Goal: Information Seeking & Learning: Learn about a topic

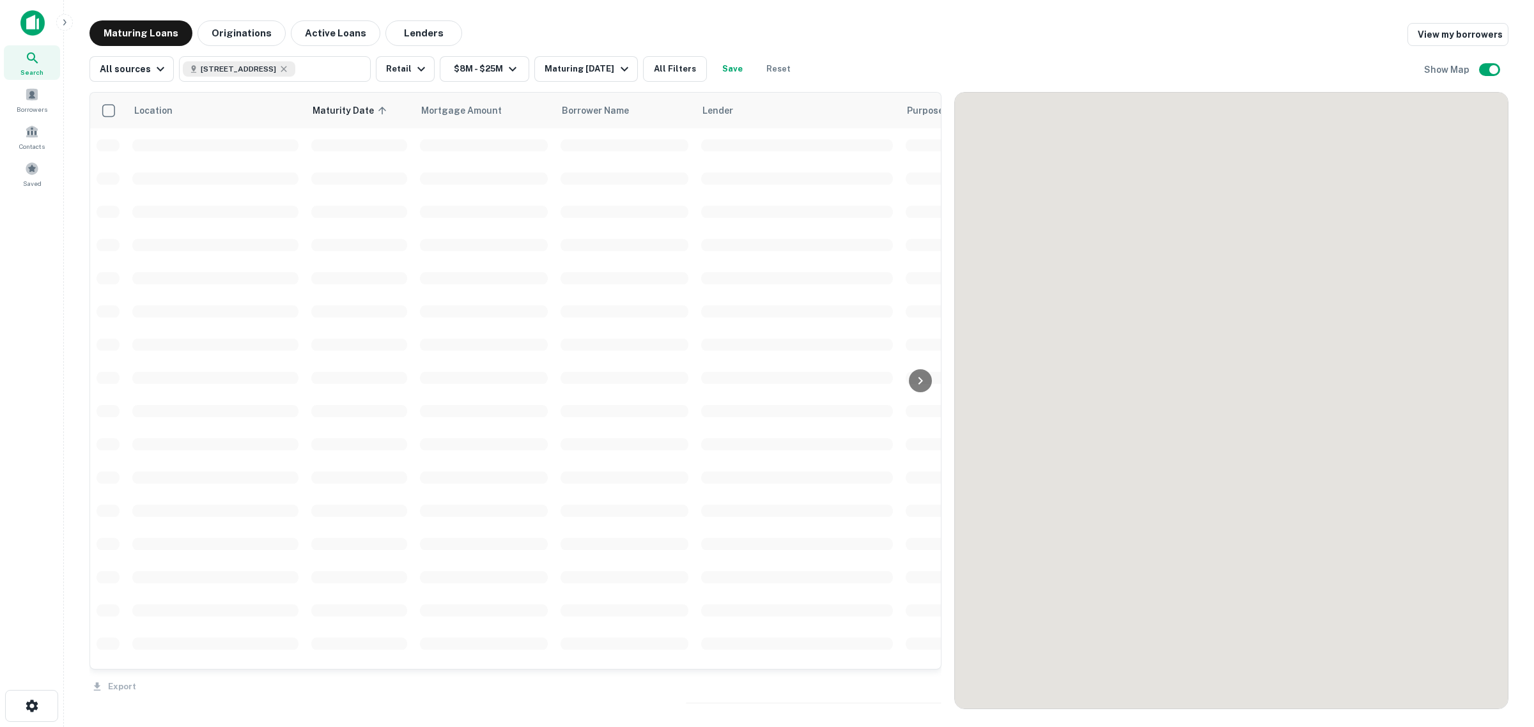
click at [289, 68] on icon at bounding box center [284, 69] width 10 height 10
type input "**********"
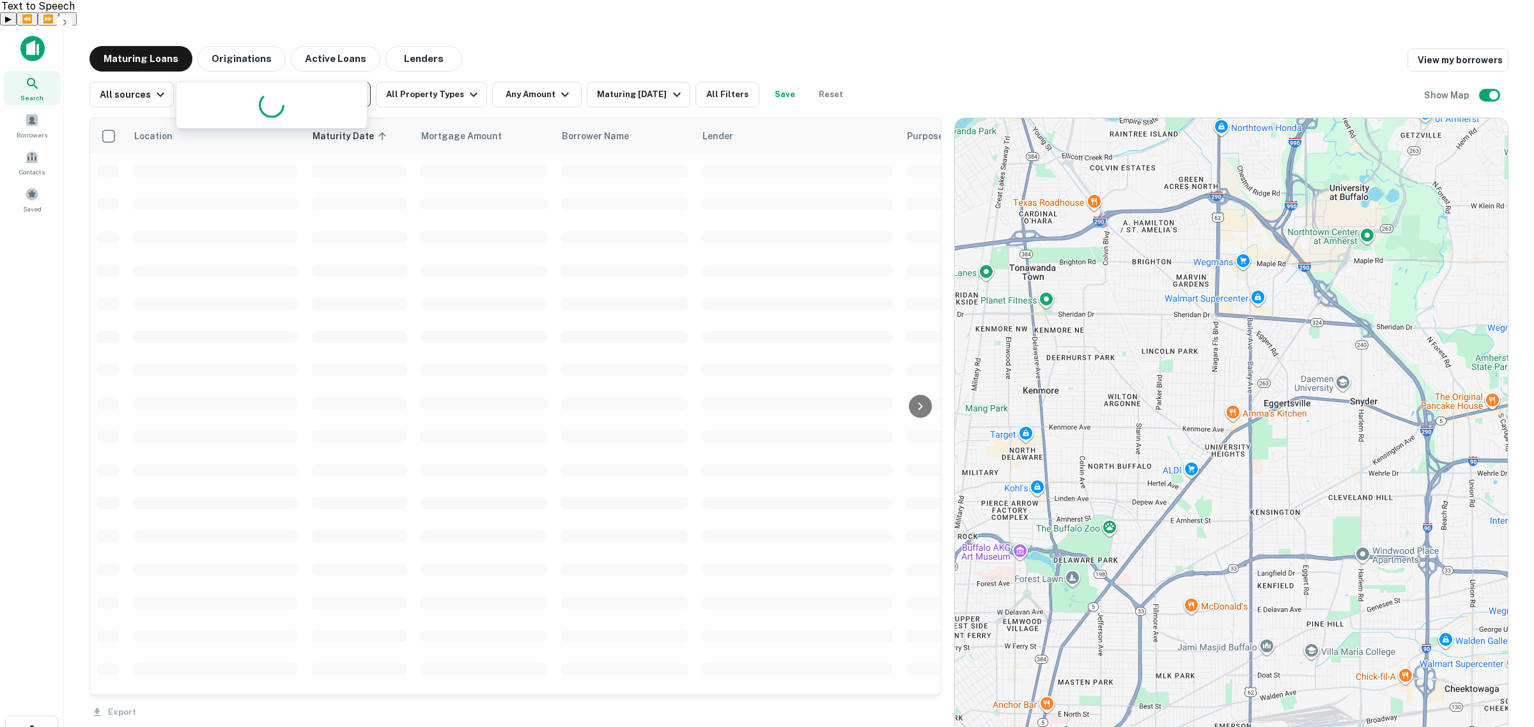
click at [356, 88] on icon "Clear" at bounding box center [357, 94] width 13 height 13
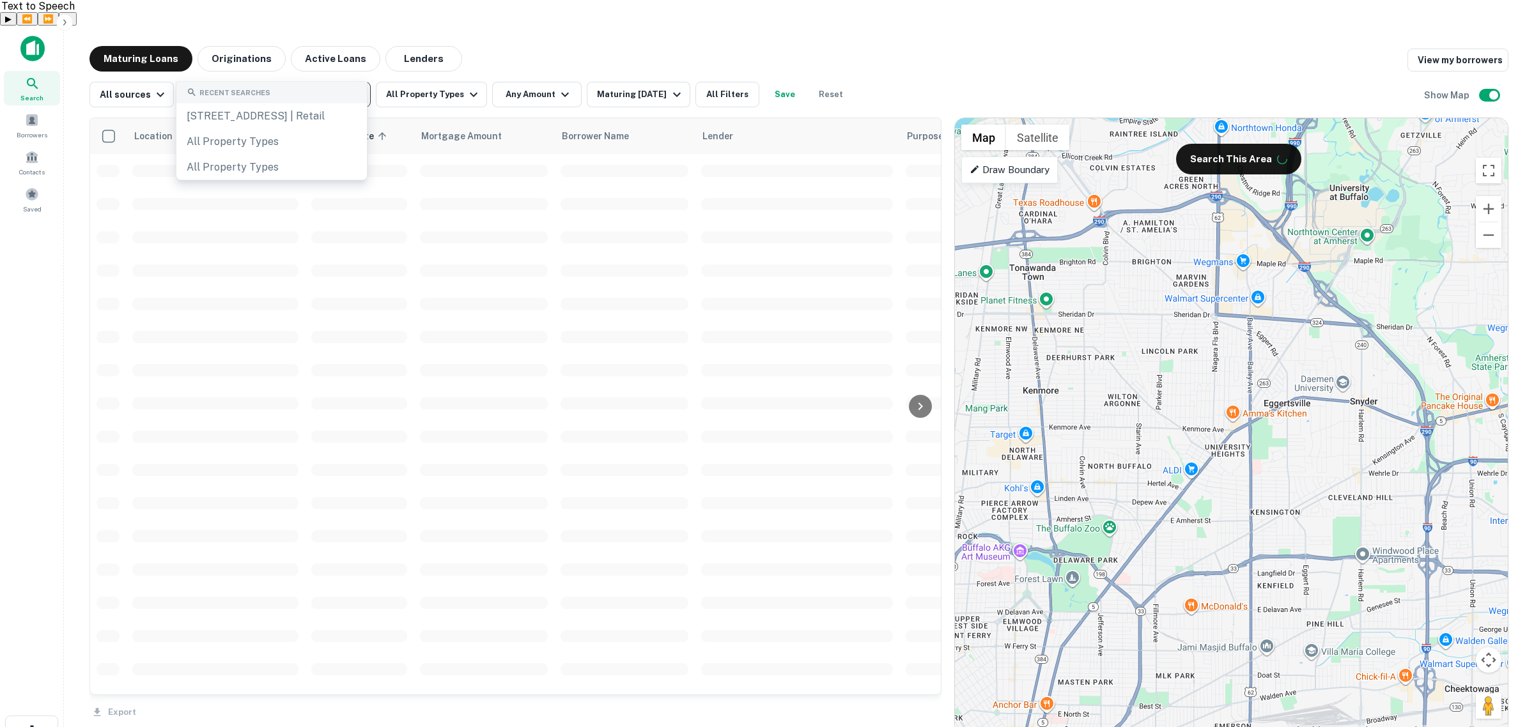
click at [256, 86] on input "text" at bounding box center [274, 95] width 182 height 18
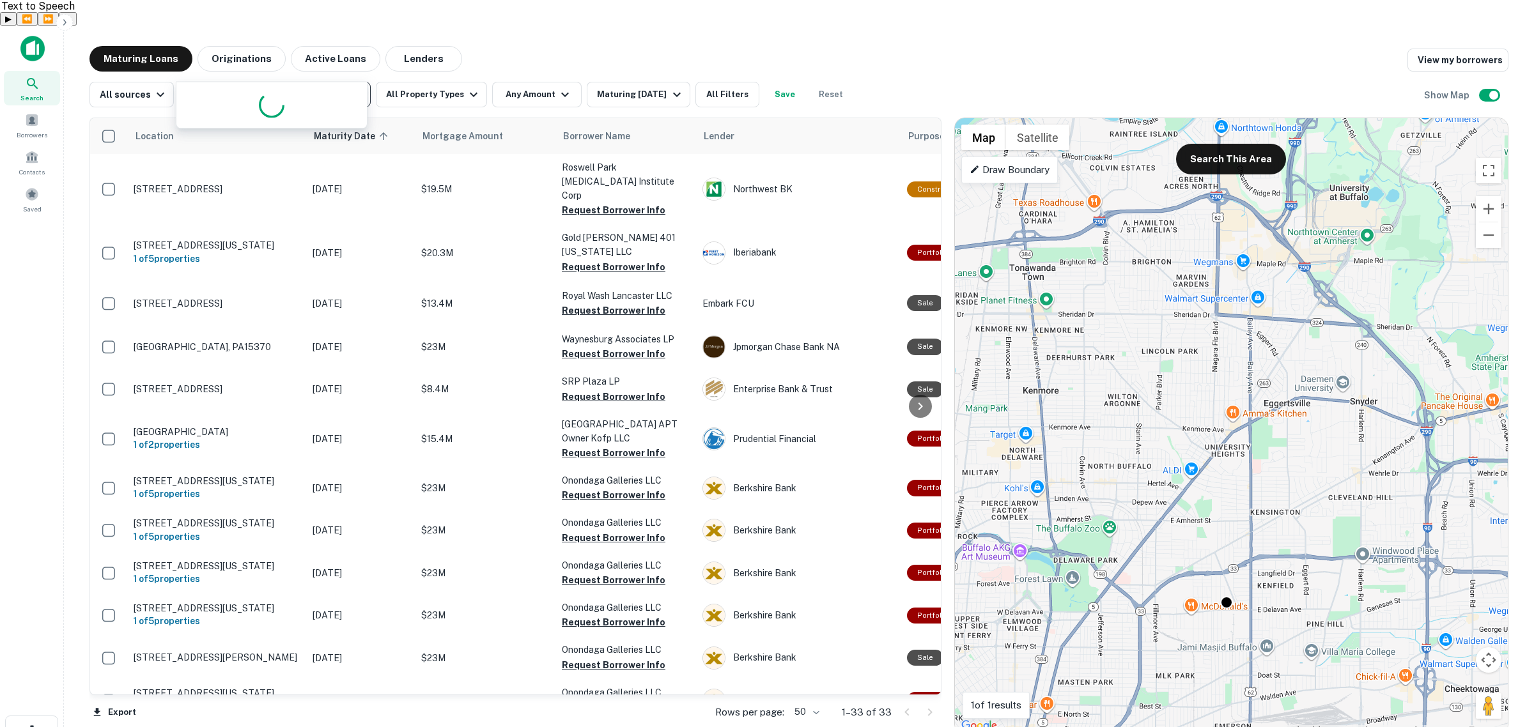
type input "******"
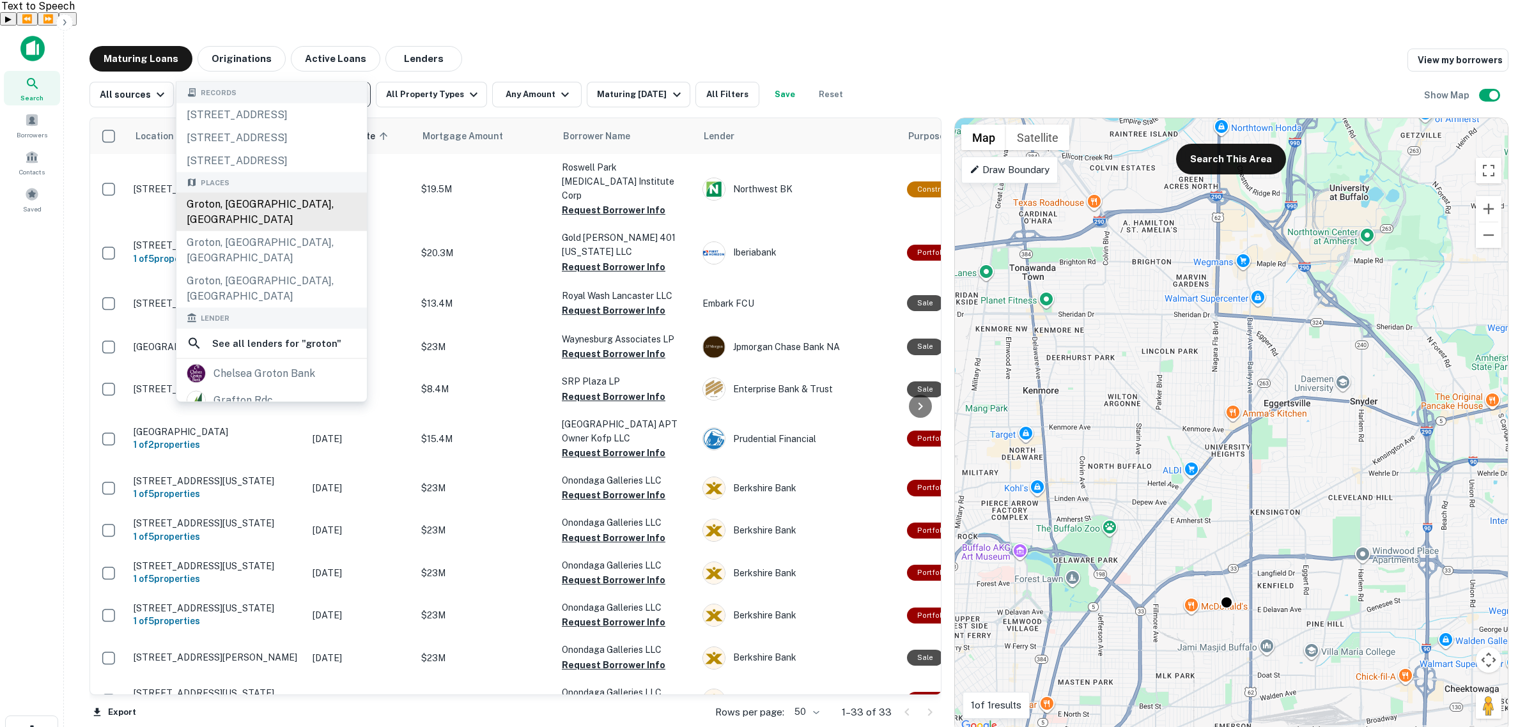
click at [273, 231] on div "Groton, CT, USA" at bounding box center [271, 212] width 190 height 38
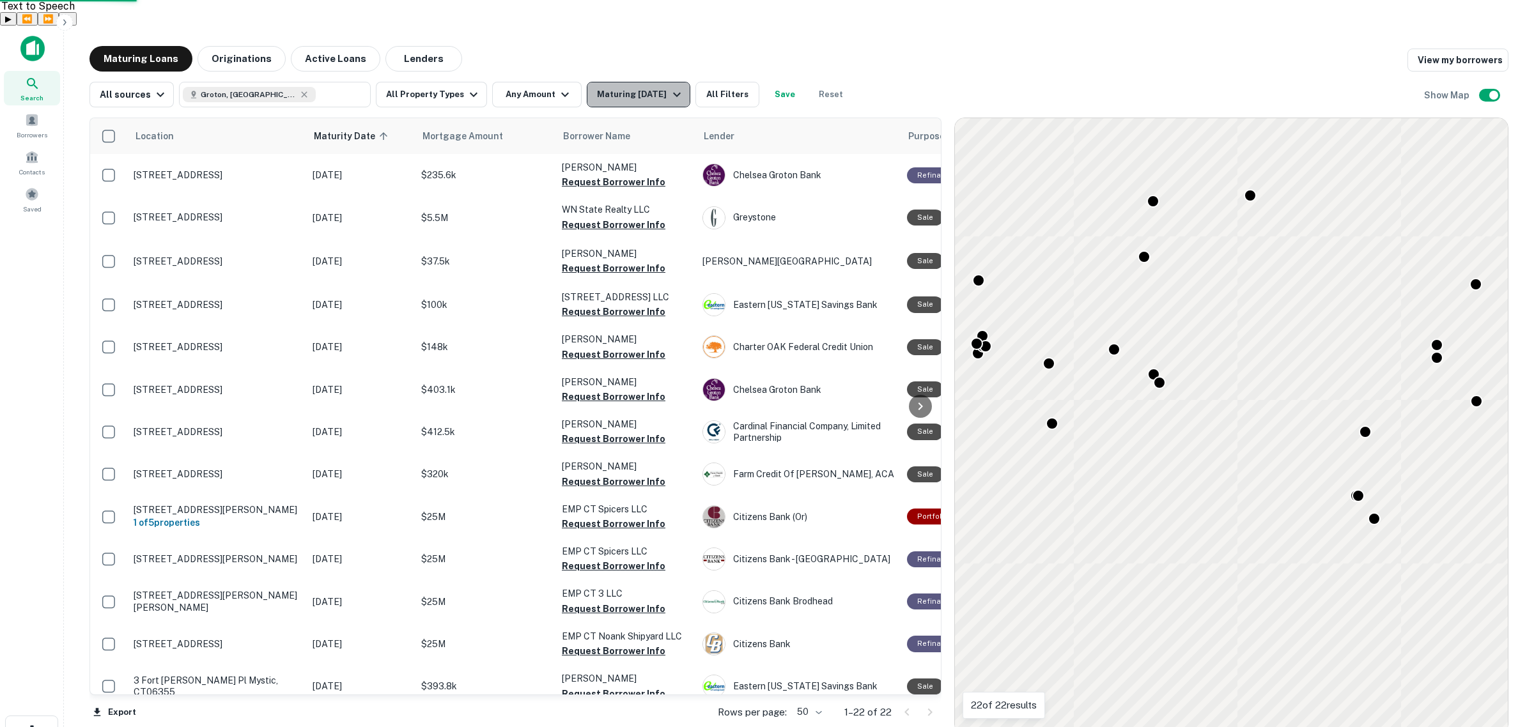
click at [665, 87] on div "Maturing In 6 Months" at bounding box center [640, 94] width 87 height 15
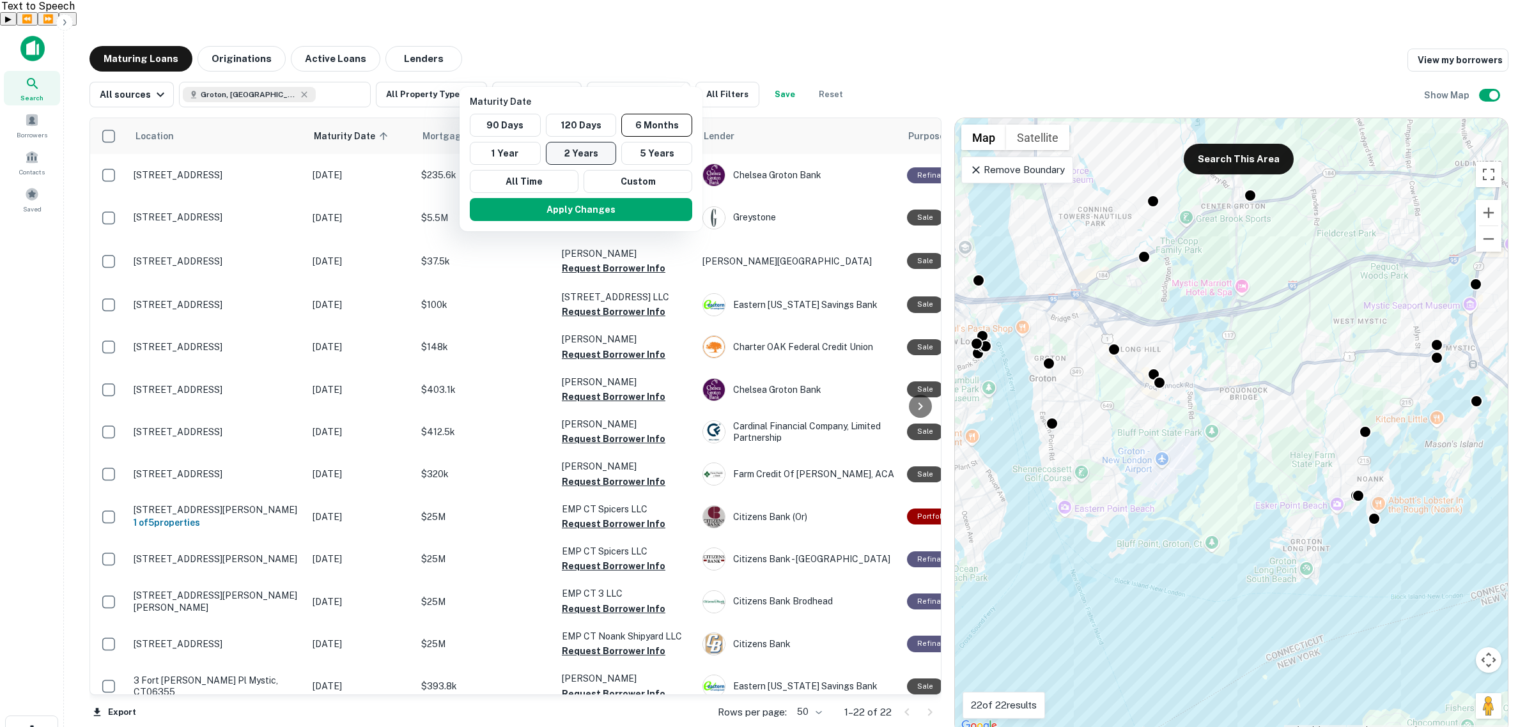
click at [597, 157] on button "2 Years" at bounding box center [581, 153] width 71 height 23
click at [607, 212] on button "Apply Changes" at bounding box center [572, 209] width 222 height 23
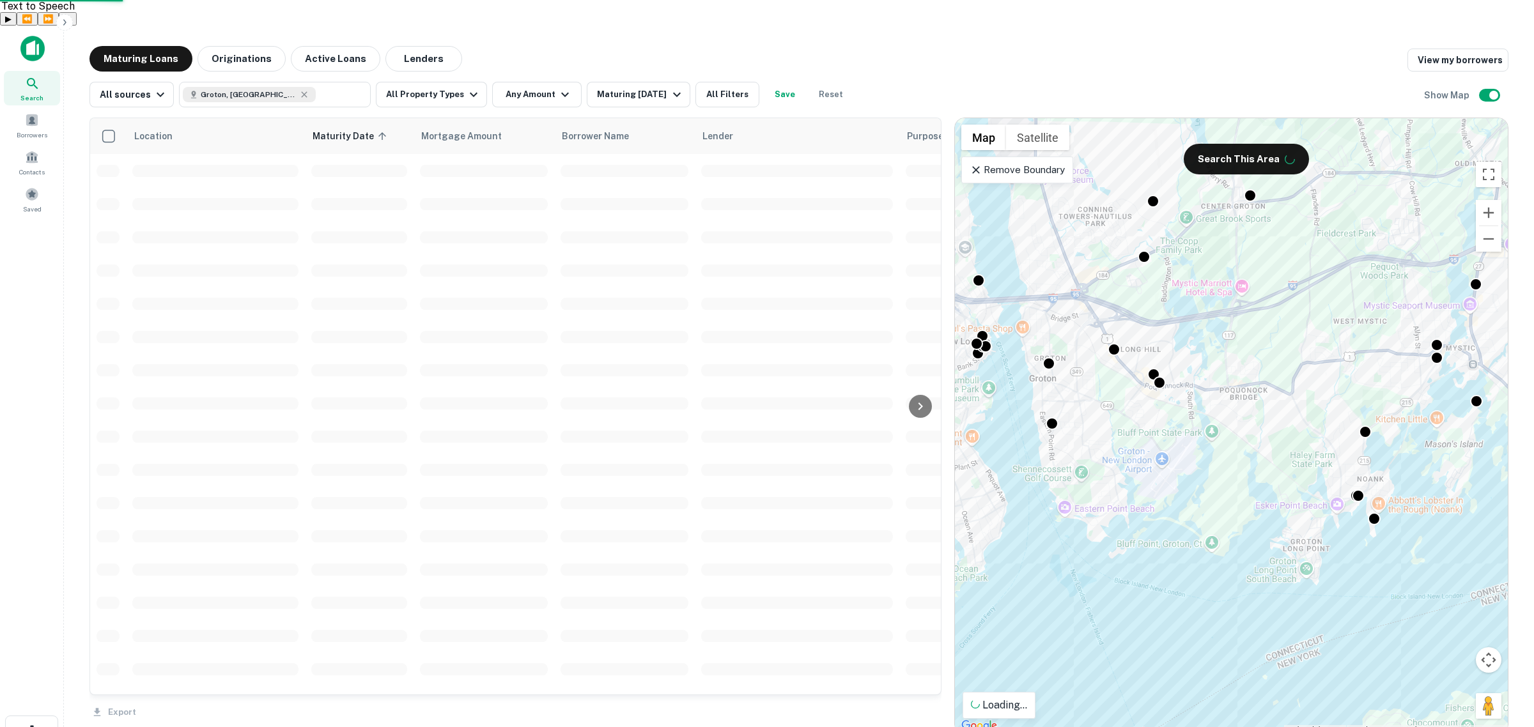
click at [522, 65] on div "Maturity Date 90 Days 120 Days 6 Months 1 Year 2 Years 5 Years All Time Custom …" at bounding box center [767, 363] width 1534 height 727
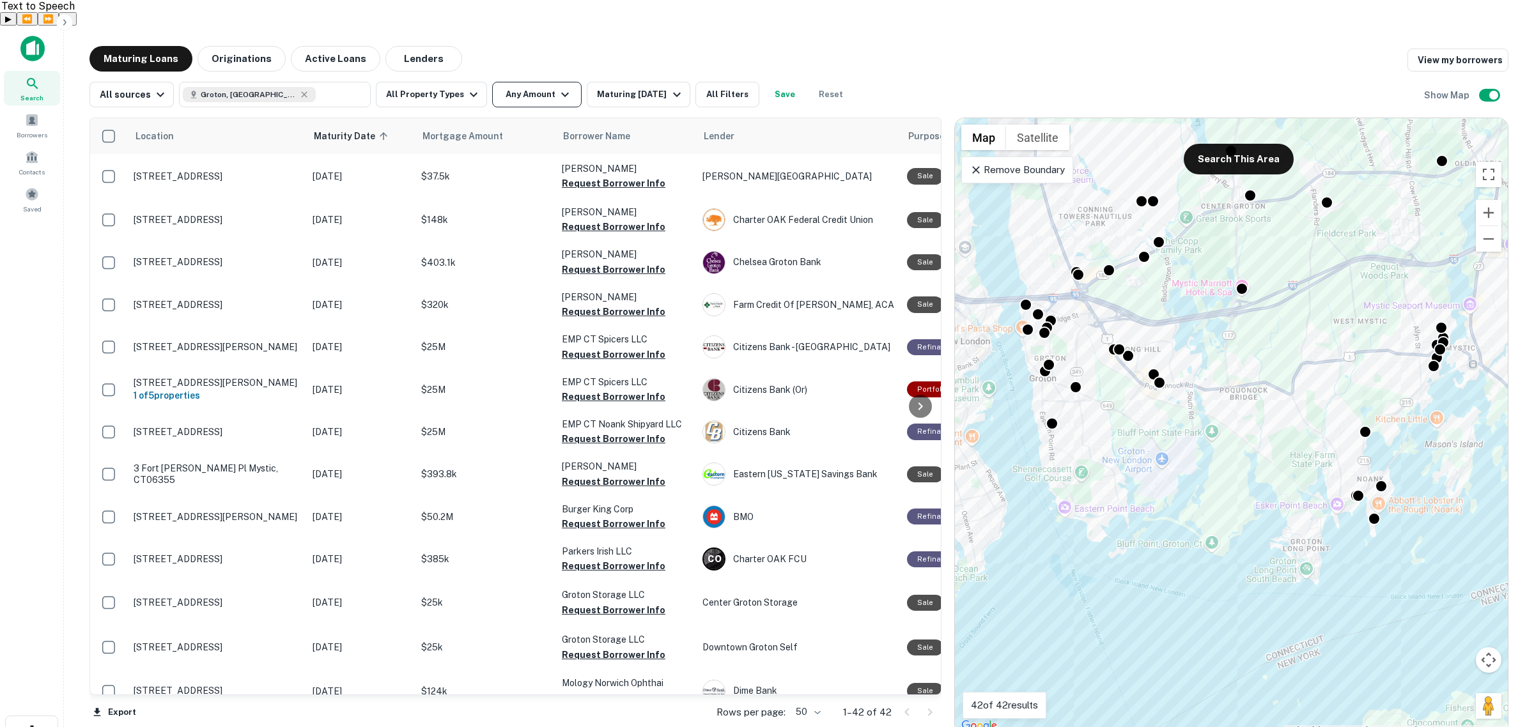
click at [561, 93] on icon "button" at bounding box center [565, 95] width 8 height 4
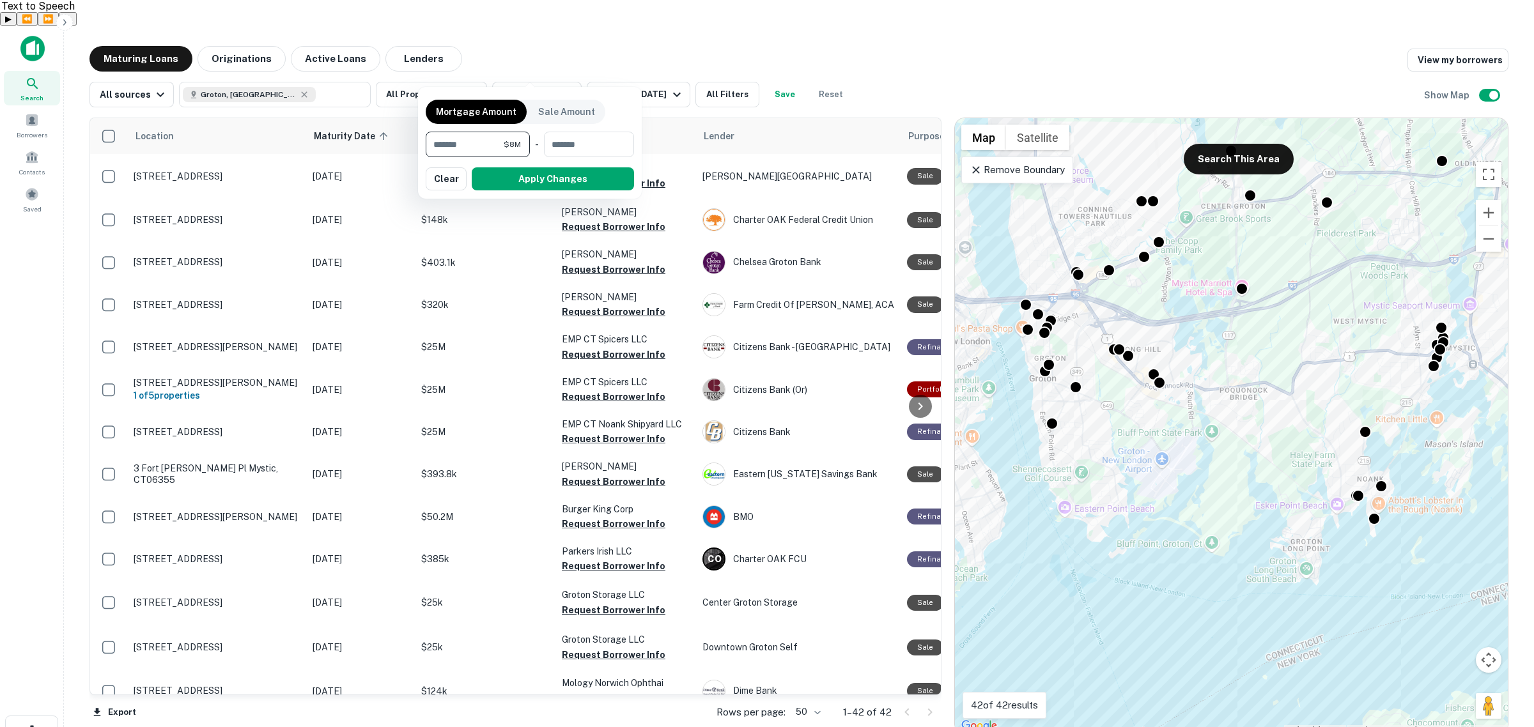
type input "*******"
type input "********"
click at [527, 180] on button "Apply Changes" at bounding box center [553, 178] width 162 height 23
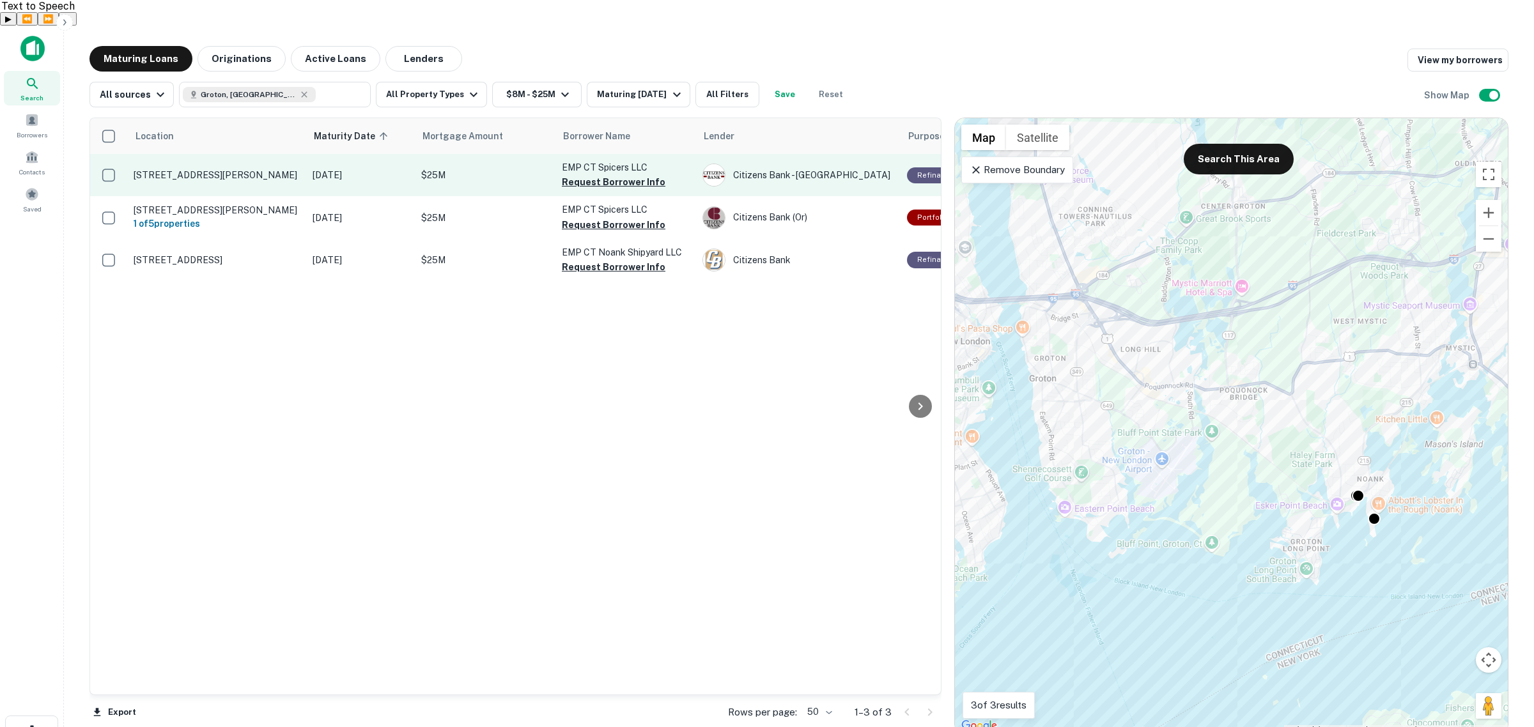
click at [222, 169] on p "65 Marsh Rd Groton, CT06340" at bounding box center [217, 175] width 166 height 12
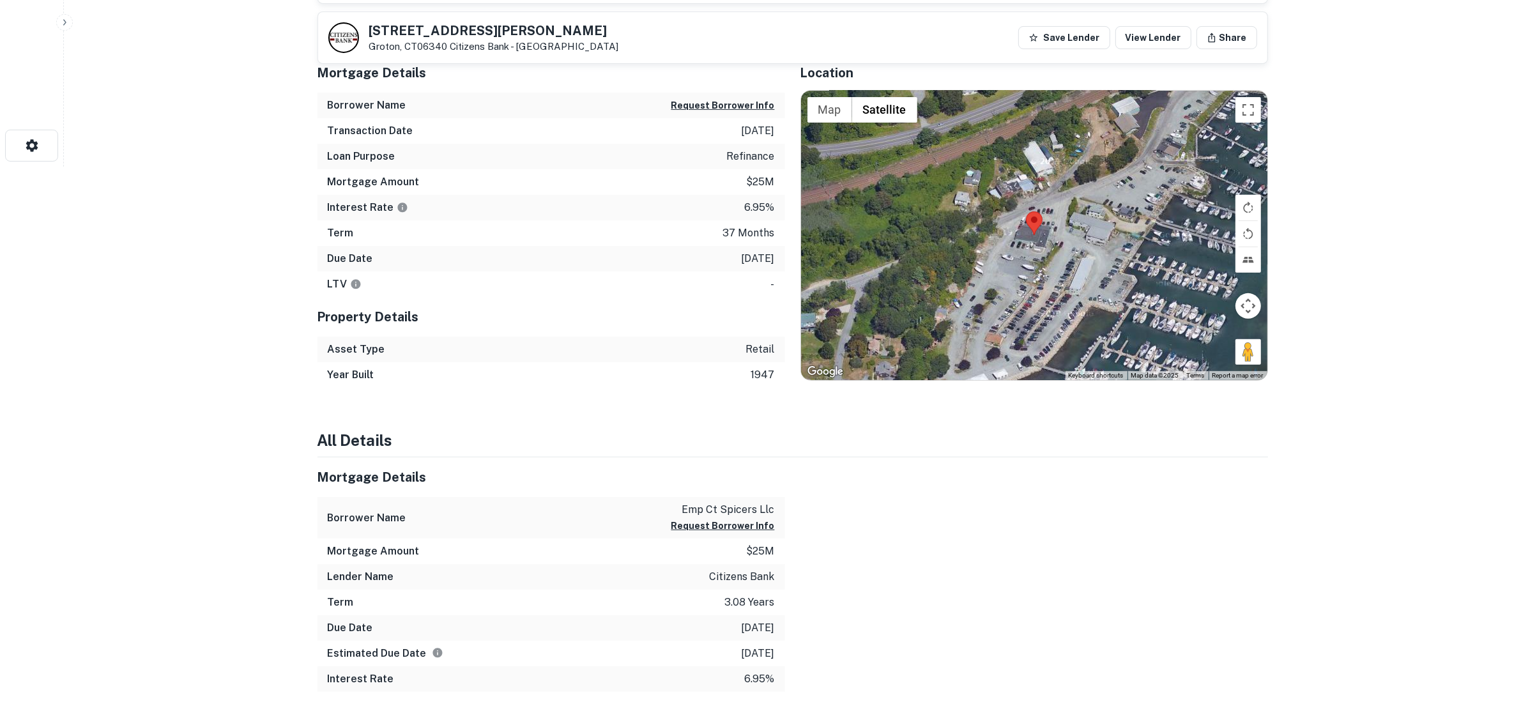
scroll to position [588, 0]
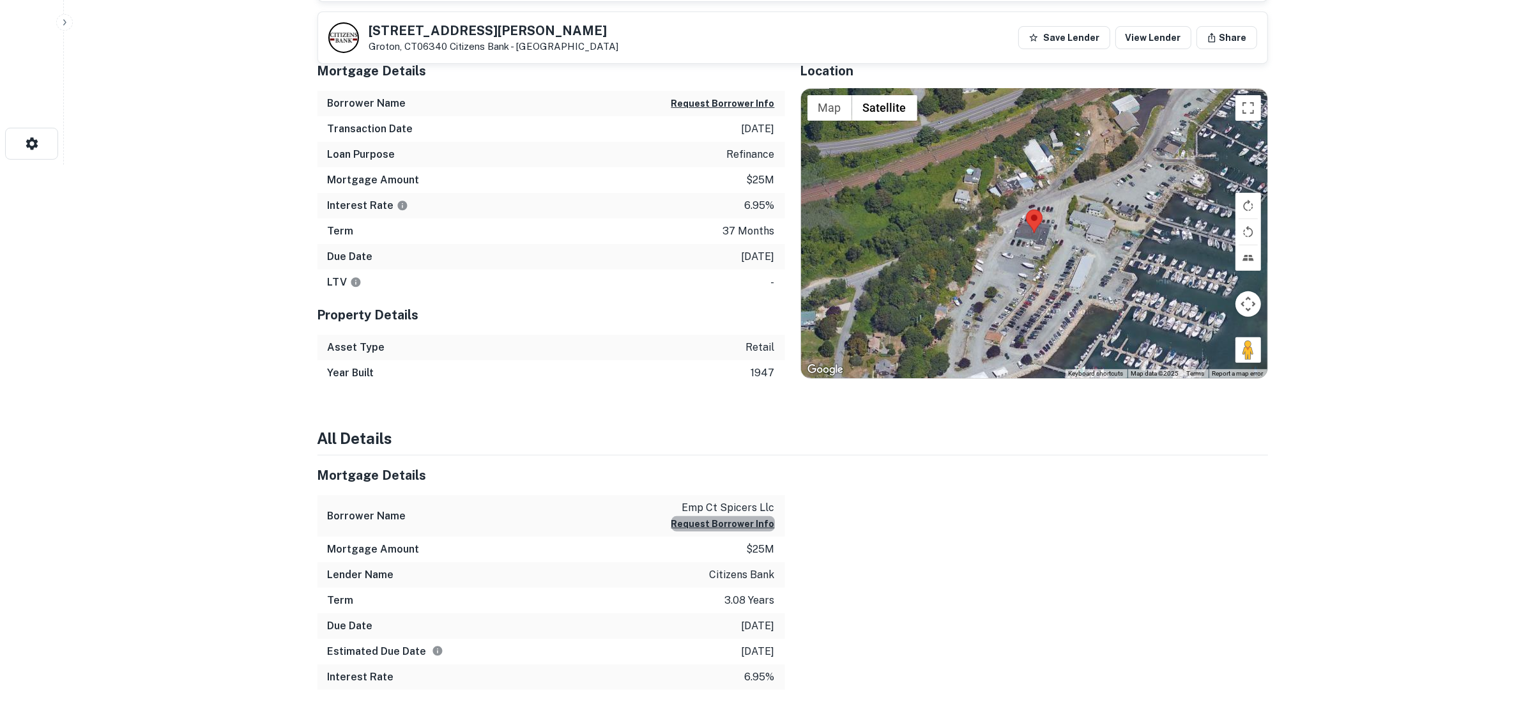
click at [734, 516] on button "Request Borrower Info" at bounding box center [724, 523] width 104 height 15
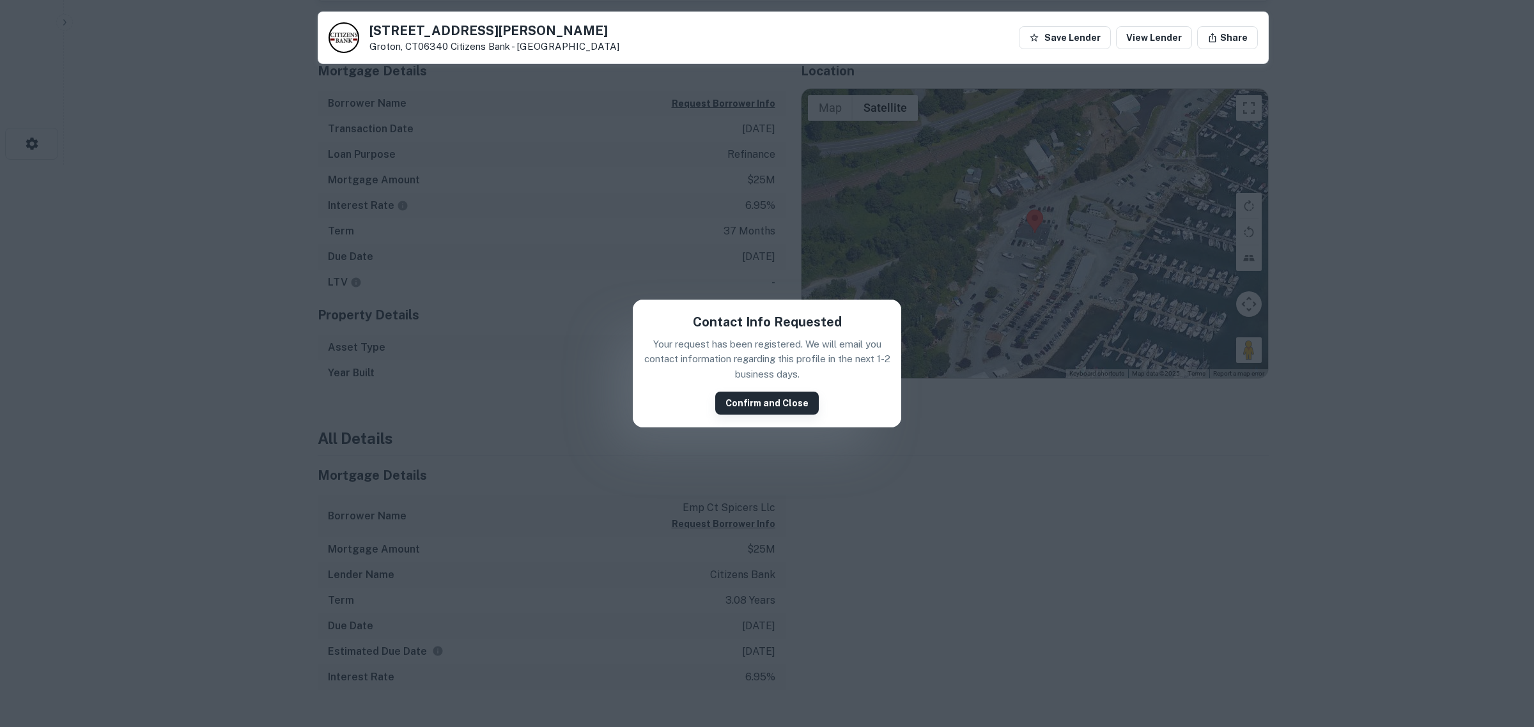
click at [787, 401] on button "Confirm and Close" at bounding box center [767, 403] width 104 height 23
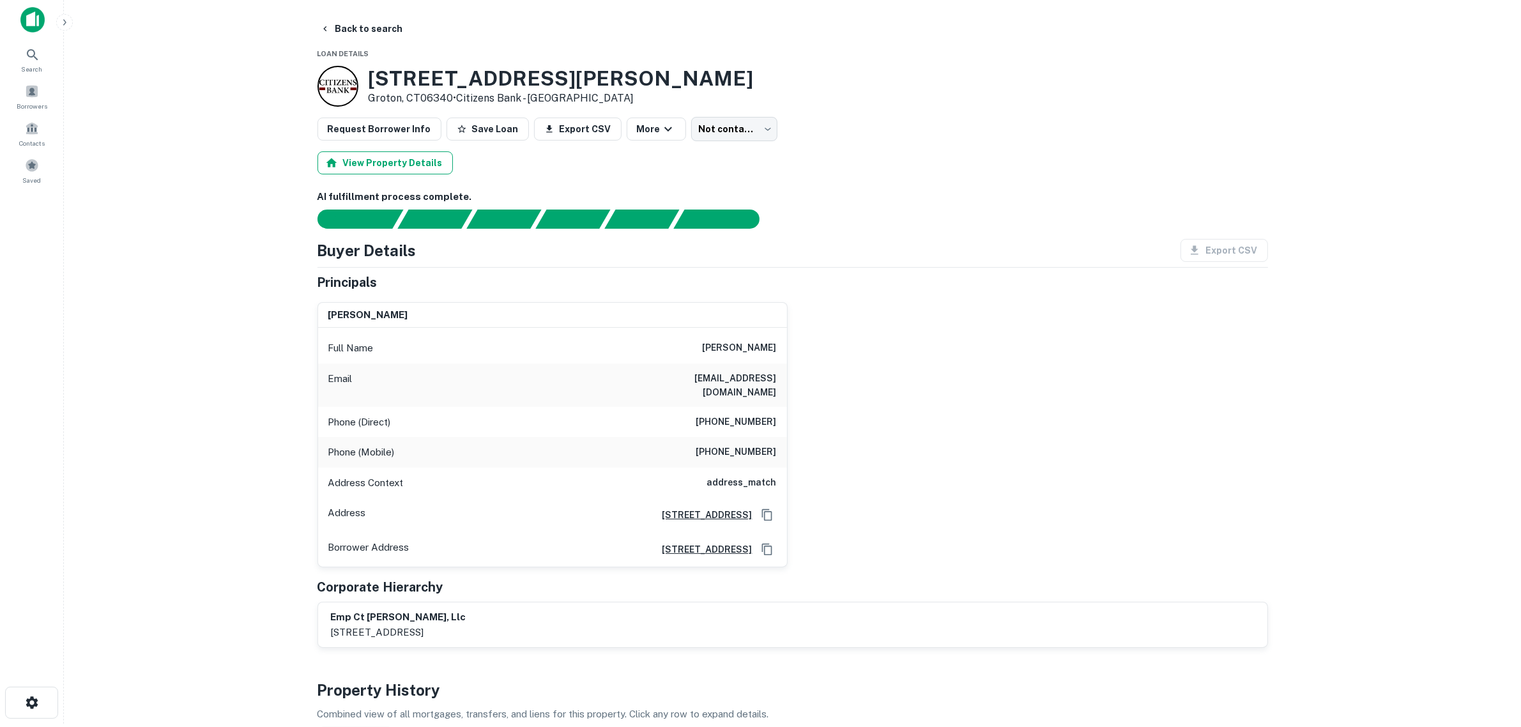
scroll to position [0, 0]
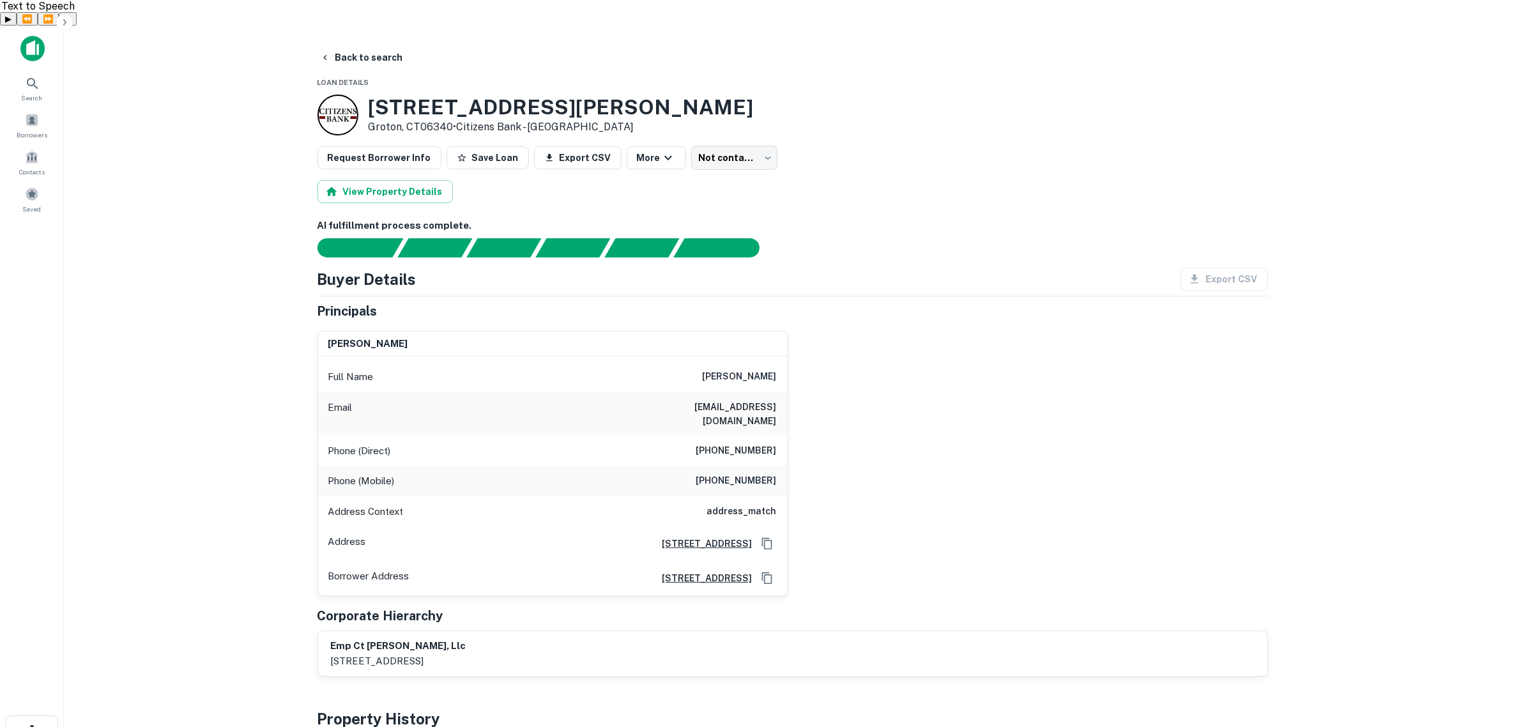
drag, startPoint x: 369, startPoint y: 30, endPoint x: 215, endPoint y: 62, distance: 156.6
click at [215, 62] on main "Back to search Loan Details 65 Marsh Rd Groton, CT06340 • Citizens Bank - WI Re…" at bounding box center [793, 389] width 1458 height 727
click at [661, 150] on icon "button" at bounding box center [668, 157] width 15 height 15
click at [634, 61] on div at bounding box center [767, 363] width 1534 height 727
drag, startPoint x: 371, startPoint y: 81, endPoint x: 451, endPoint y: 102, distance: 83.2
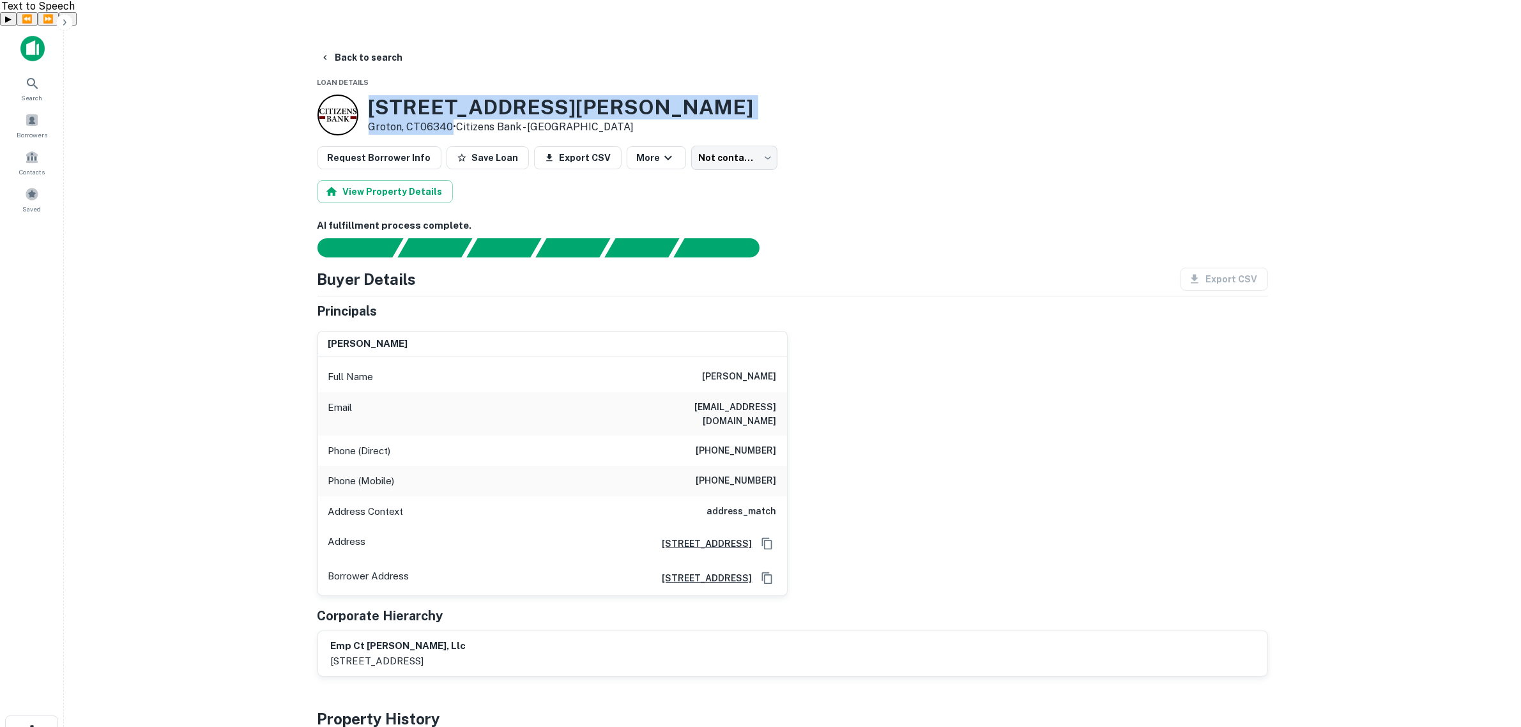
click at [451, 102] on div "65 Marsh Rd Groton, CT06340 • Citizens Bank - WI" at bounding box center [561, 115] width 385 height 40
click at [921, 438] on div "j scott cooper Full Name j scott cooper Email jscooper00@earthlink.com Phone (D…" at bounding box center [787, 459] width 961 height 276
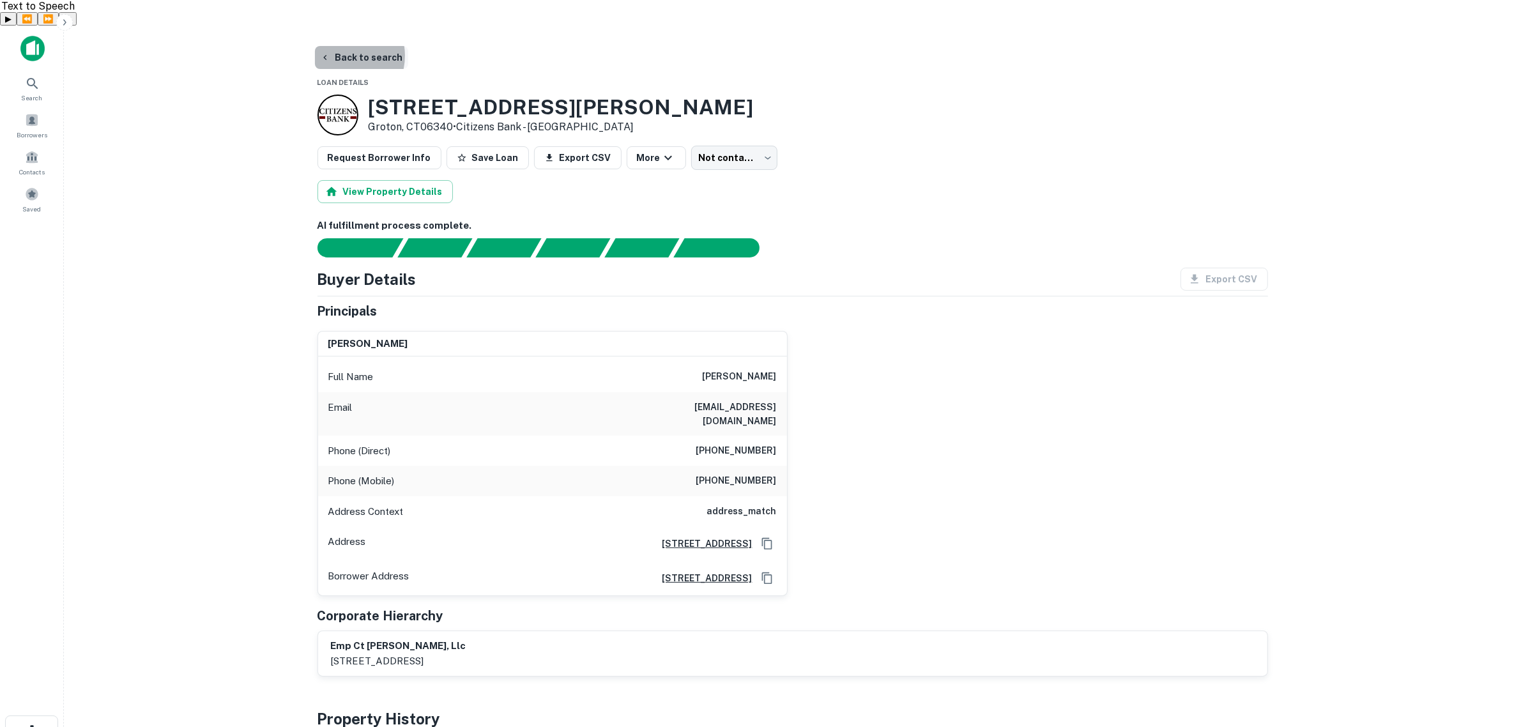
click at [341, 46] on button "Back to search" at bounding box center [361, 57] width 93 height 23
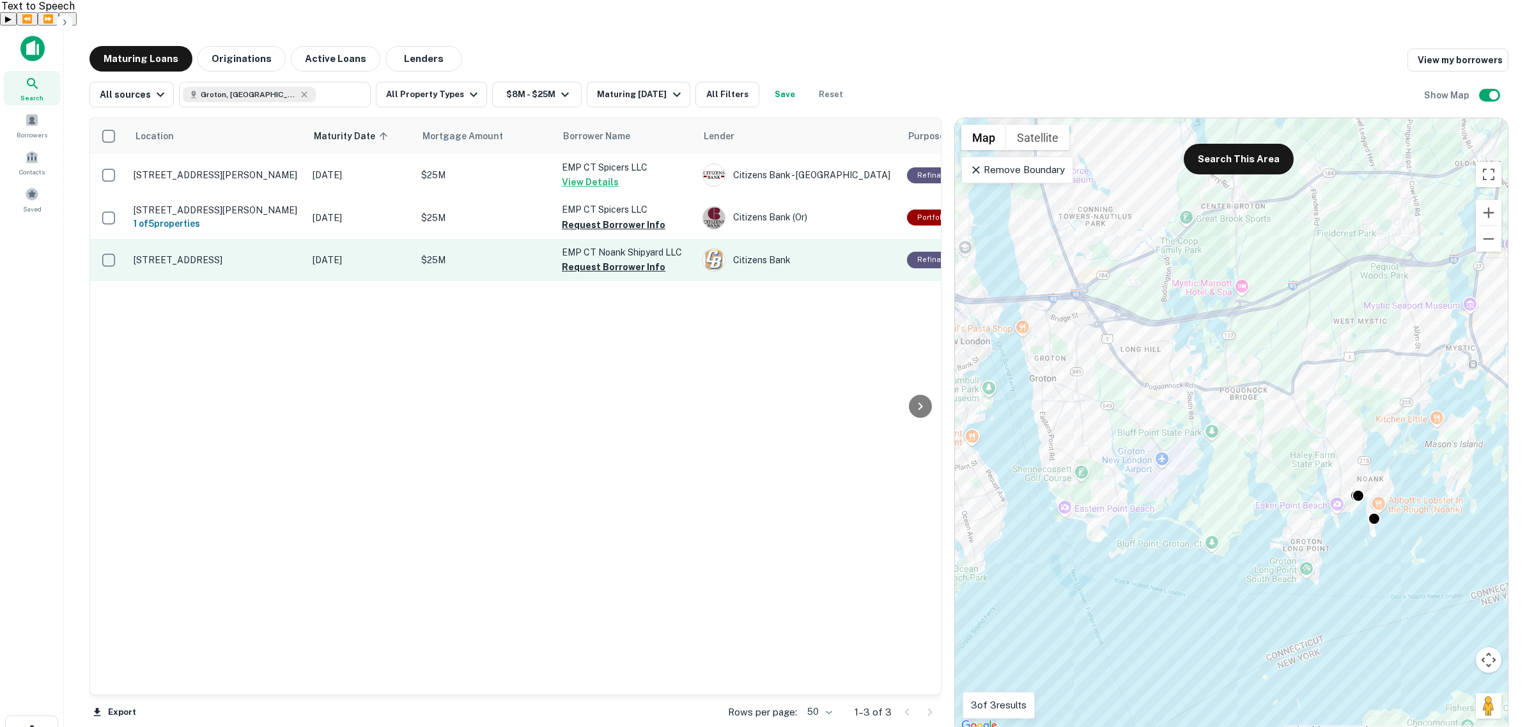
click at [194, 254] on p "145 Pearl St Groton, CT06340" at bounding box center [217, 260] width 166 height 12
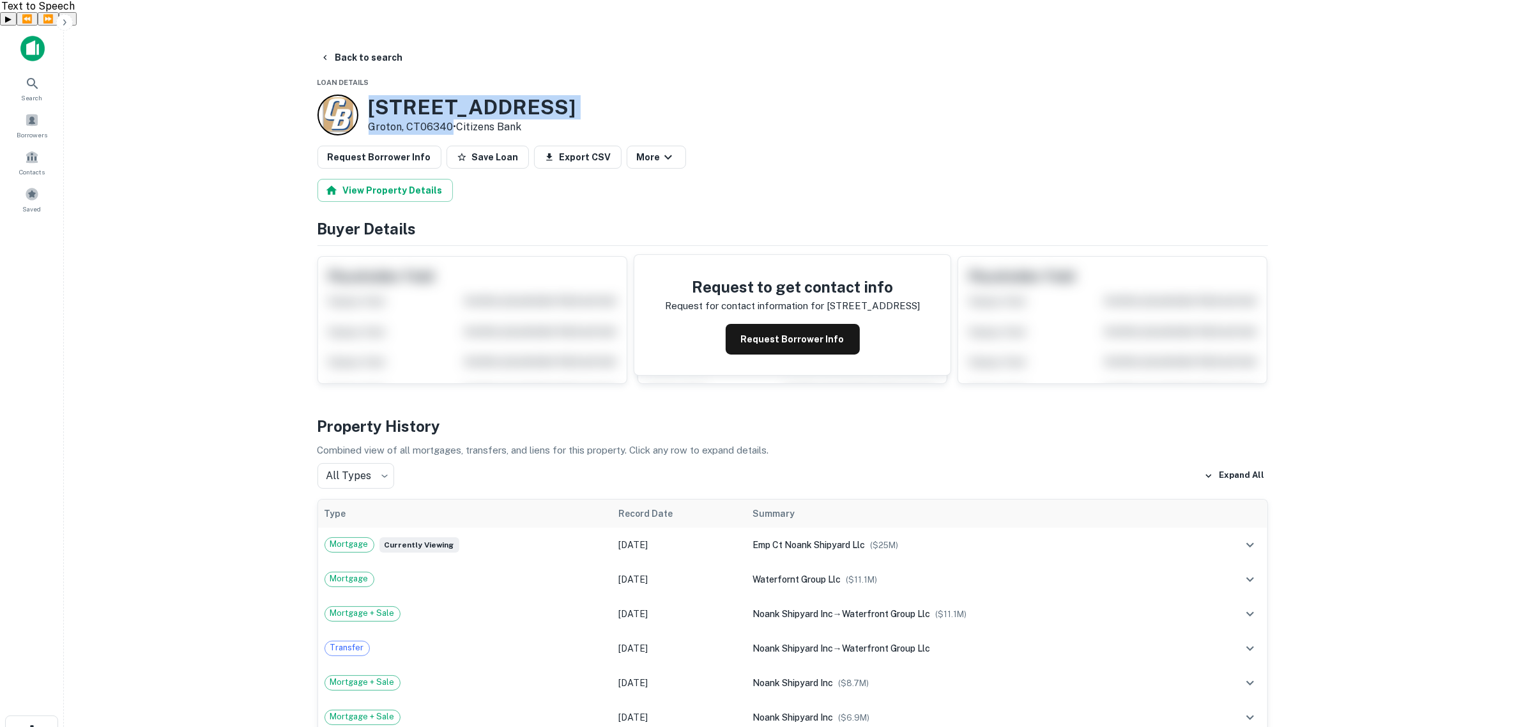
drag, startPoint x: 369, startPoint y: 82, endPoint x: 451, endPoint y: 105, distance: 85.1
click at [451, 105] on div "145 Pearl St Groton, CT06340 • Citizens Bank" at bounding box center [473, 115] width 208 height 40
click at [372, 46] on button "Back to search" at bounding box center [361, 57] width 93 height 23
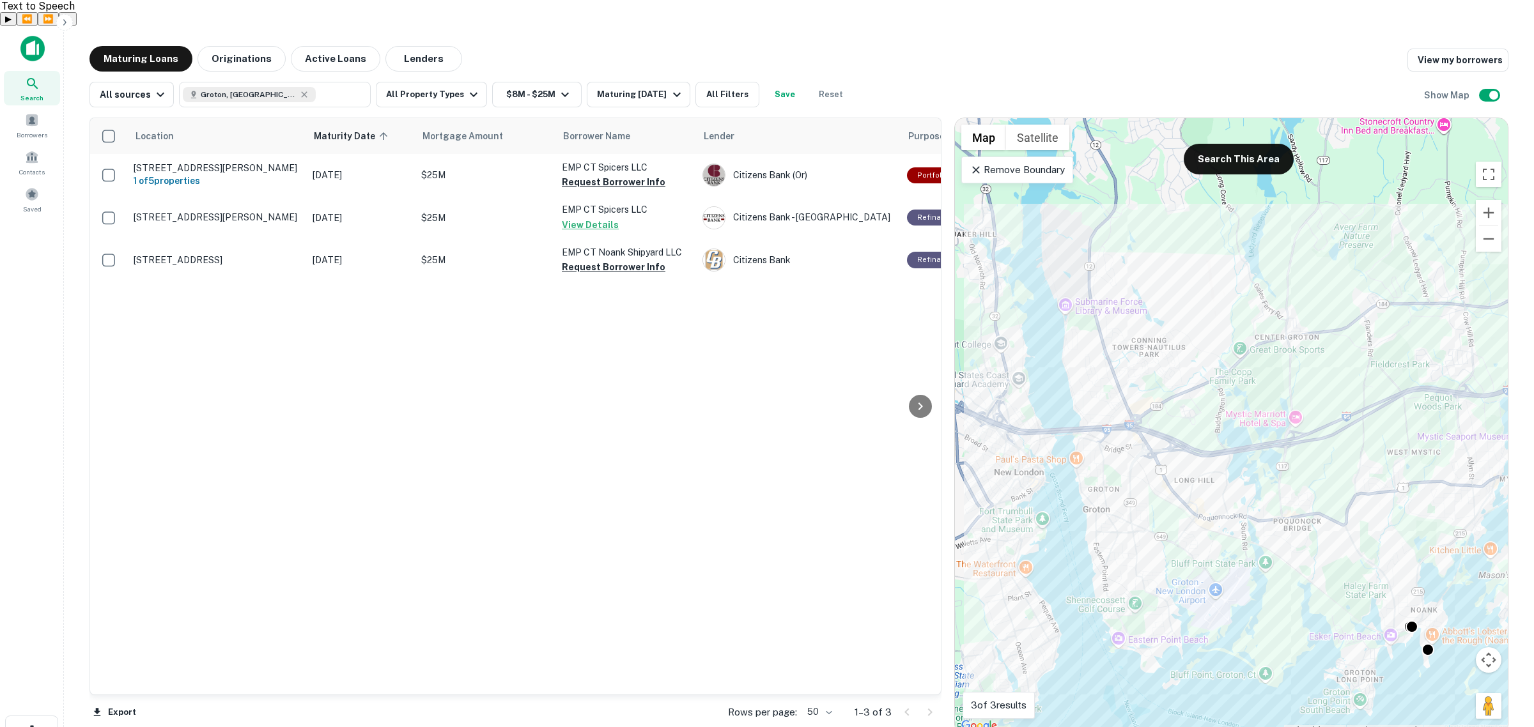
drag, startPoint x: 1181, startPoint y: 350, endPoint x: 1235, endPoint y: 483, distance: 143.9
click at [1235, 483] on div "To activate drag with keyboard, press Alt + Enter. Once in keyboard drag state,…" at bounding box center [1231, 426] width 553 height 616
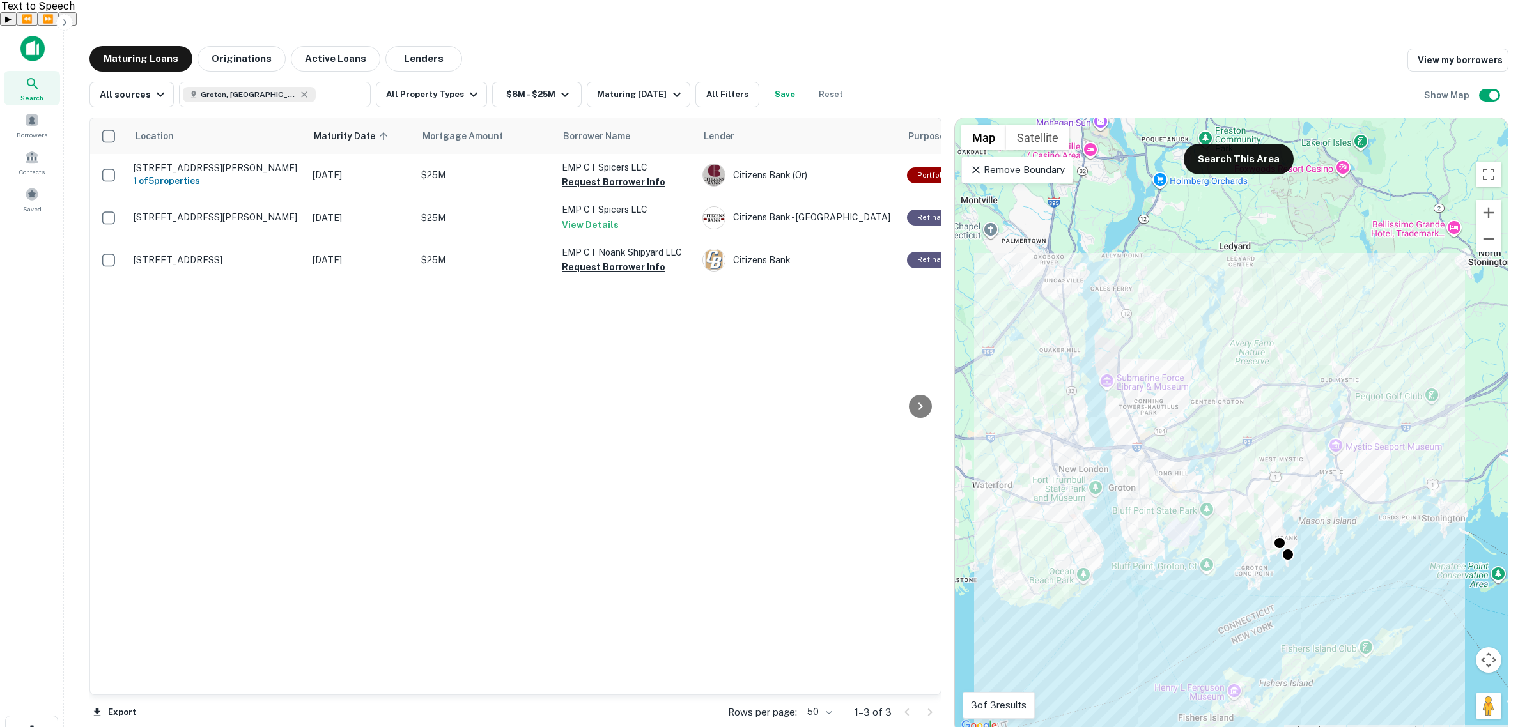
drag, startPoint x: 1449, startPoint y: 462, endPoint x: 1363, endPoint y: 438, distance: 89.4
click at [1363, 438] on div "To activate drag with keyboard, press Alt + Enter. Once in keyboard drag state,…" at bounding box center [1231, 426] width 553 height 616
click at [1013, 162] on p "Remove Boundary" at bounding box center [1016, 169] width 95 height 15
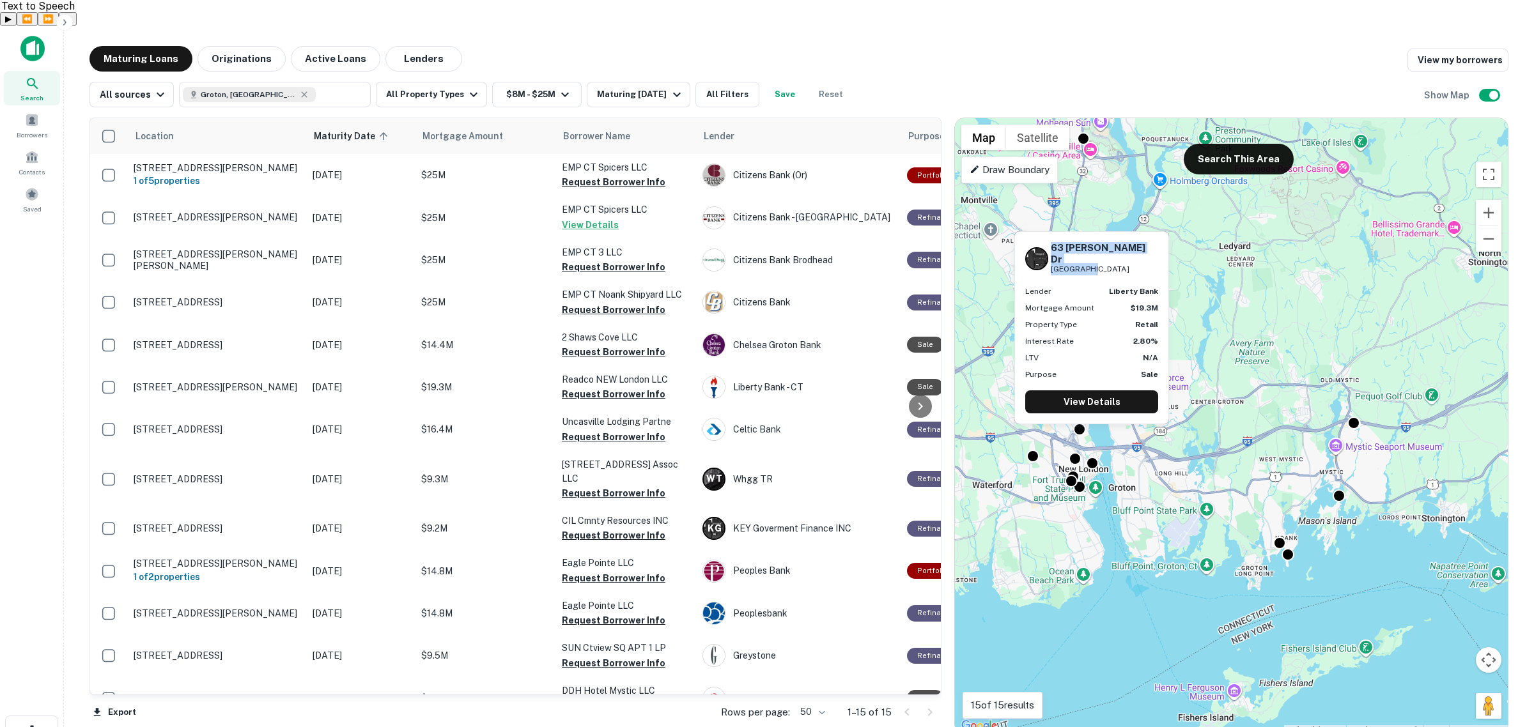
drag, startPoint x: 1052, startPoint y: 258, endPoint x: 1093, endPoint y: 277, distance: 45.2
click at [1093, 277] on div "63 Eugene Oneill Dr New London, CT06320 Lender liberty bank Mortgage Amount $19…" at bounding box center [1091, 328] width 153 height 192
copy div "63 Eugene Oneill Dr New London"
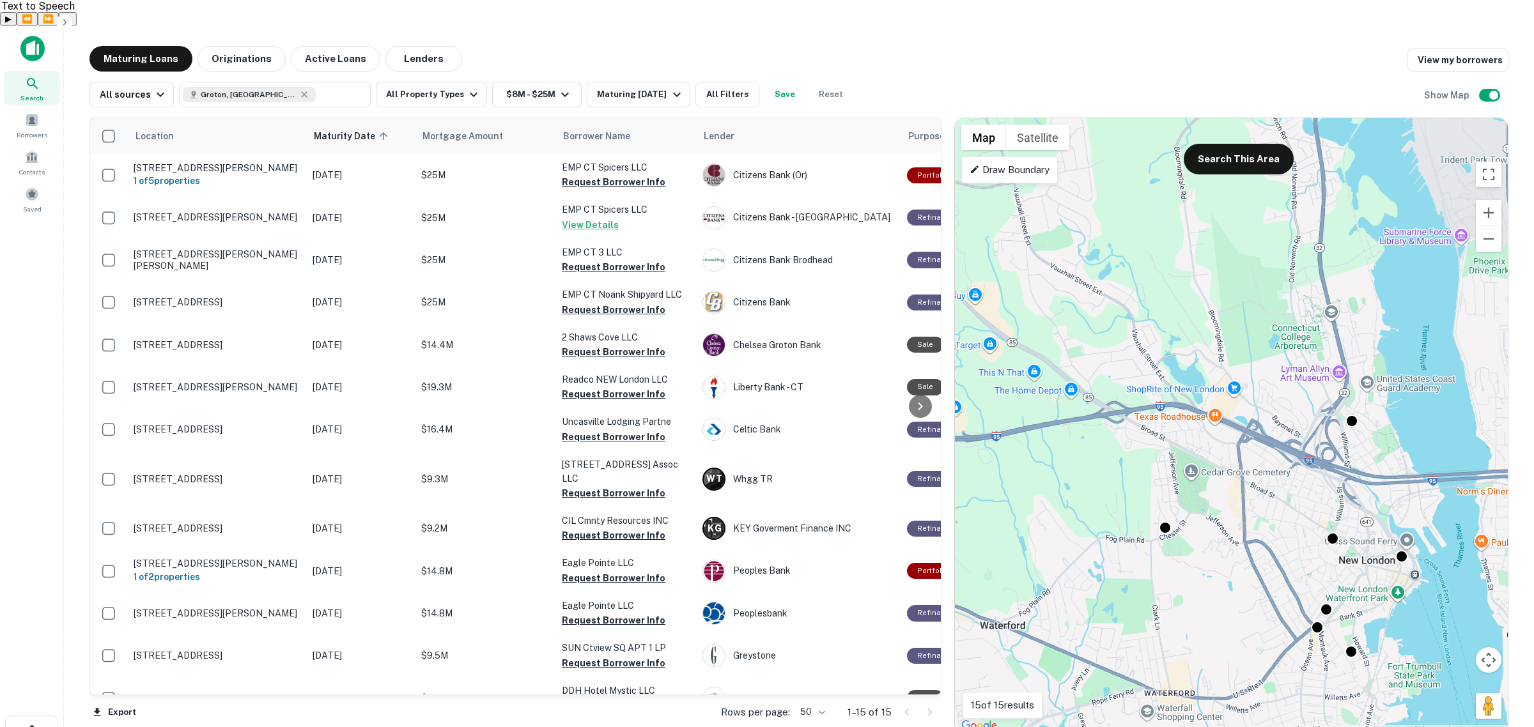
drag, startPoint x: 1043, startPoint y: 377, endPoint x: 1235, endPoint y: 443, distance: 202.7
click at [1235, 443] on div "To activate drag with keyboard, press Alt + Enter. Once in keyboard drag state,…" at bounding box center [1231, 426] width 553 height 616
click at [1236, 144] on button "Search This Area" at bounding box center [1238, 159] width 110 height 31
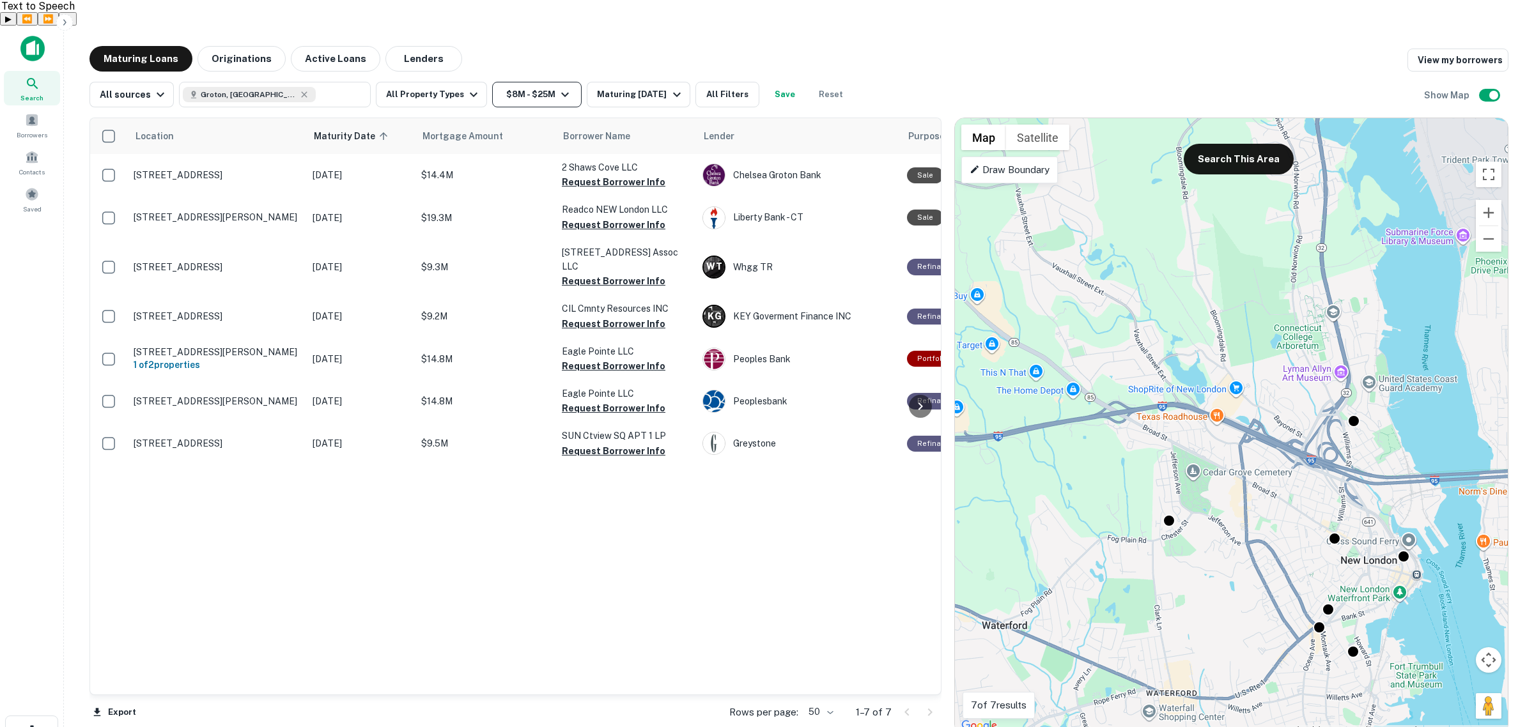
click at [557, 87] on icon "button" at bounding box center [564, 94] width 15 height 15
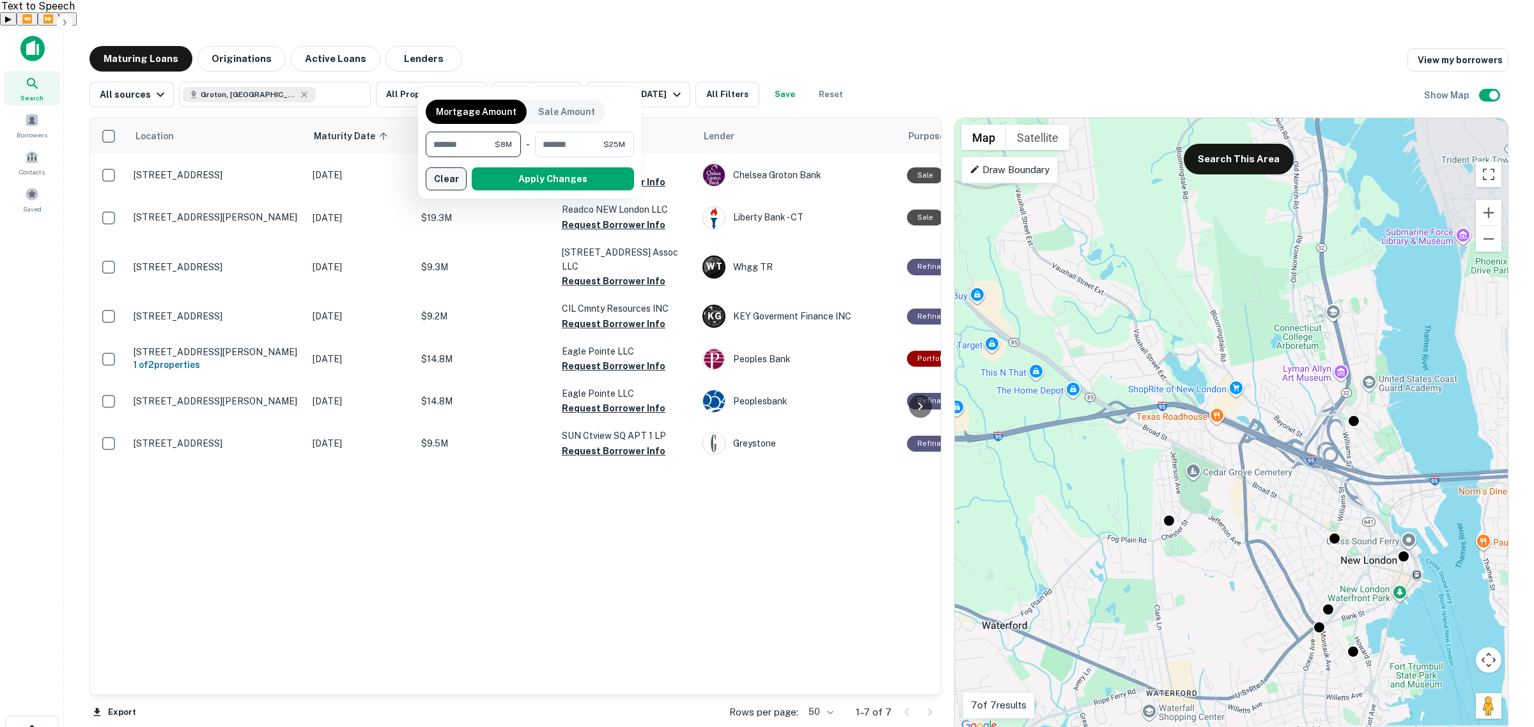
click at [436, 174] on button "Clear" at bounding box center [446, 178] width 41 height 23
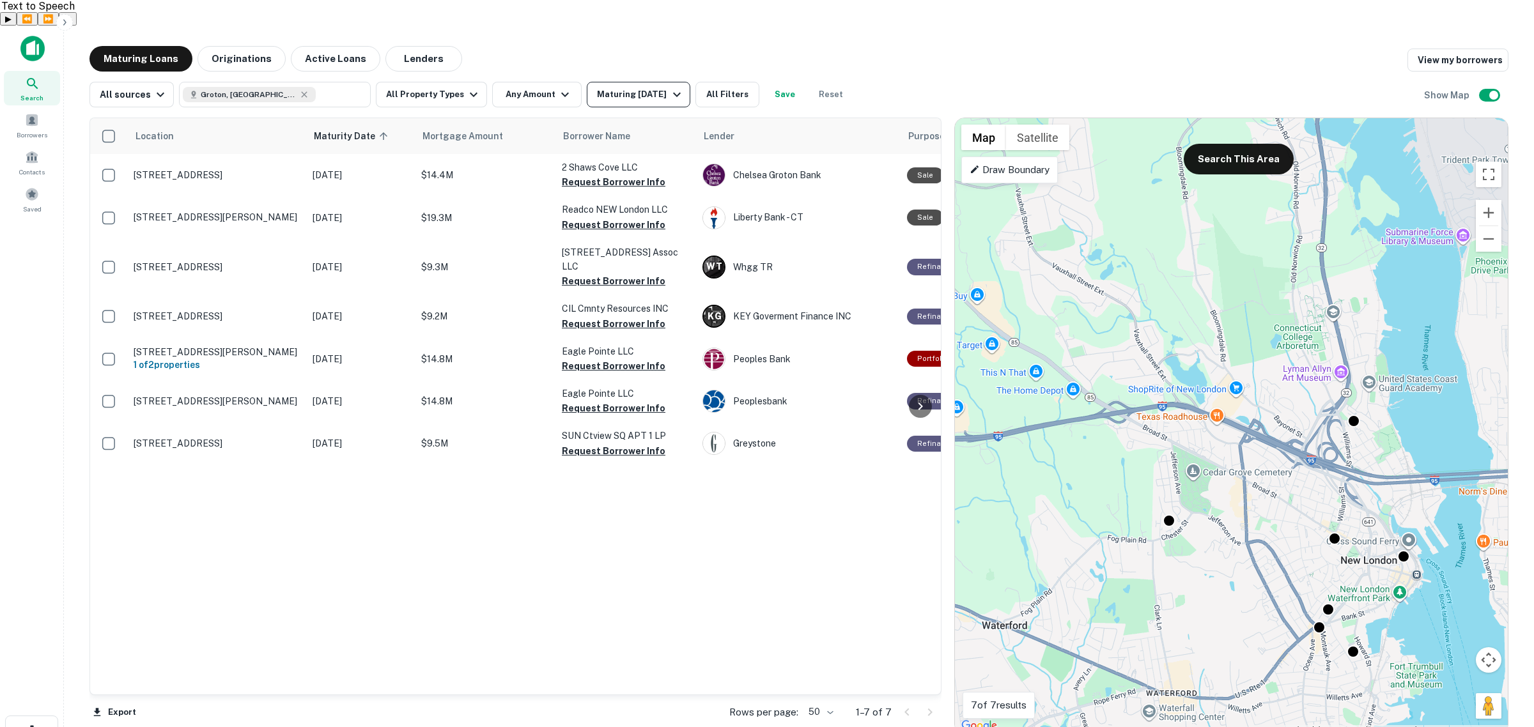
click at [646, 87] on div "Maturing In 2 Years" at bounding box center [640, 94] width 87 height 15
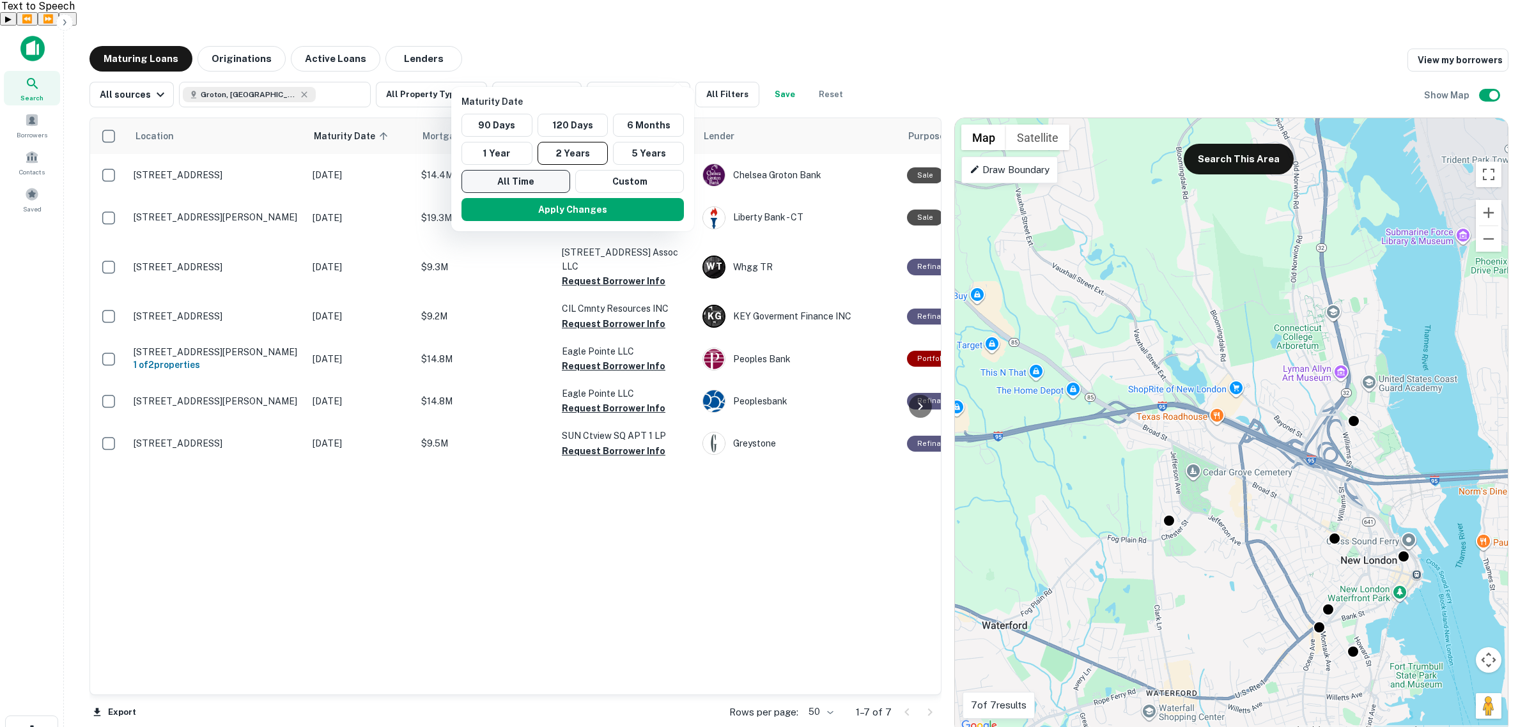
click at [509, 178] on button "All Time" at bounding box center [515, 181] width 109 height 23
click at [550, 215] on button "Apply Changes" at bounding box center [567, 209] width 222 height 23
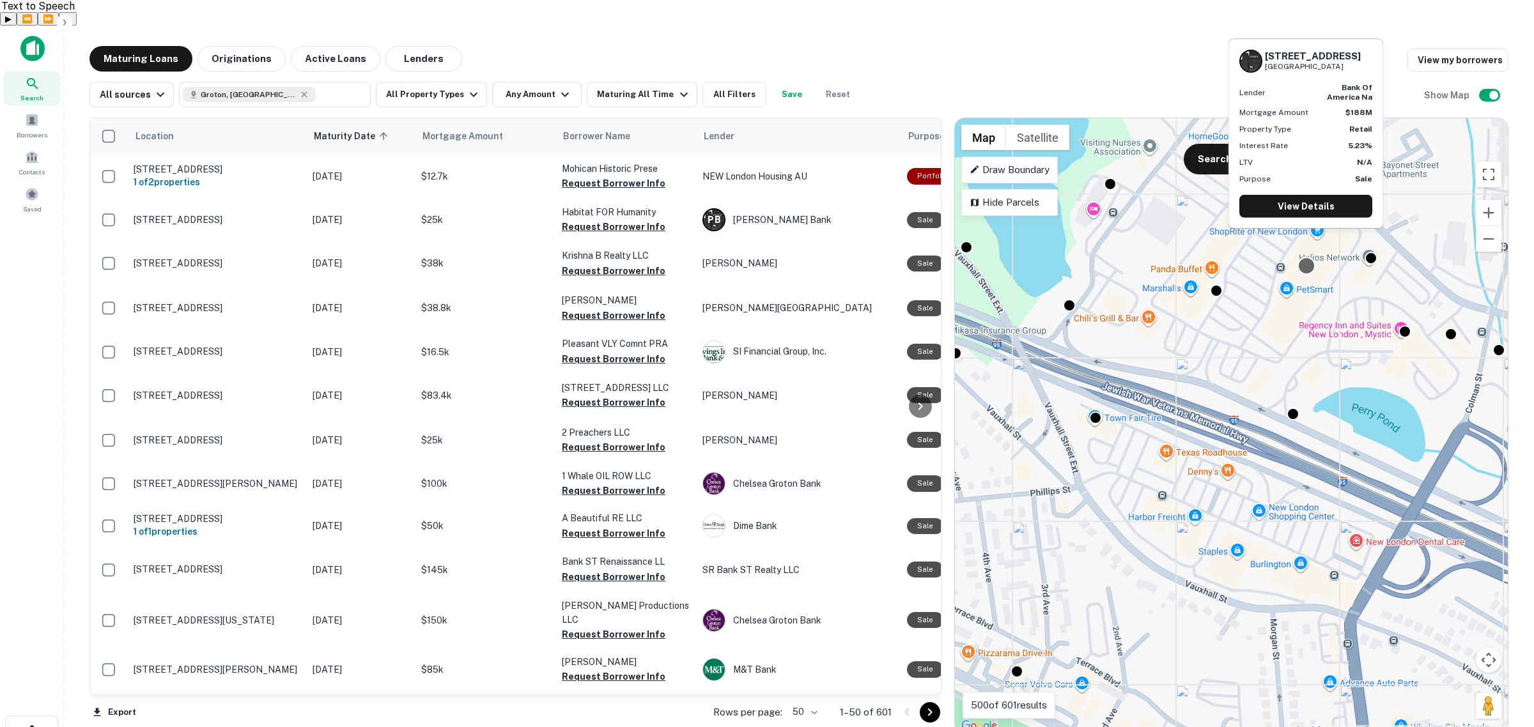
click at [1305, 257] on div at bounding box center [1305, 266] width 19 height 19
click at [1293, 203] on link "View Details" at bounding box center [1305, 206] width 133 height 23
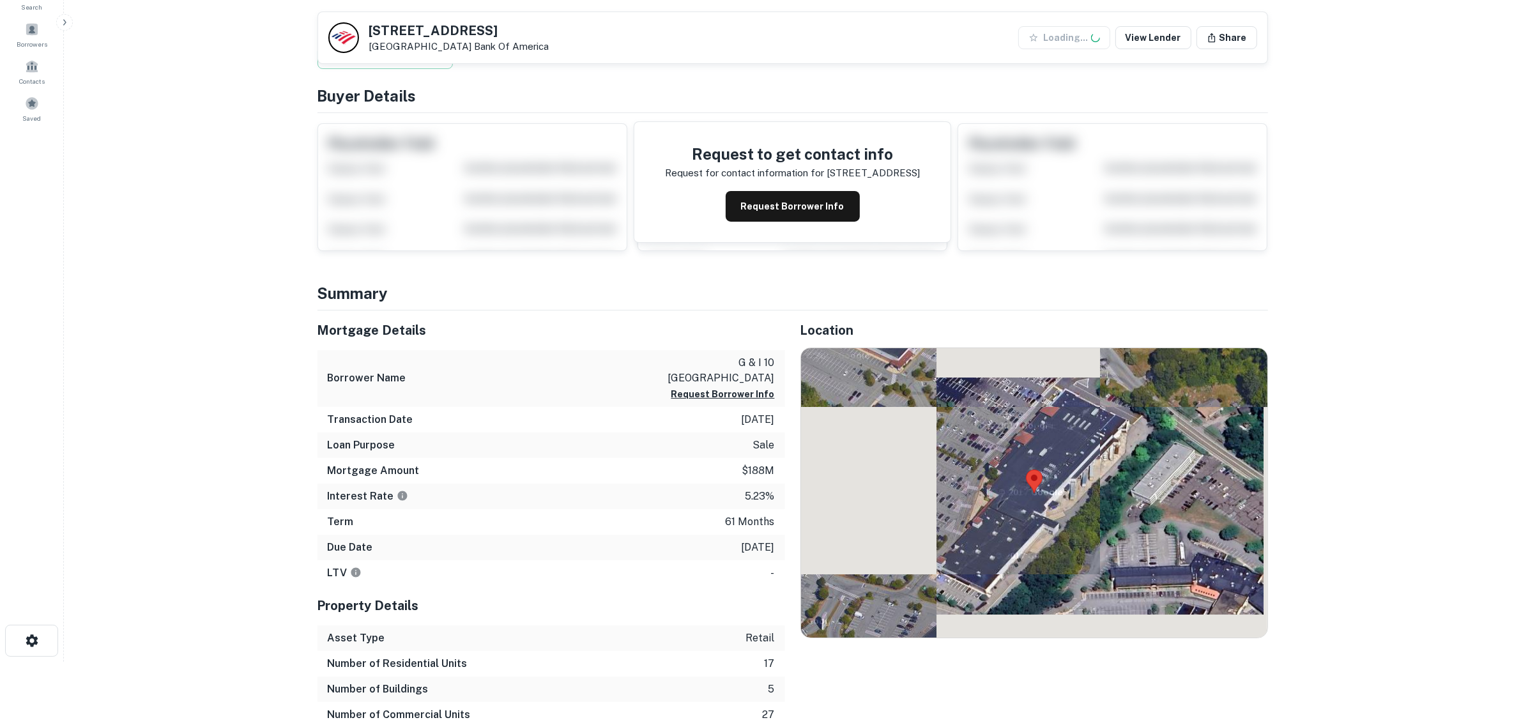
scroll to position [319, 0]
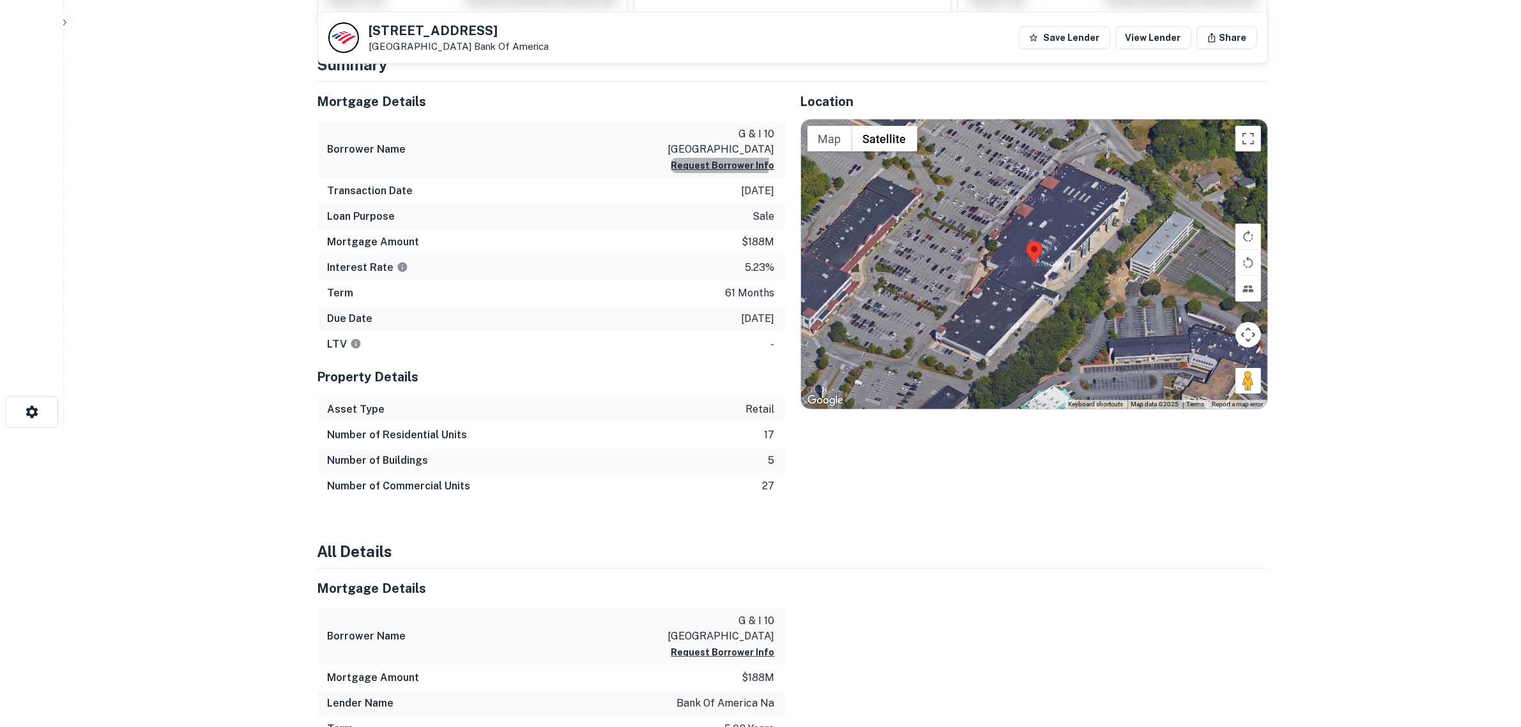
click at [726, 158] on button "Request Borrower Info" at bounding box center [724, 165] width 104 height 15
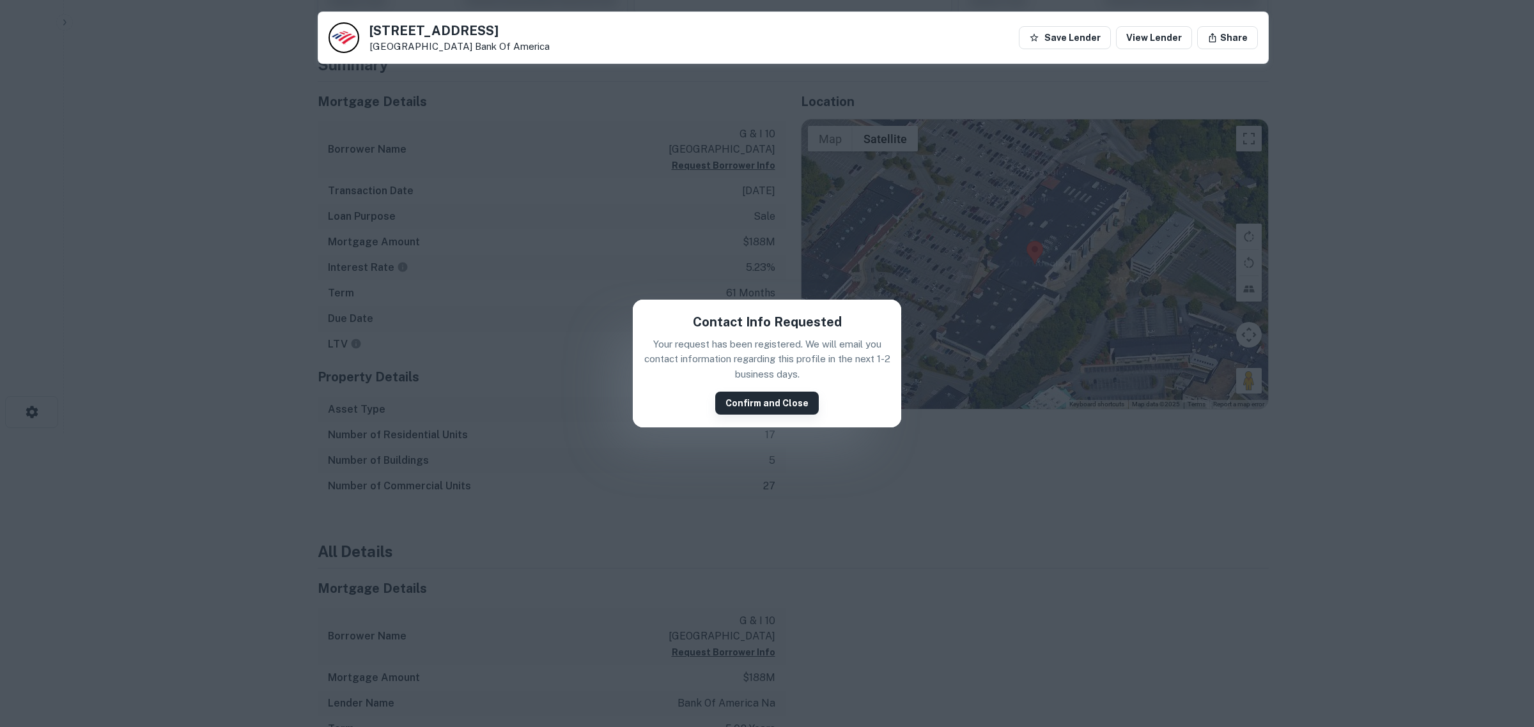
click at [770, 406] on button "Confirm and Close" at bounding box center [767, 403] width 104 height 23
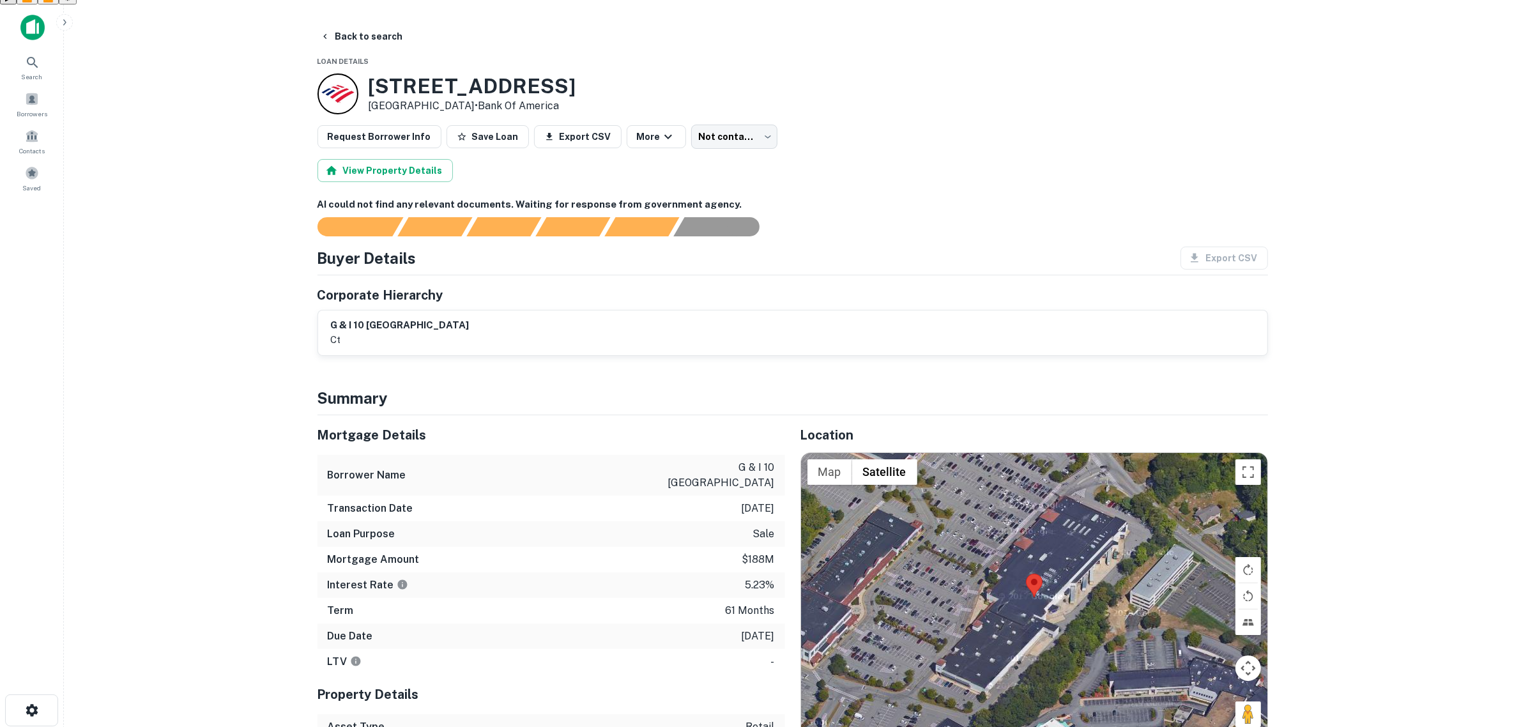
scroll to position [0, 0]
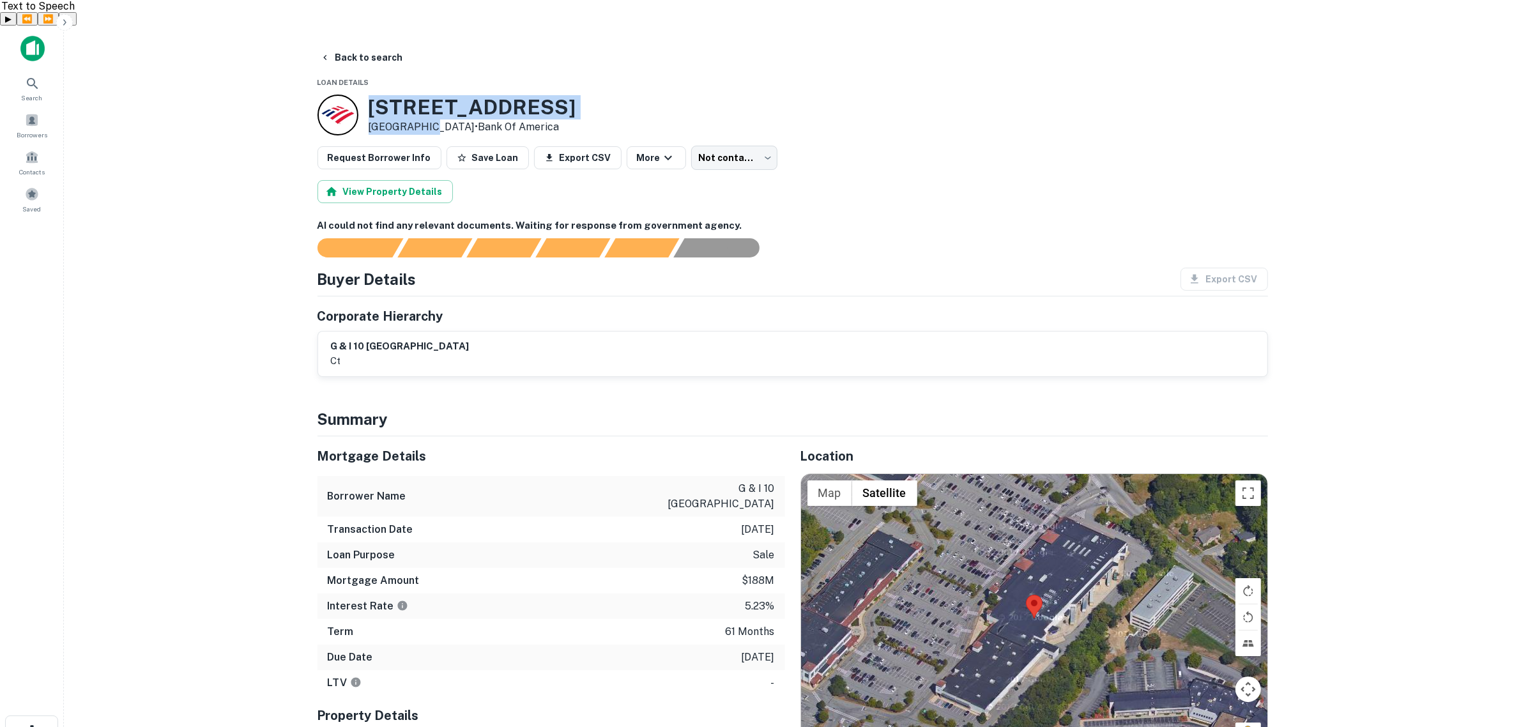
drag, startPoint x: 369, startPoint y: 81, endPoint x: 429, endPoint y: 107, distance: 65.8
click at [429, 107] on div "351 N Frontage Rd New London, CT06320 • Bank Of America" at bounding box center [473, 115] width 208 height 40
copy div "351 N Frontage Rd New London,"
click at [359, 46] on button "Back to search" at bounding box center [361, 57] width 93 height 23
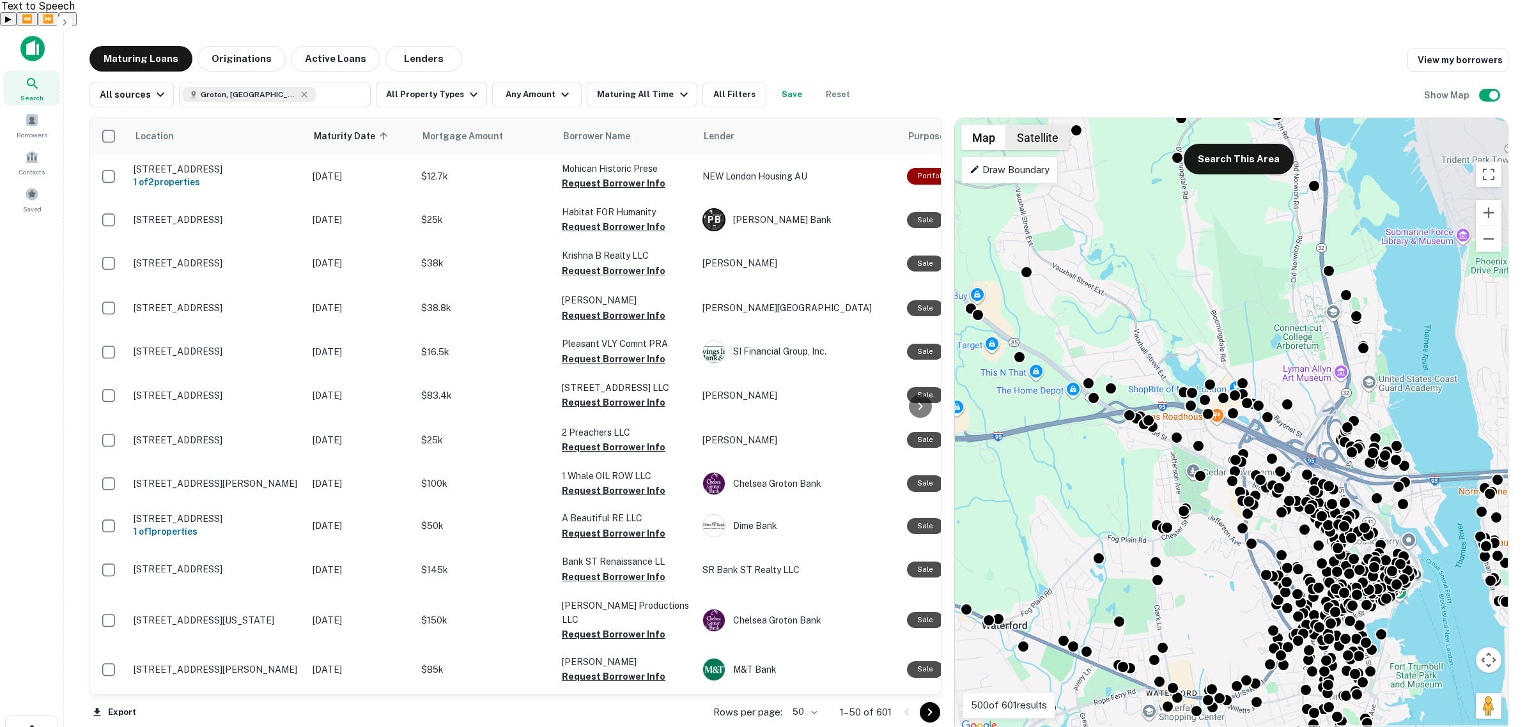
click at [1036, 125] on button "Satellite" at bounding box center [1037, 138] width 63 height 26
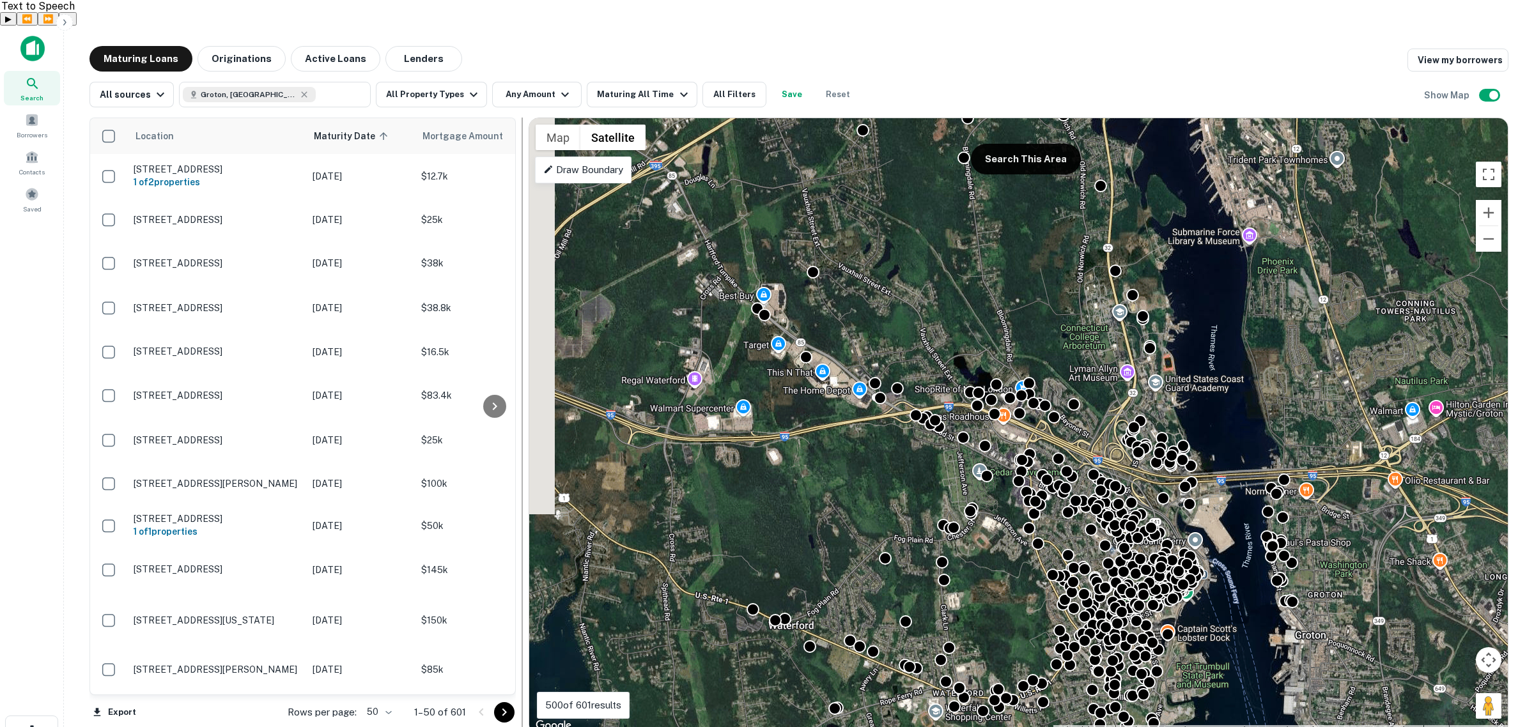
drag, startPoint x: 950, startPoint y: 312, endPoint x: 525, endPoint y: 356, distance: 427.8
click at [525, 356] on div at bounding box center [522, 426] width 13 height 617
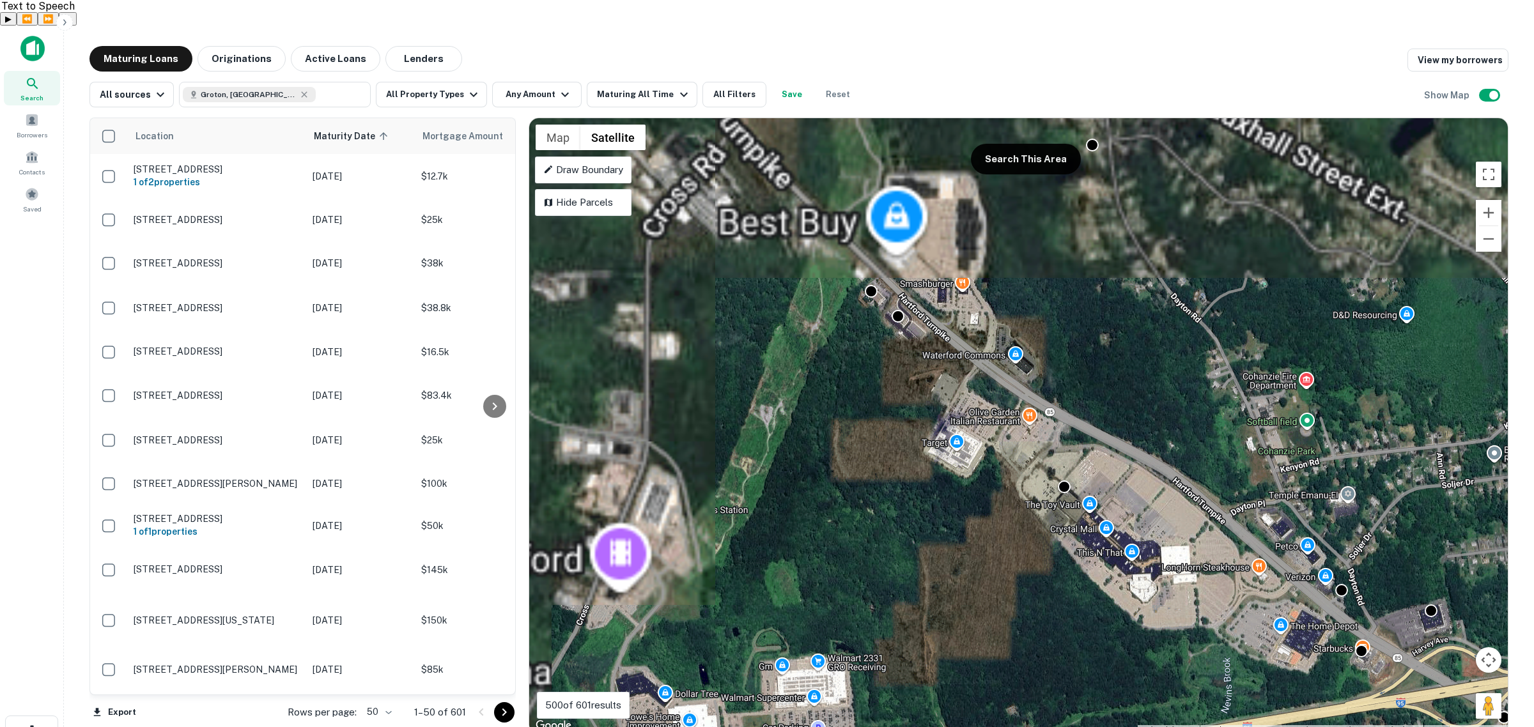
drag, startPoint x: 743, startPoint y: 367, endPoint x: 970, endPoint y: 596, distance: 322.2
click at [970, 596] on div "To activate drag with keyboard, press Alt + Enter. Once in keyboard drag state,…" at bounding box center [1018, 426] width 978 height 616
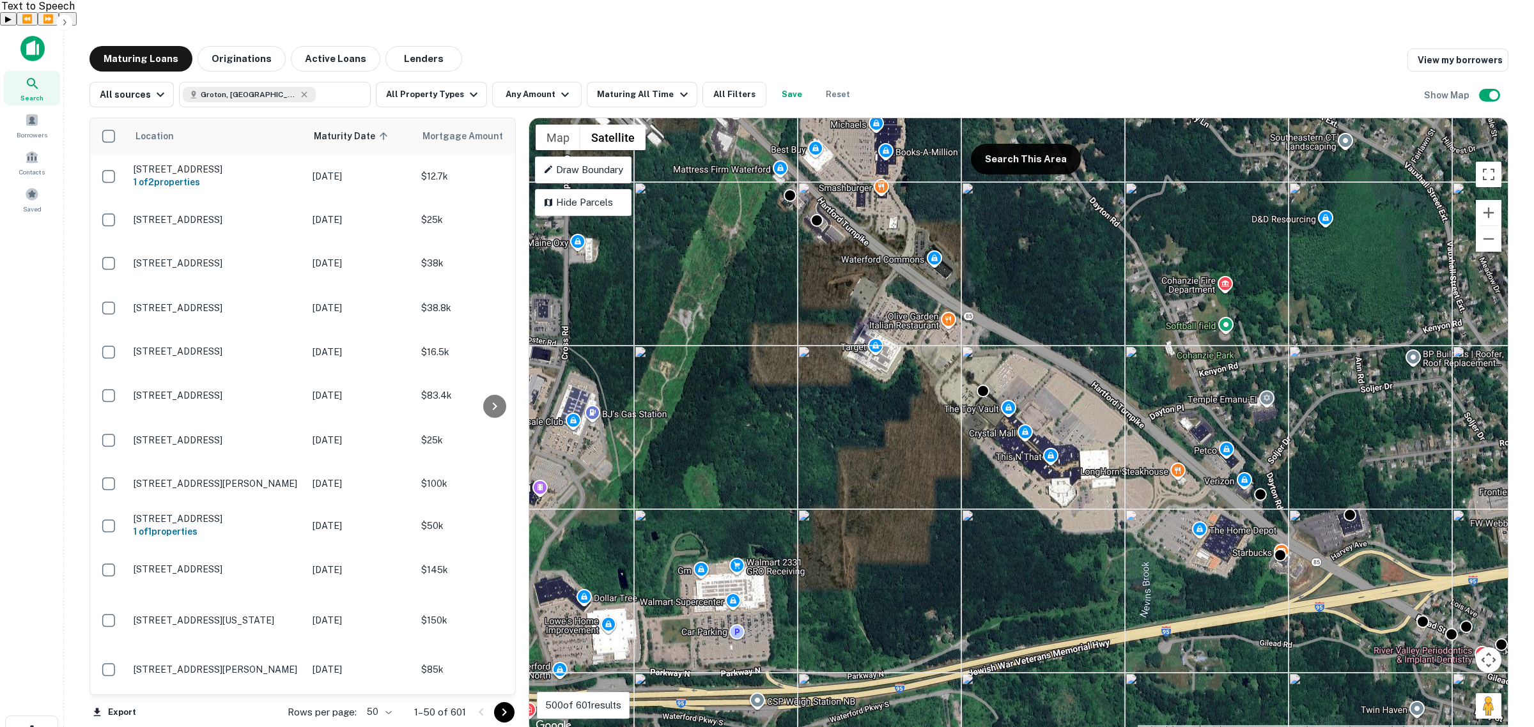
drag, startPoint x: 1206, startPoint y: 542, endPoint x: 1125, endPoint y: 446, distance: 125.6
click at [1125, 446] on div "To activate drag with keyboard, press Alt + Enter. Once in keyboard drag state,…" at bounding box center [1018, 426] width 978 height 616
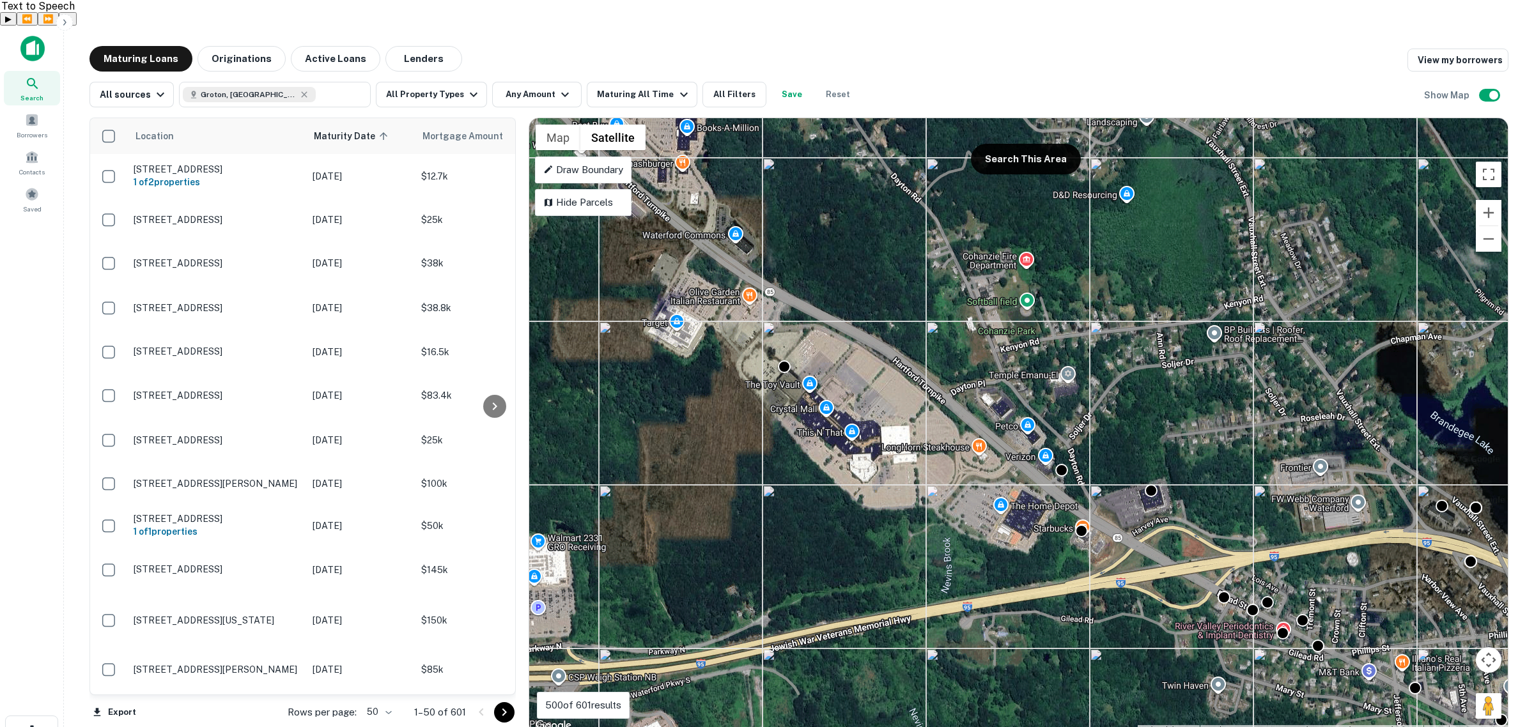
drag, startPoint x: 1071, startPoint y: 355, endPoint x: 863, endPoint y: 267, distance: 226.0
click at [863, 267] on div "To activate drag with keyboard, press Alt + Enter. Once in keyboard drag state,…" at bounding box center [1018, 426] width 978 height 616
click at [541, 82] on button "Any Amount" at bounding box center [536, 95] width 89 height 26
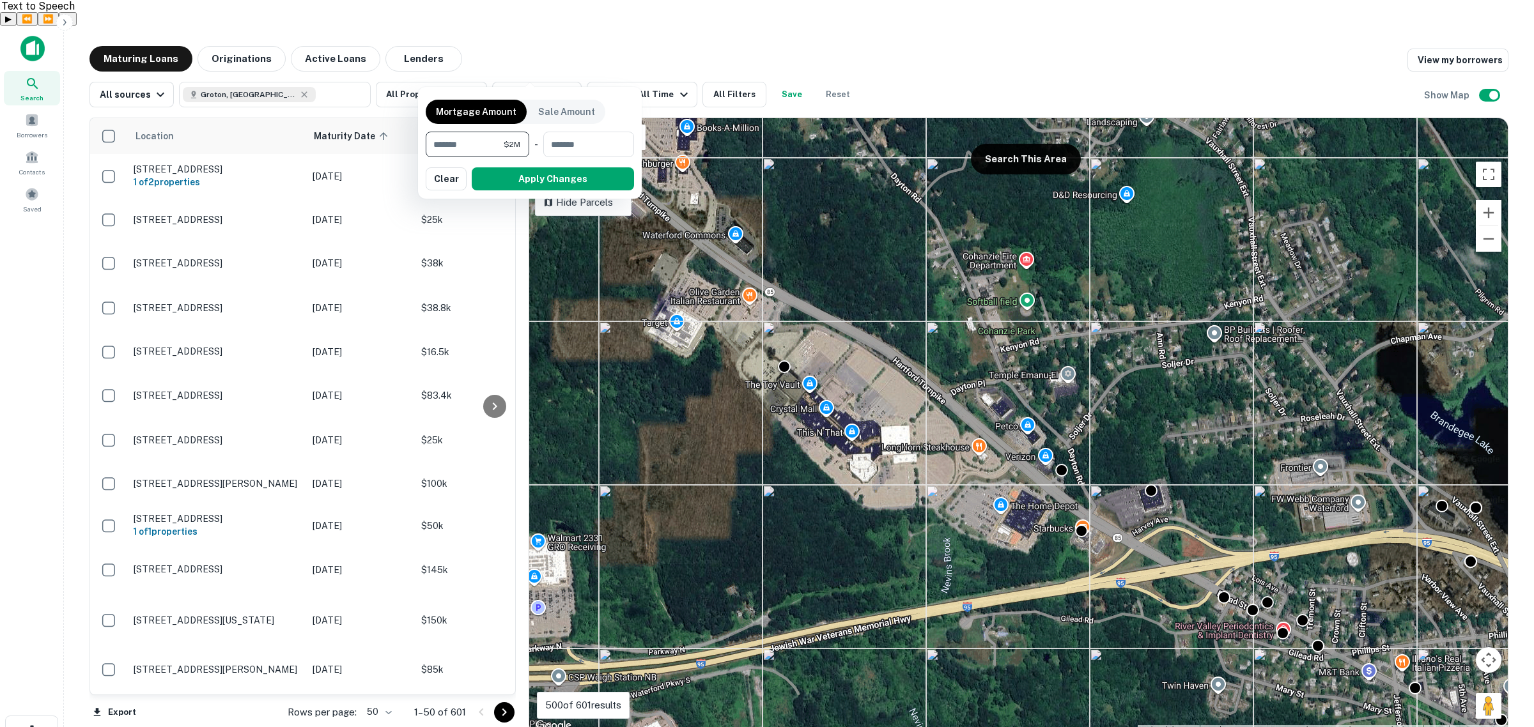
type input "*******"
click at [580, 184] on button "Apply Changes" at bounding box center [553, 178] width 162 height 23
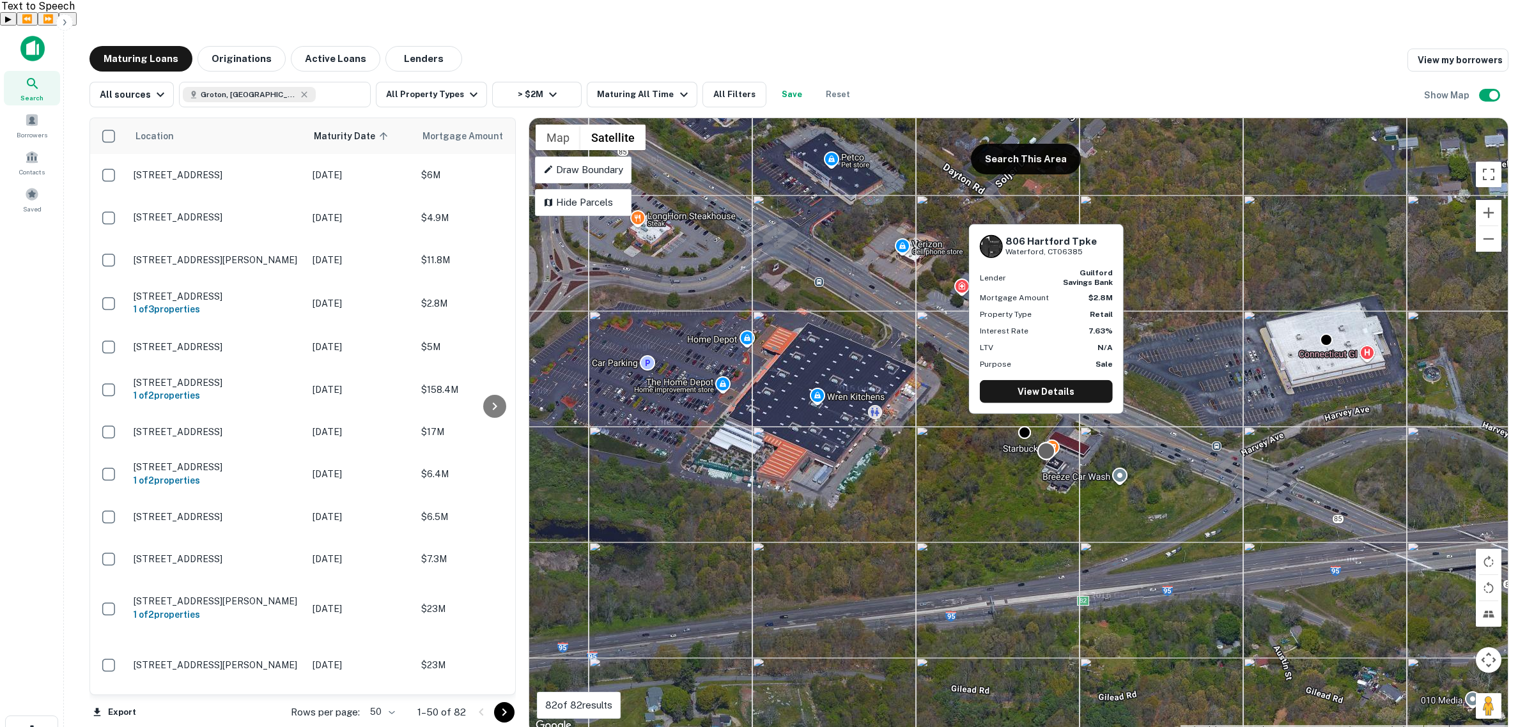
click at [1046, 442] on div at bounding box center [1046, 451] width 19 height 19
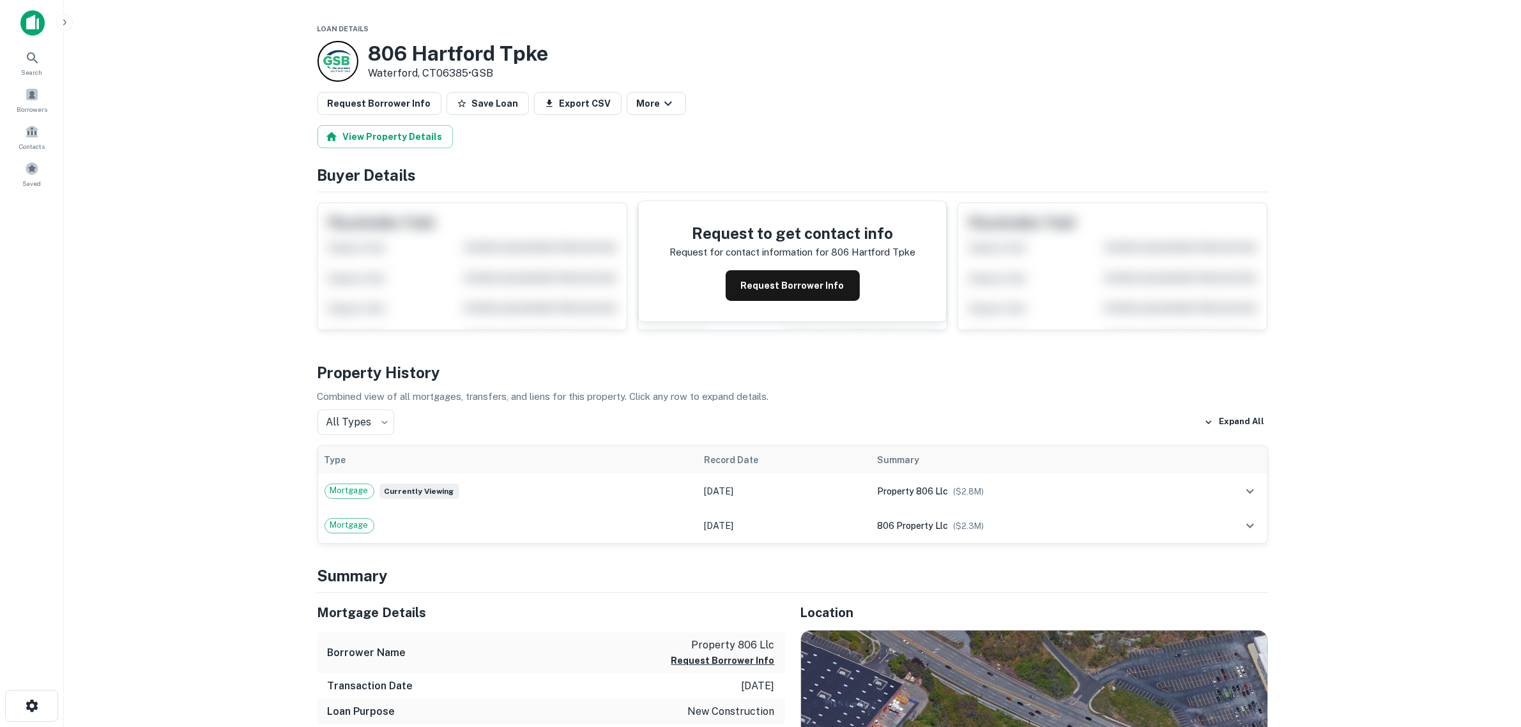
scroll to position [319, 0]
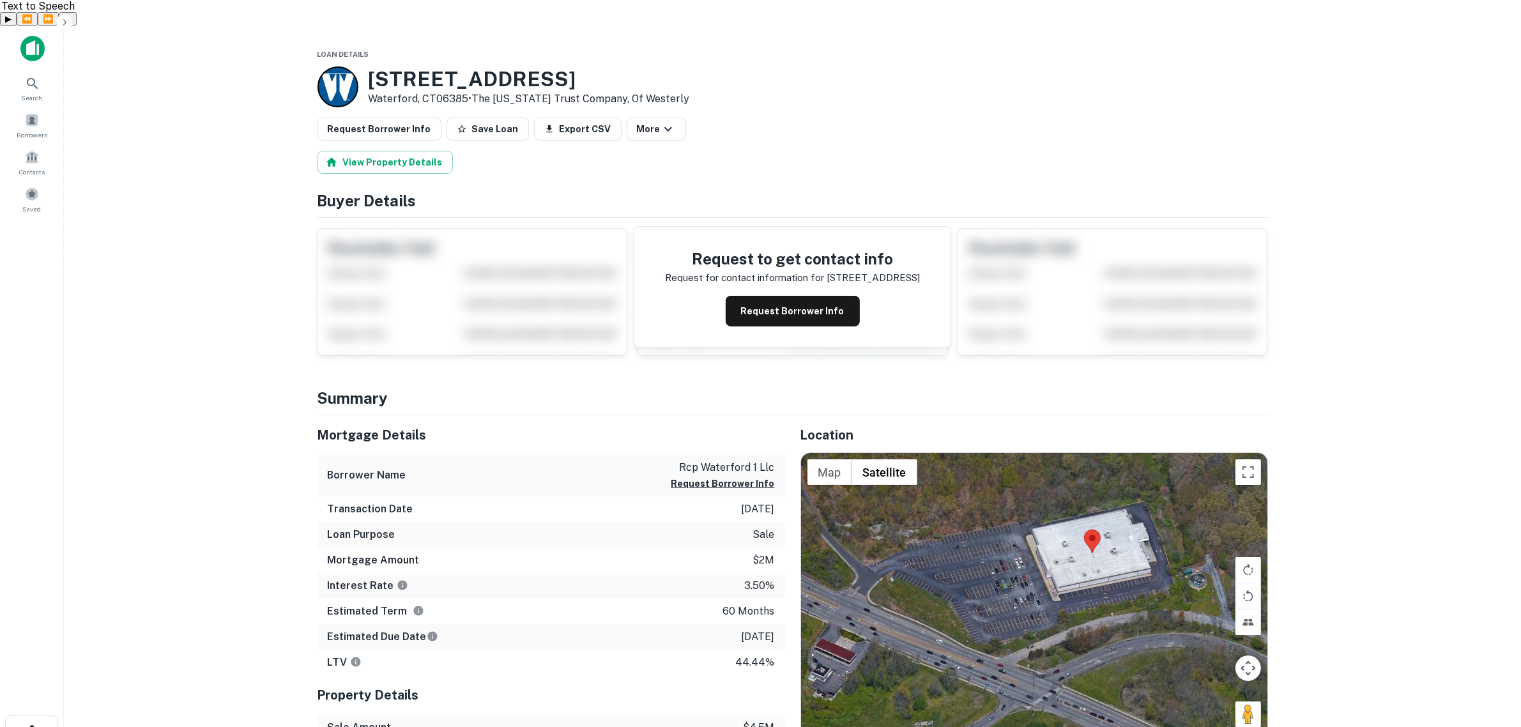
drag, startPoint x: 918, startPoint y: 652, endPoint x: 975, endPoint y: 607, distance: 72.4
click at [975, 607] on div at bounding box center [1034, 597] width 466 height 289
drag, startPoint x: 374, startPoint y: 49, endPoint x: 433, endPoint y: 77, distance: 65.5
click at [433, 77] on div "[STREET_ADDRESS] • The [US_STATE] Trust Company, Of Westerly" at bounding box center [529, 87] width 321 height 40
copy div "[STREET_ADDRESS]"
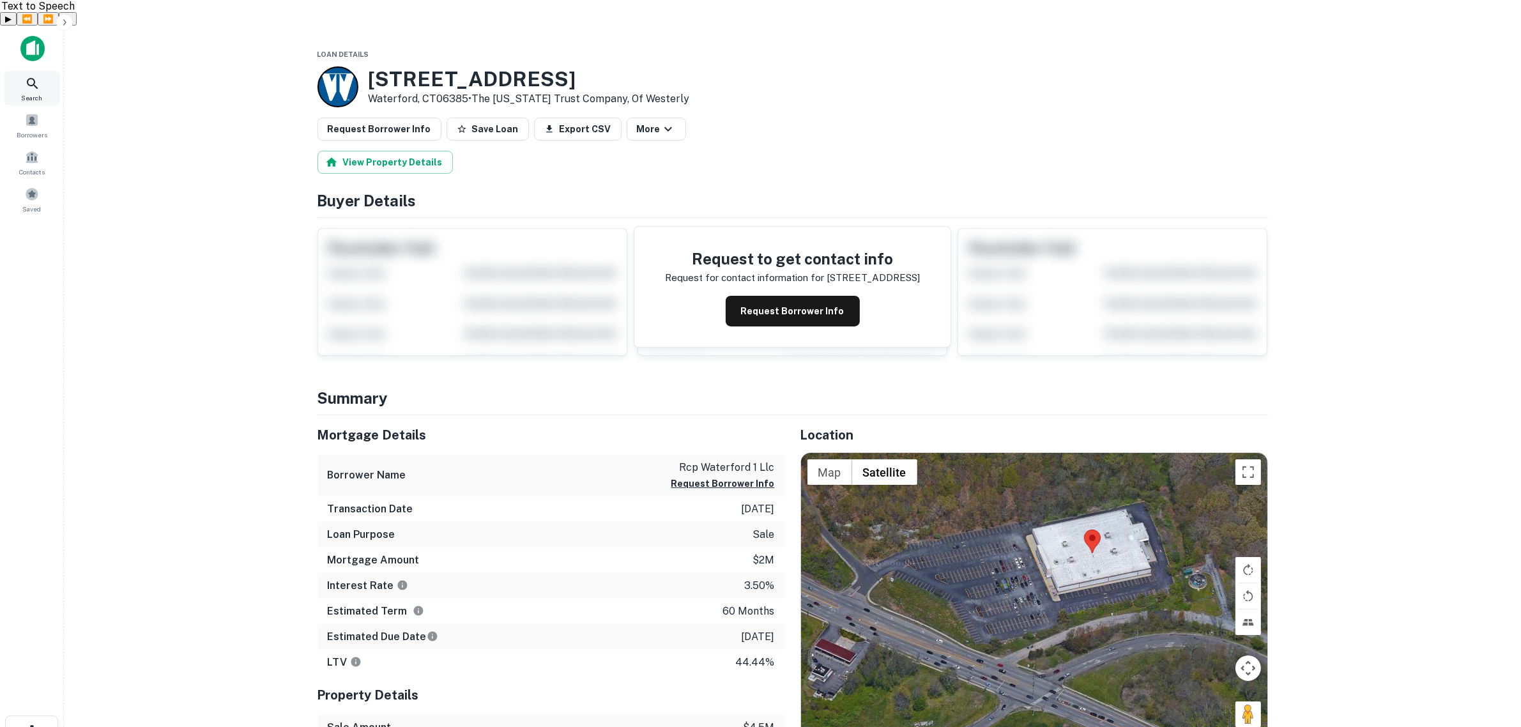
click at [32, 76] on icon at bounding box center [32, 83] width 15 height 15
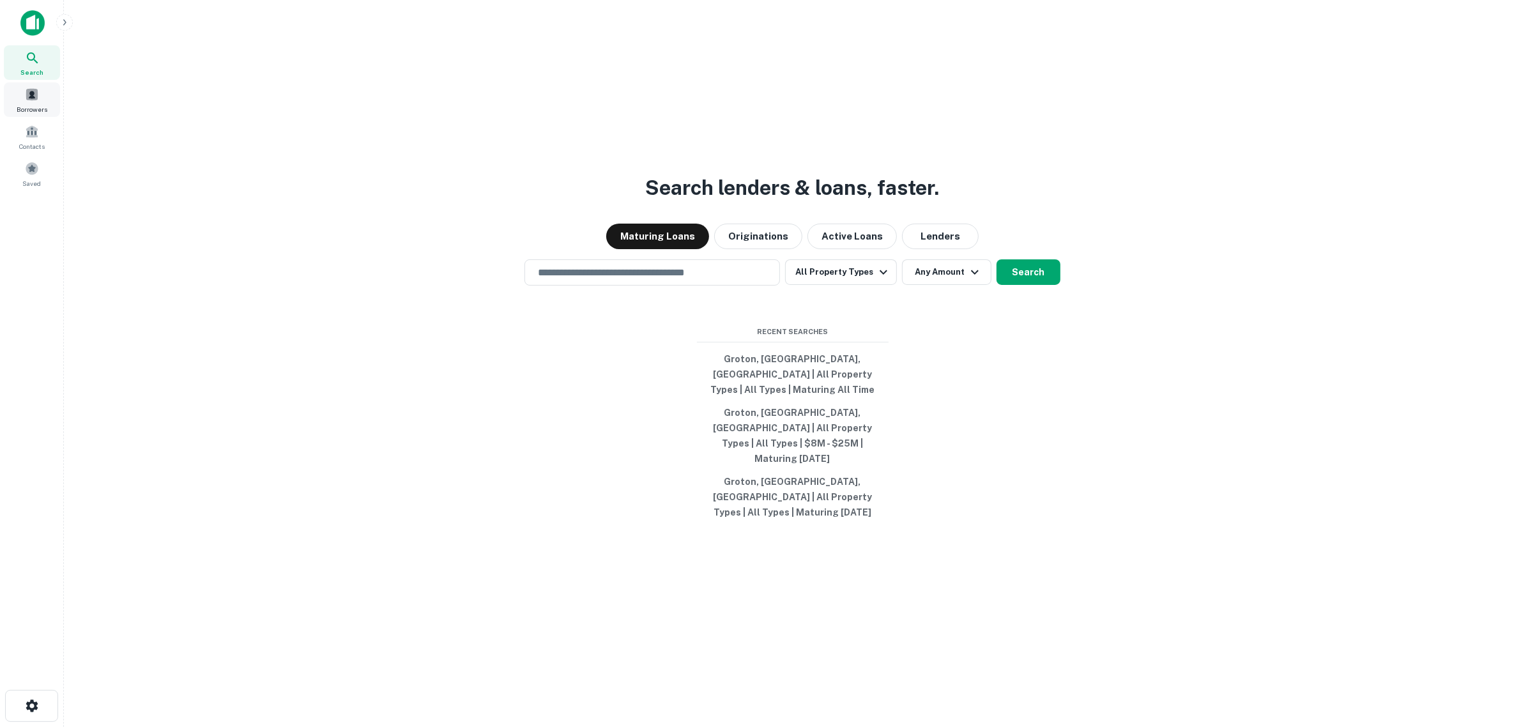
click at [26, 100] on span at bounding box center [32, 95] width 14 height 14
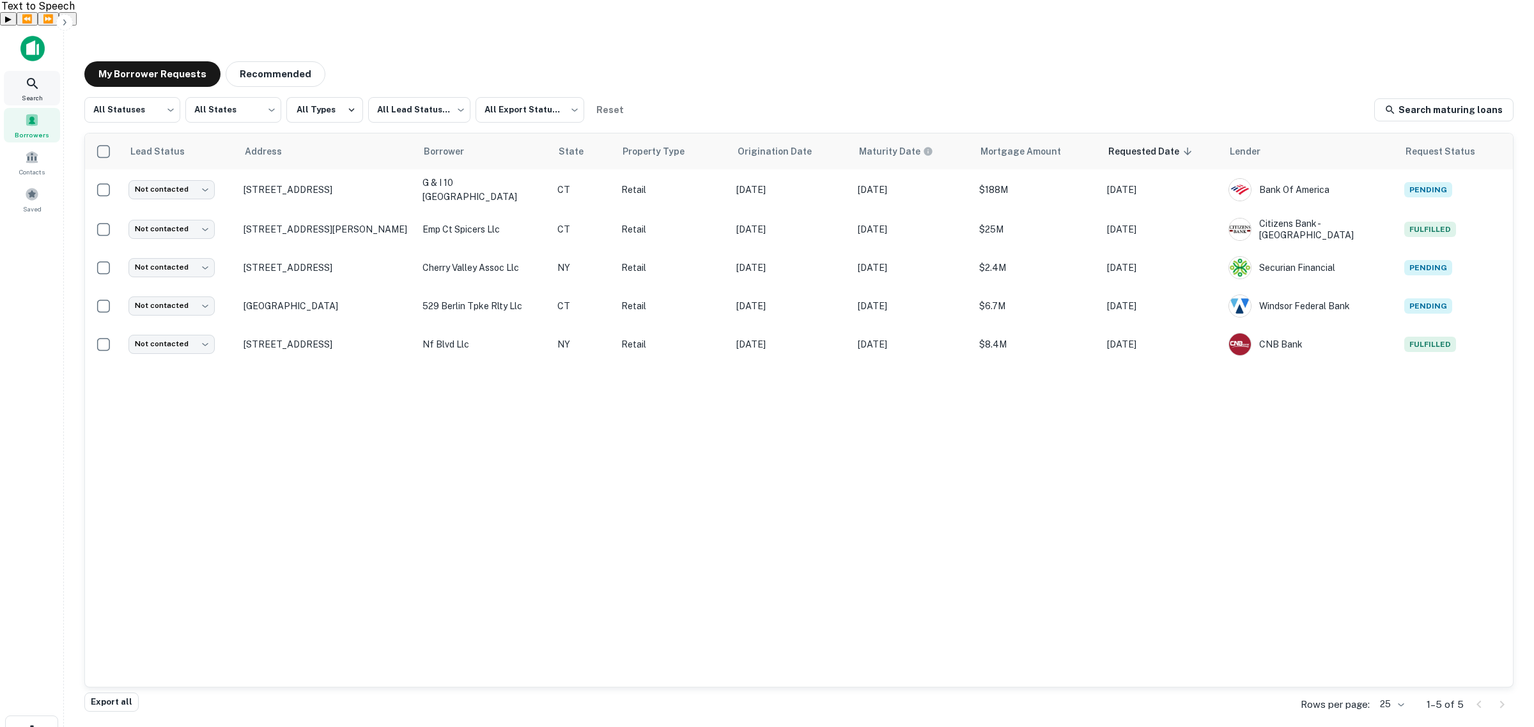
click at [21, 71] on div "Search" at bounding box center [32, 88] width 56 height 35
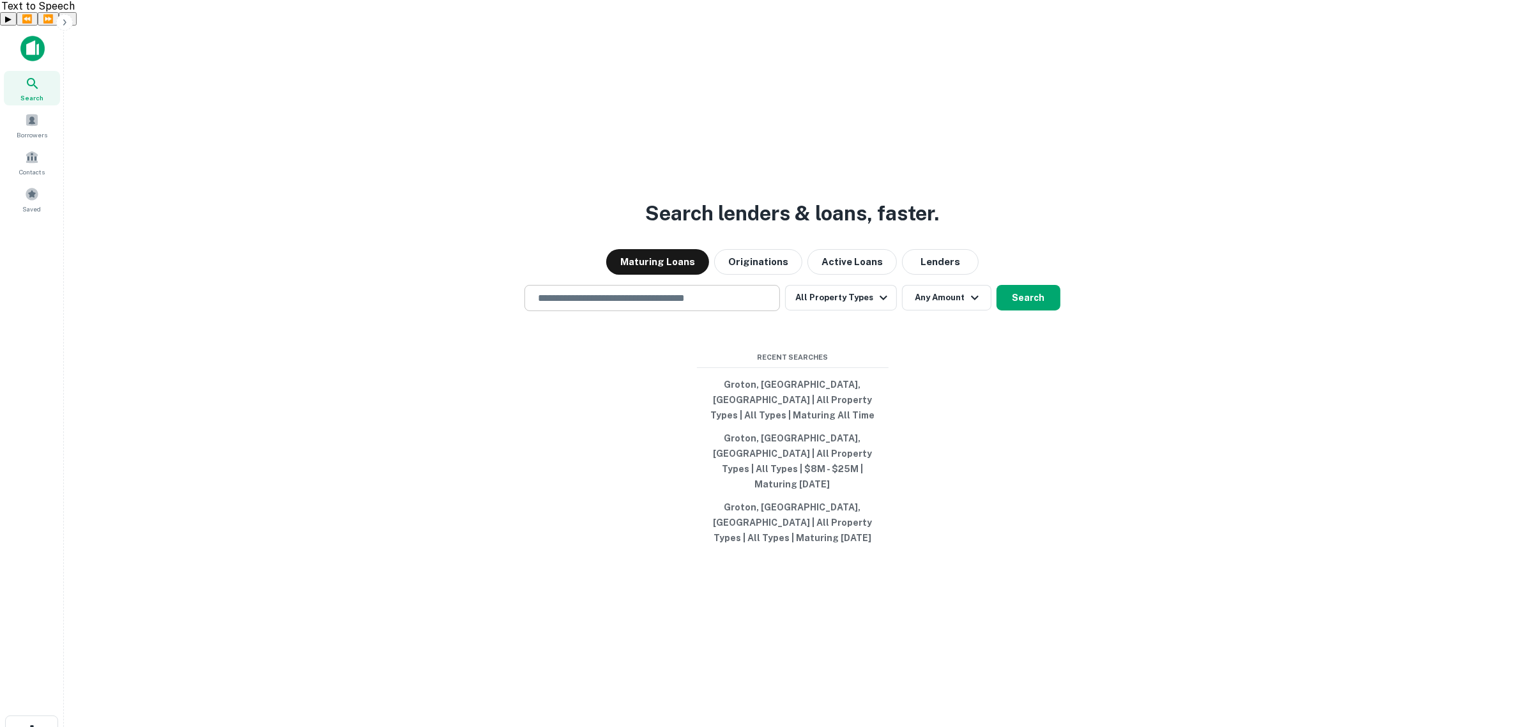
click at [601, 301] on input "text" at bounding box center [652, 298] width 244 height 15
paste input "**********"
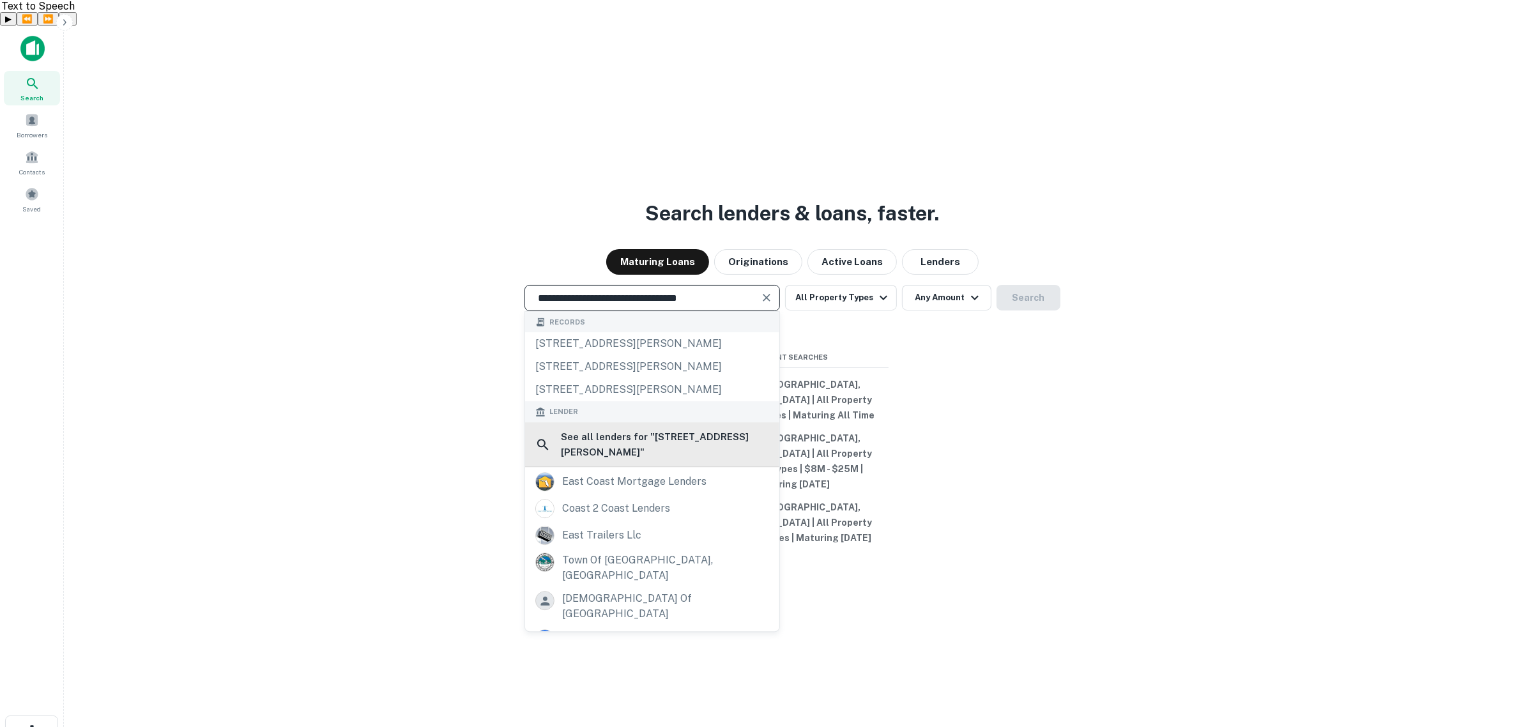
type input "**********"
click at [676, 445] on h6 "See all lenders for " [STREET_ADDRESS][PERSON_NAME] "" at bounding box center [665, 444] width 208 height 30
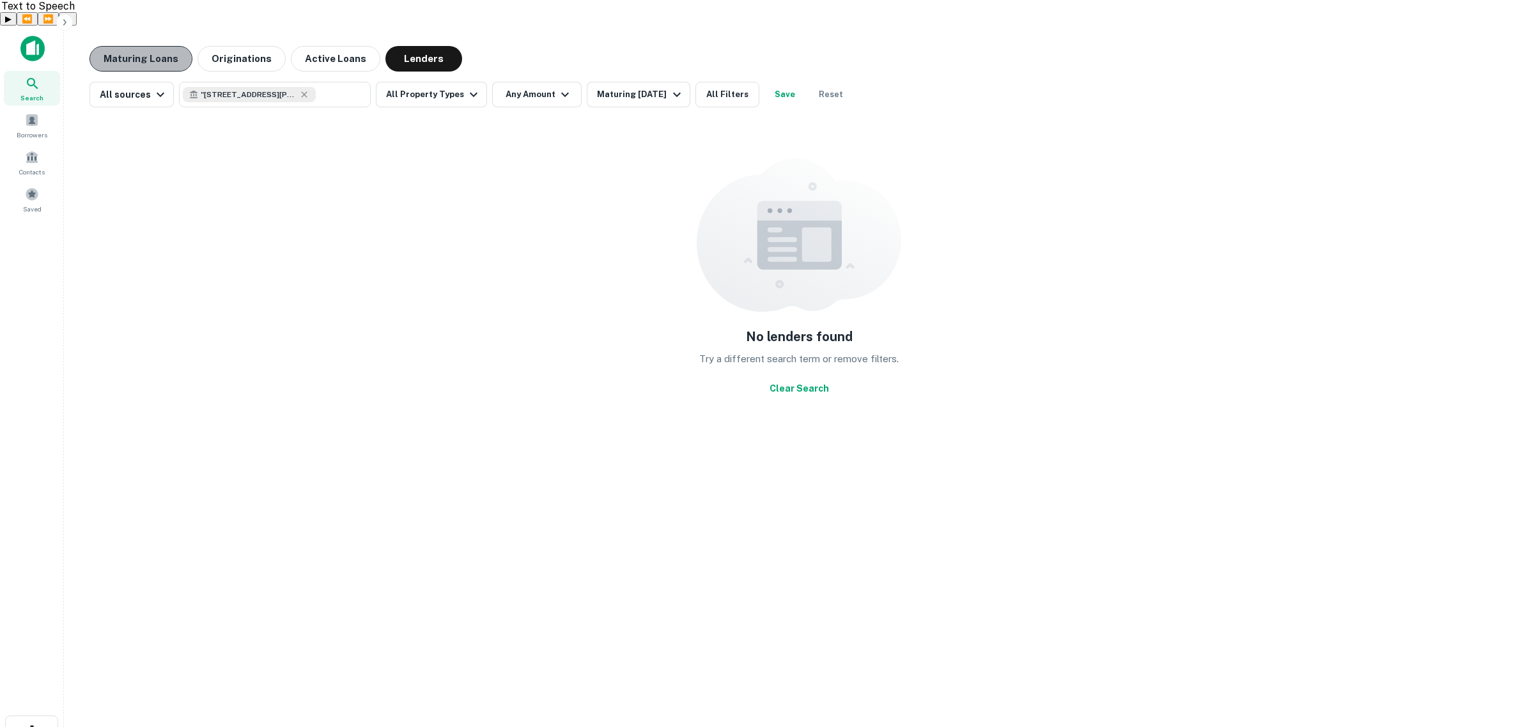
click at [139, 46] on button "Maturing Loans" at bounding box center [140, 59] width 103 height 26
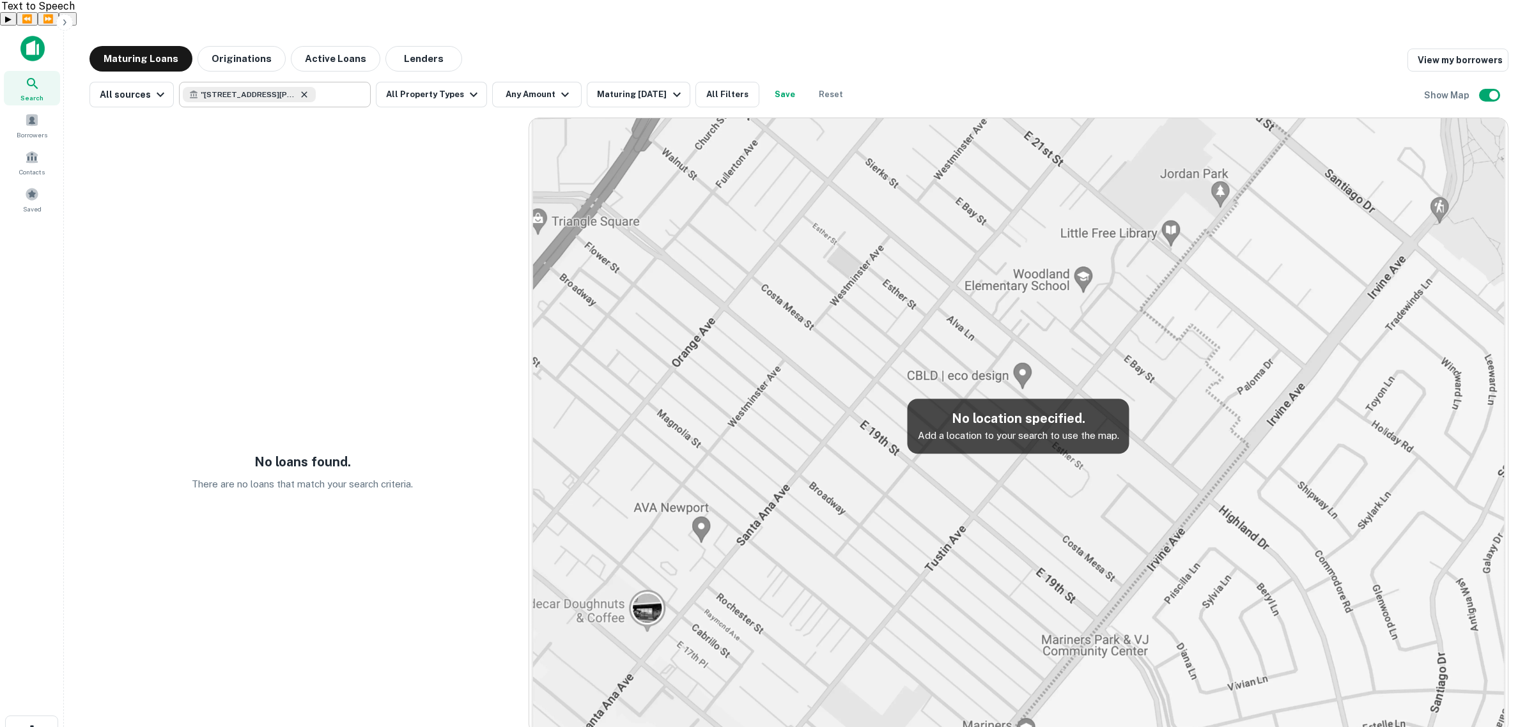
click at [305, 89] on icon at bounding box center [304, 94] width 10 height 10
paste input "**********"
type input "**********"
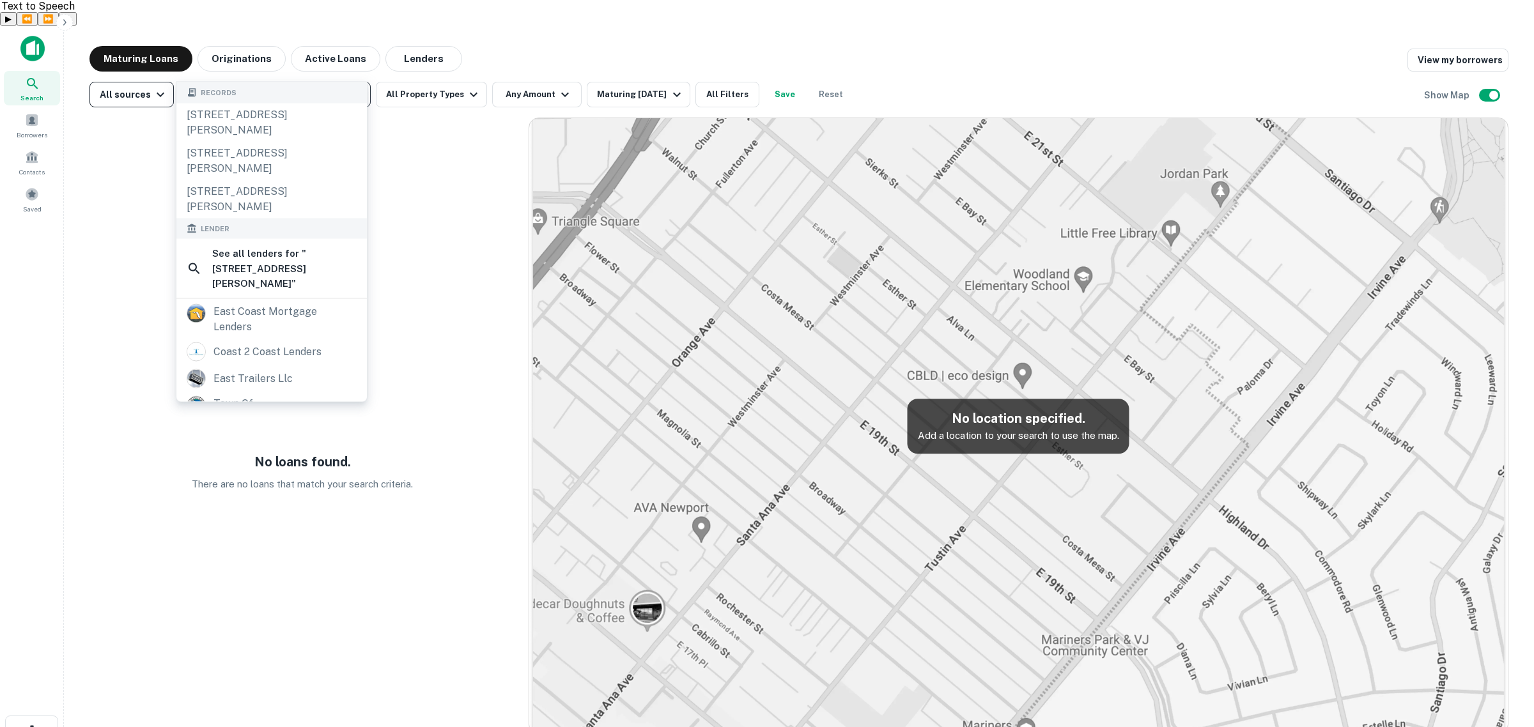
drag, startPoint x: 251, startPoint y: 65, endPoint x: 125, endPoint y: 62, distance: 126.6
click at [125, 82] on div "**********" at bounding box center [470, 95] width 762 height 26
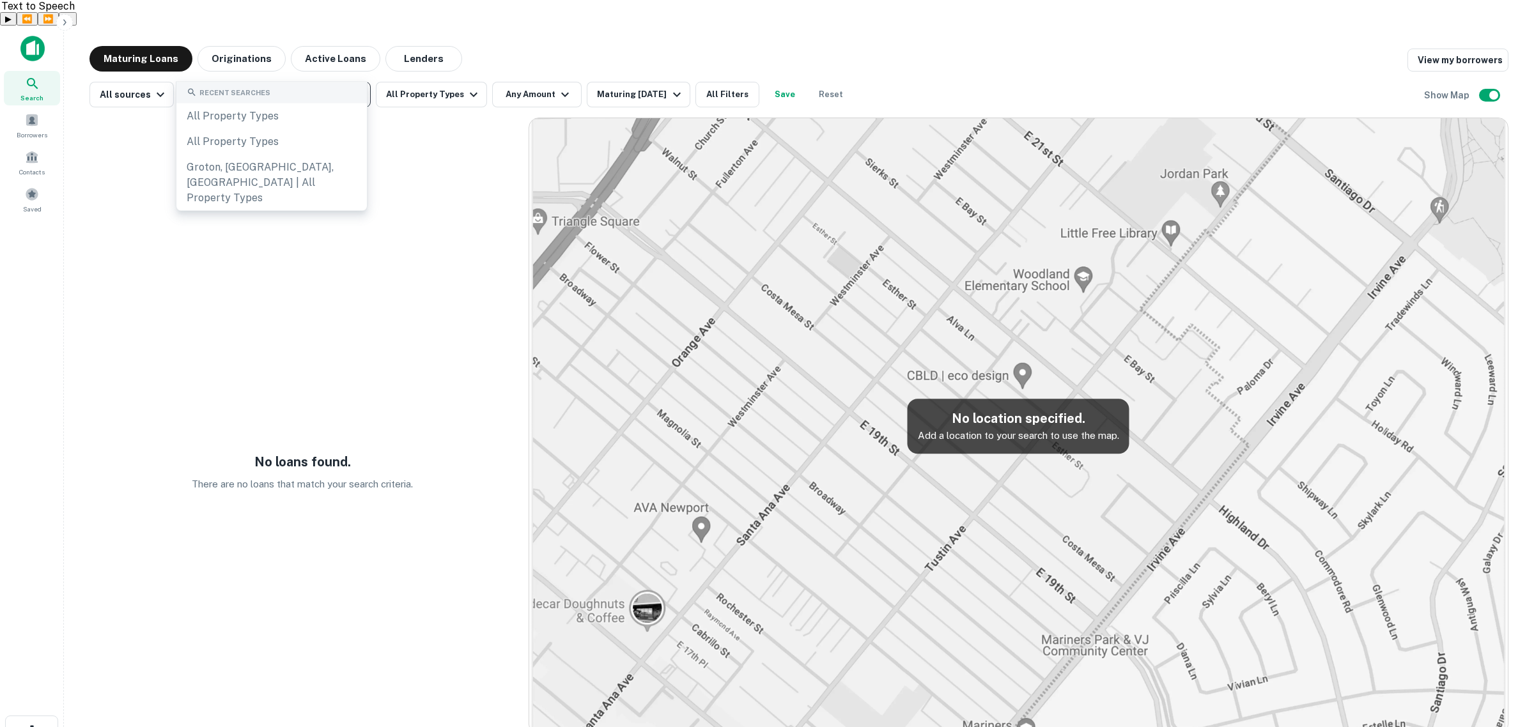
click at [330, 86] on input "text" at bounding box center [274, 95] width 182 height 18
paste input "**********"
type input "**********"
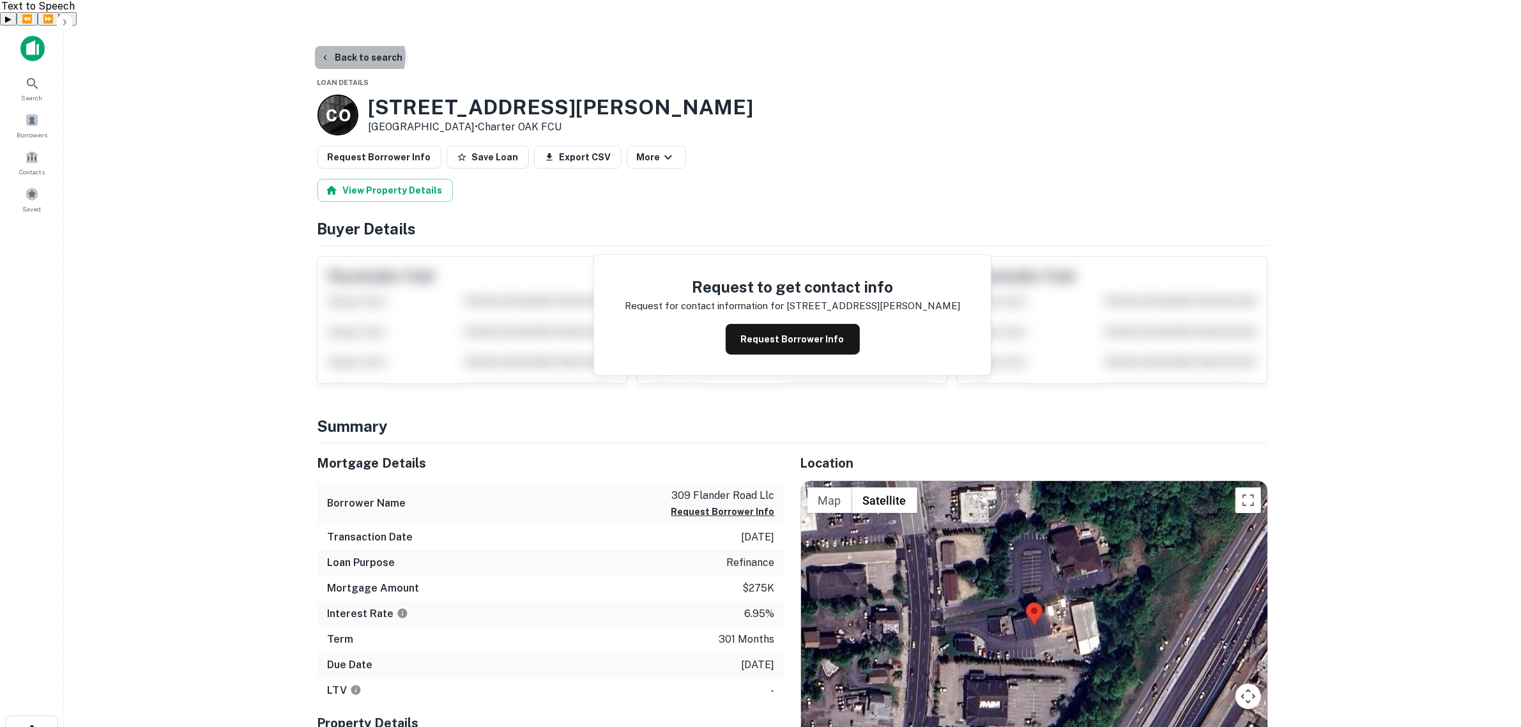
click at [358, 46] on button "Back to search" at bounding box center [361, 57] width 93 height 23
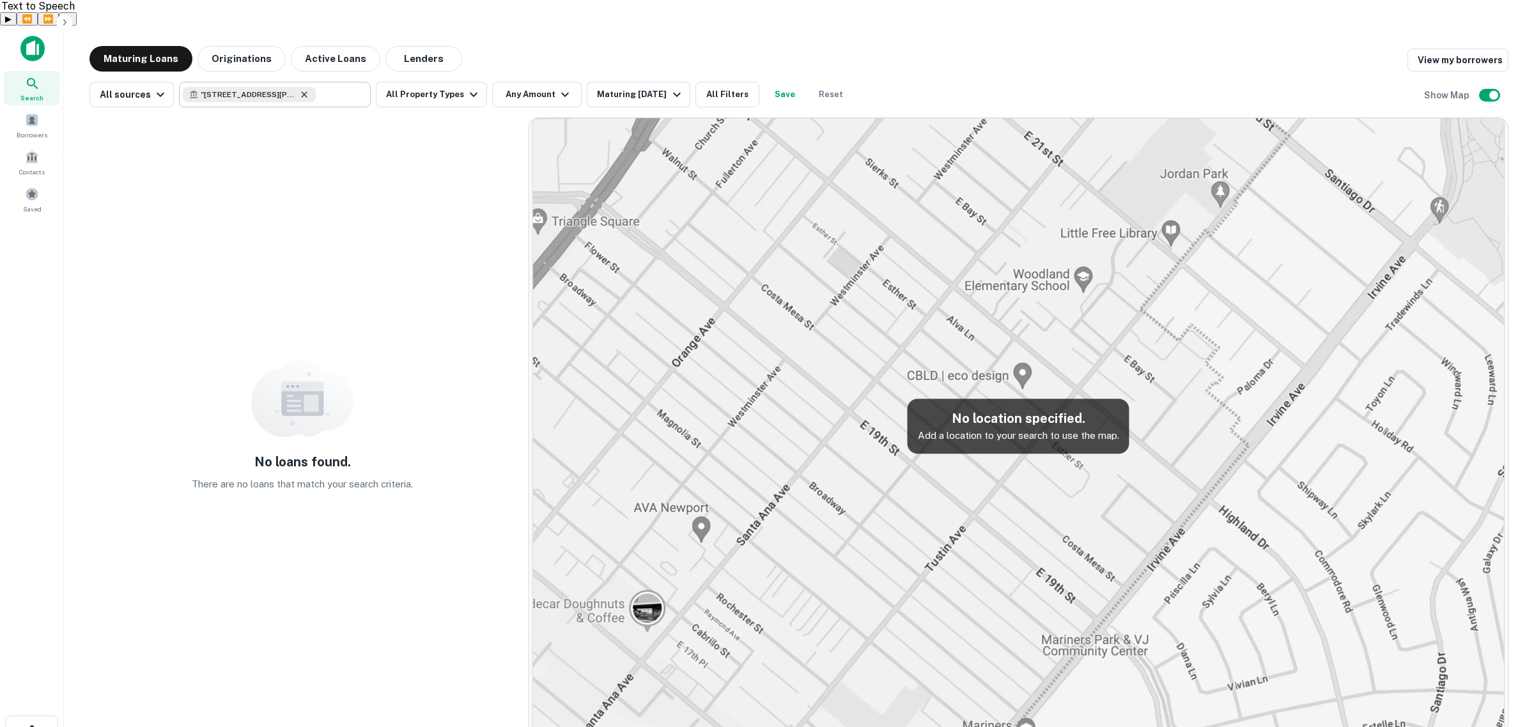
click at [300, 89] on icon at bounding box center [304, 94] width 10 height 10
paste input "**********"
type input "**********"
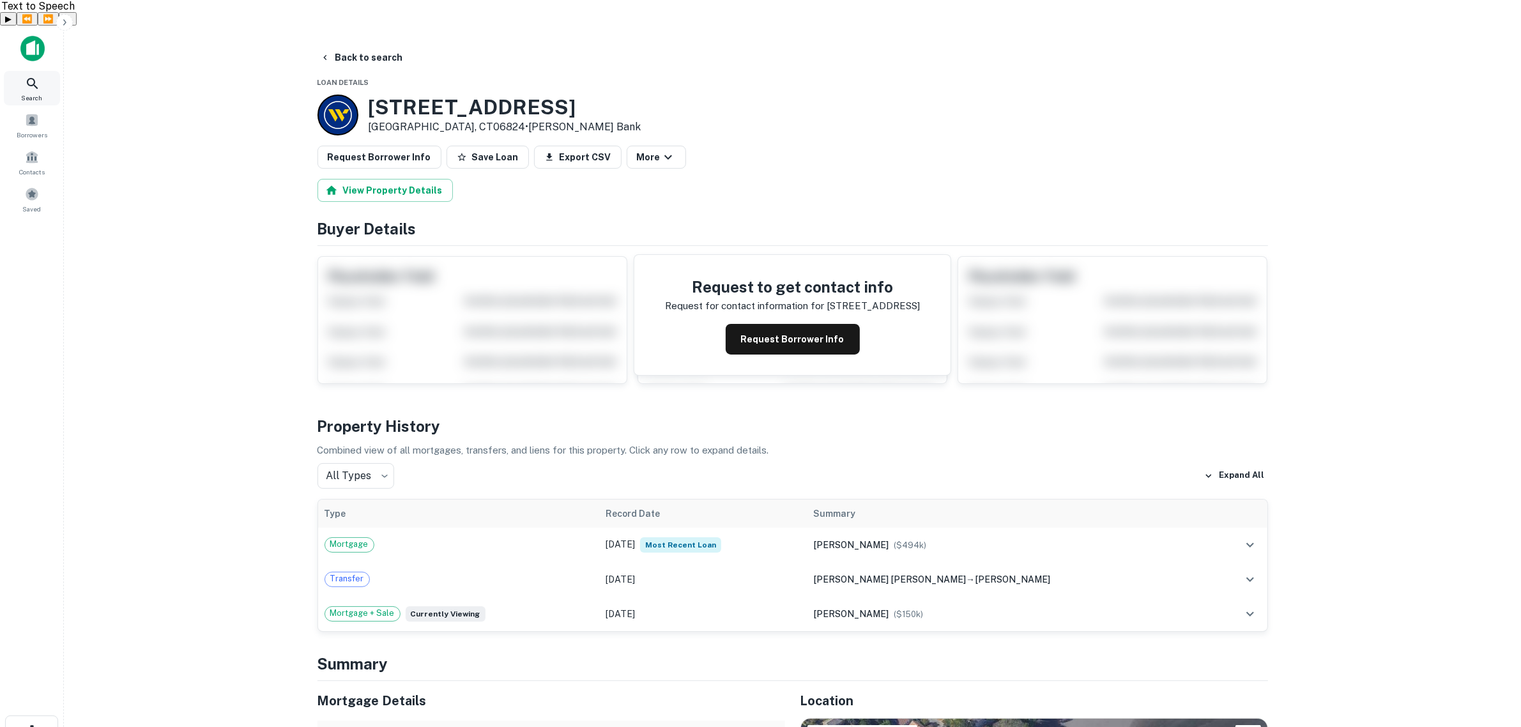
click at [32, 76] on icon at bounding box center [32, 83] width 15 height 15
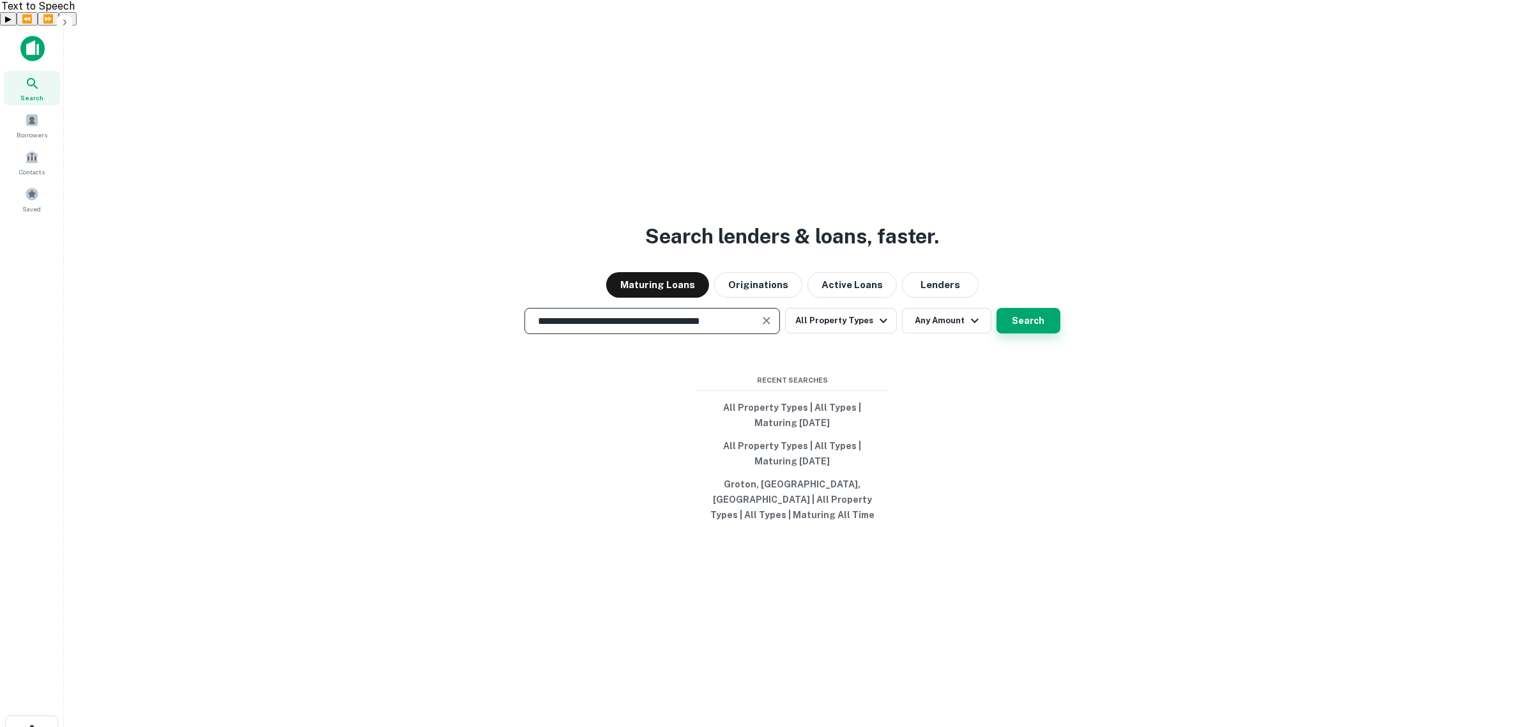
type input "**********"
click at [1017, 308] on button "Search" at bounding box center [1029, 321] width 64 height 26
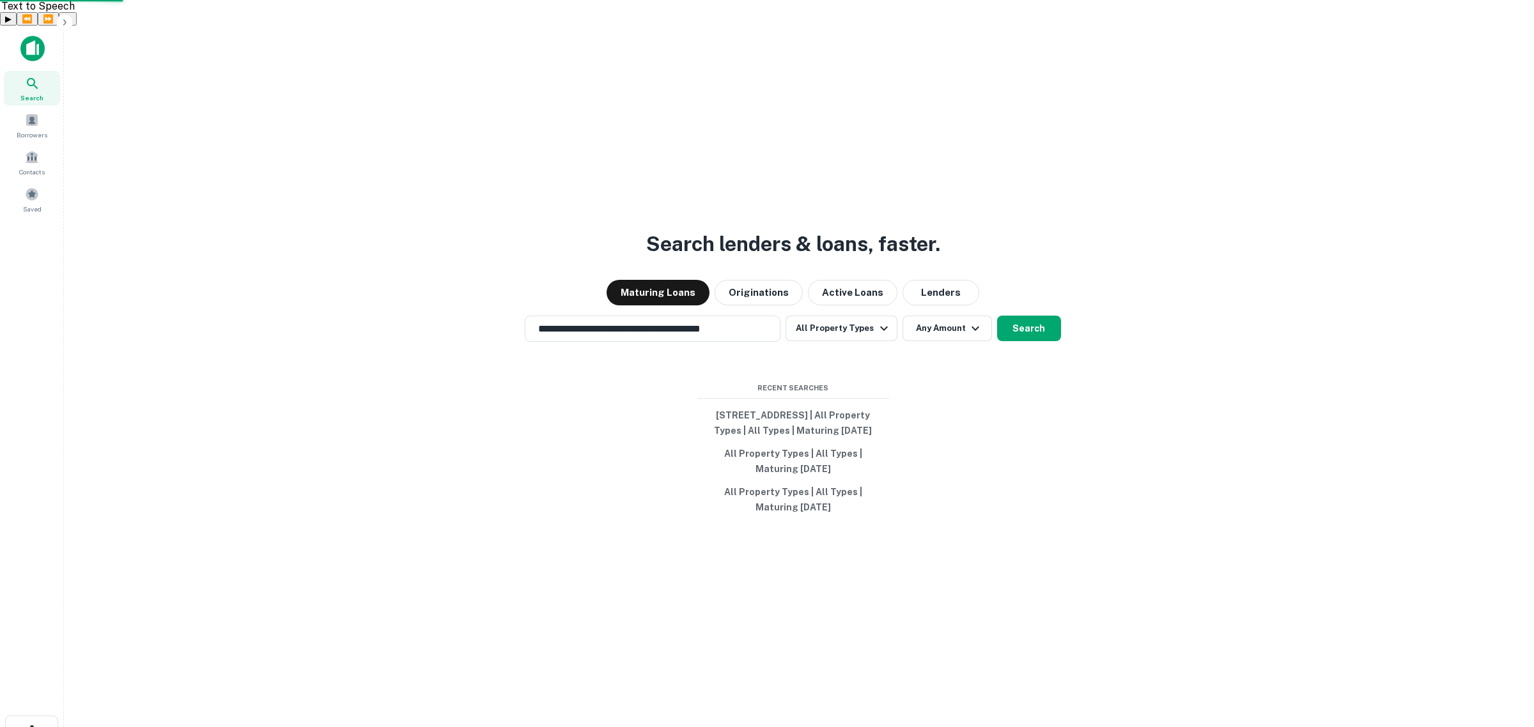
click at [746, 360] on div "[STREET_ADDRESS]" at bounding box center [766, 359] width 307 height 23
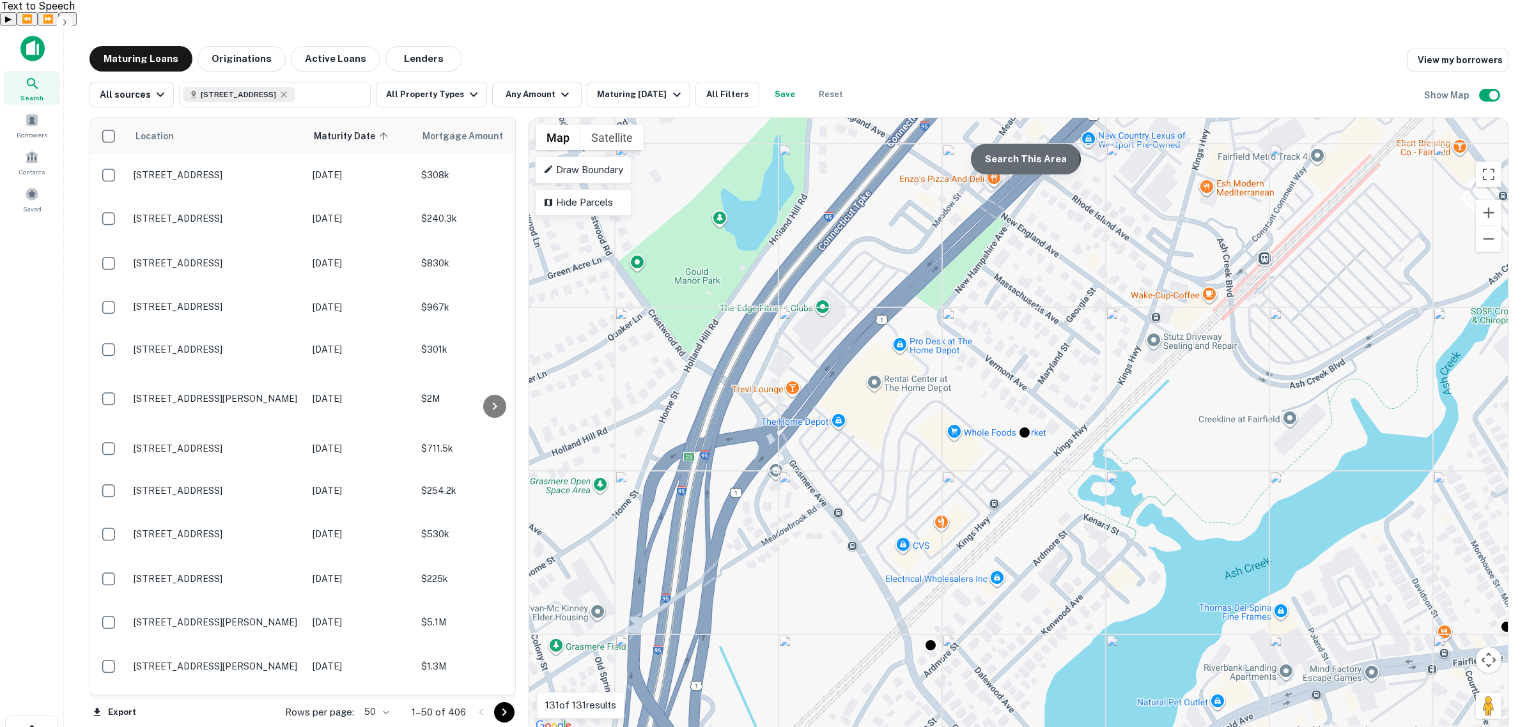
click at [1018, 144] on button "Search This Area" at bounding box center [1026, 159] width 110 height 31
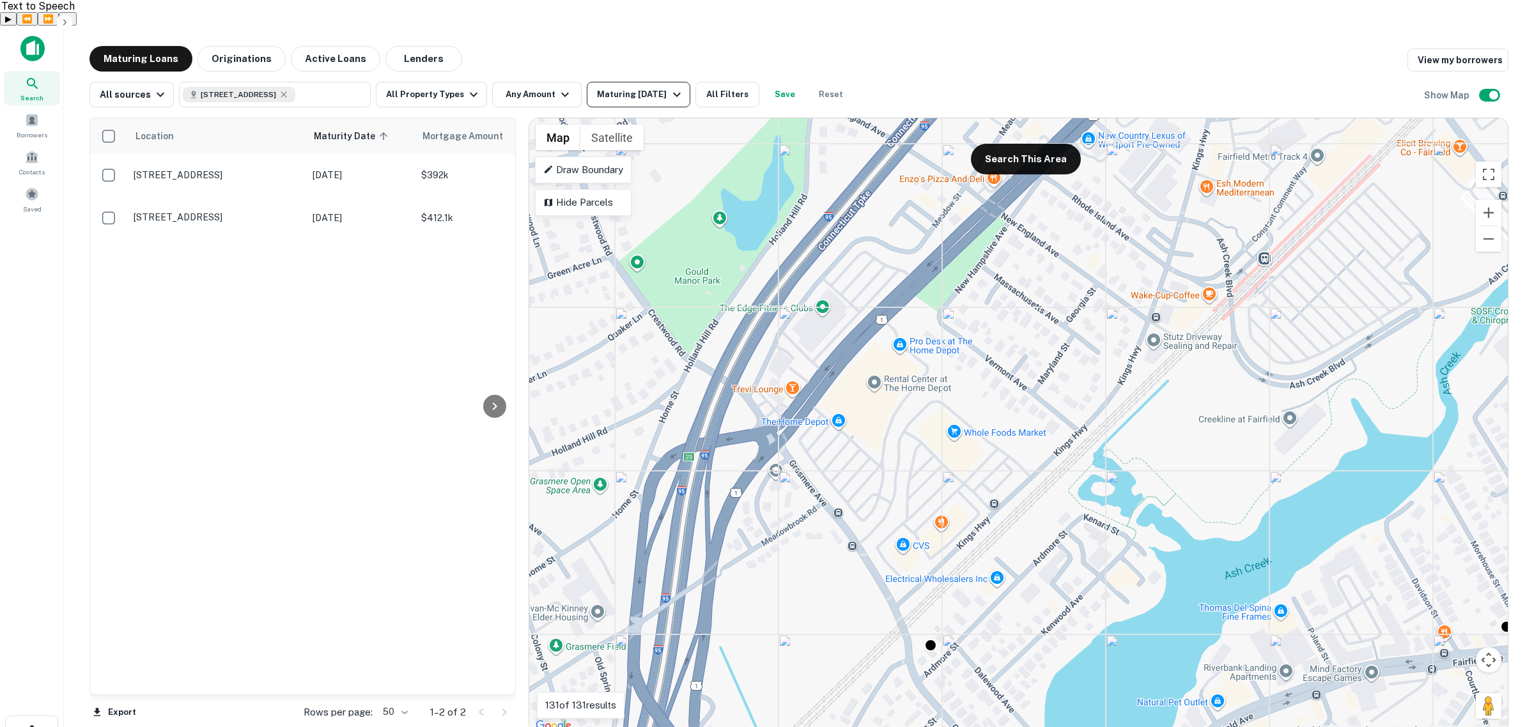
click at [637, 87] on div "Maturing In 1 Year" at bounding box center [640, 94] width 87 height 15
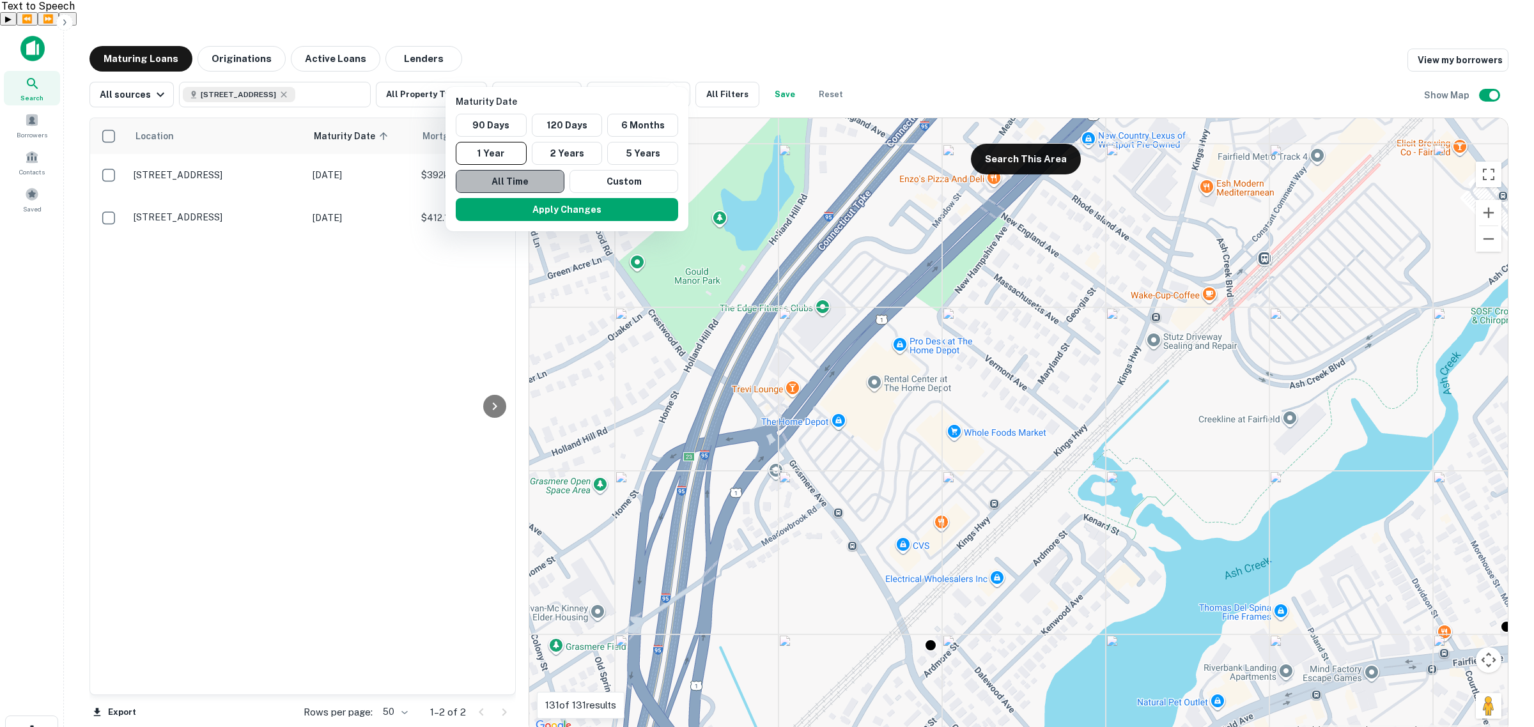
click at [528, 173] on button "All Time" at bounding box center [510, 181] width 109 height 23
drag, startPoint x: 543, startPoint y: 205, endPoint x: 976, endPoint y: 425, distance: 485.8
click at [543, 206] on button "Apply Changes" at bounding box center [567, 209] width 222 height 23
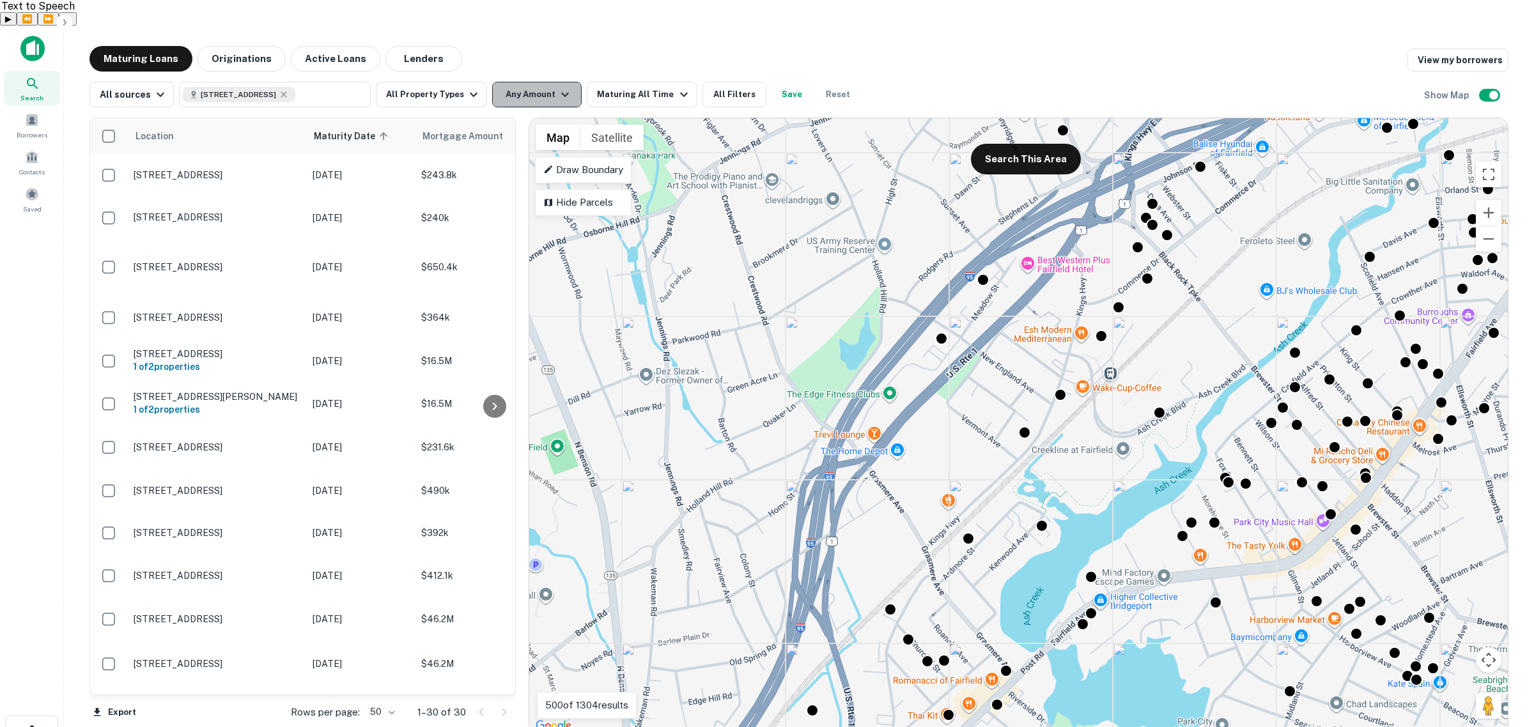
click at [547, 82] on button "Any Amount" at bounding box center [536, 95] width 89 height 26
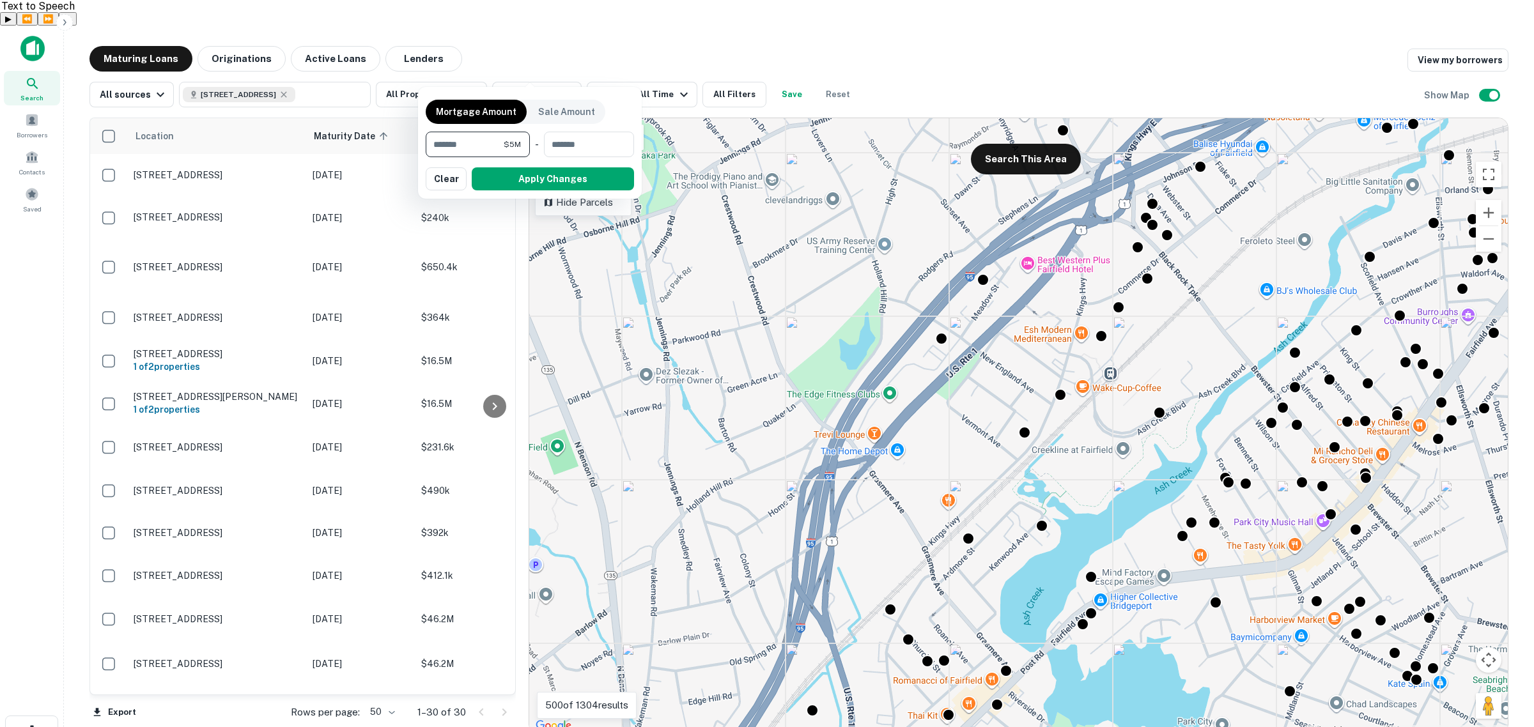
type input "*******"
click at [576, 183] on button "Apply Changes" at bounding box center [553, 178] width 162 height 23
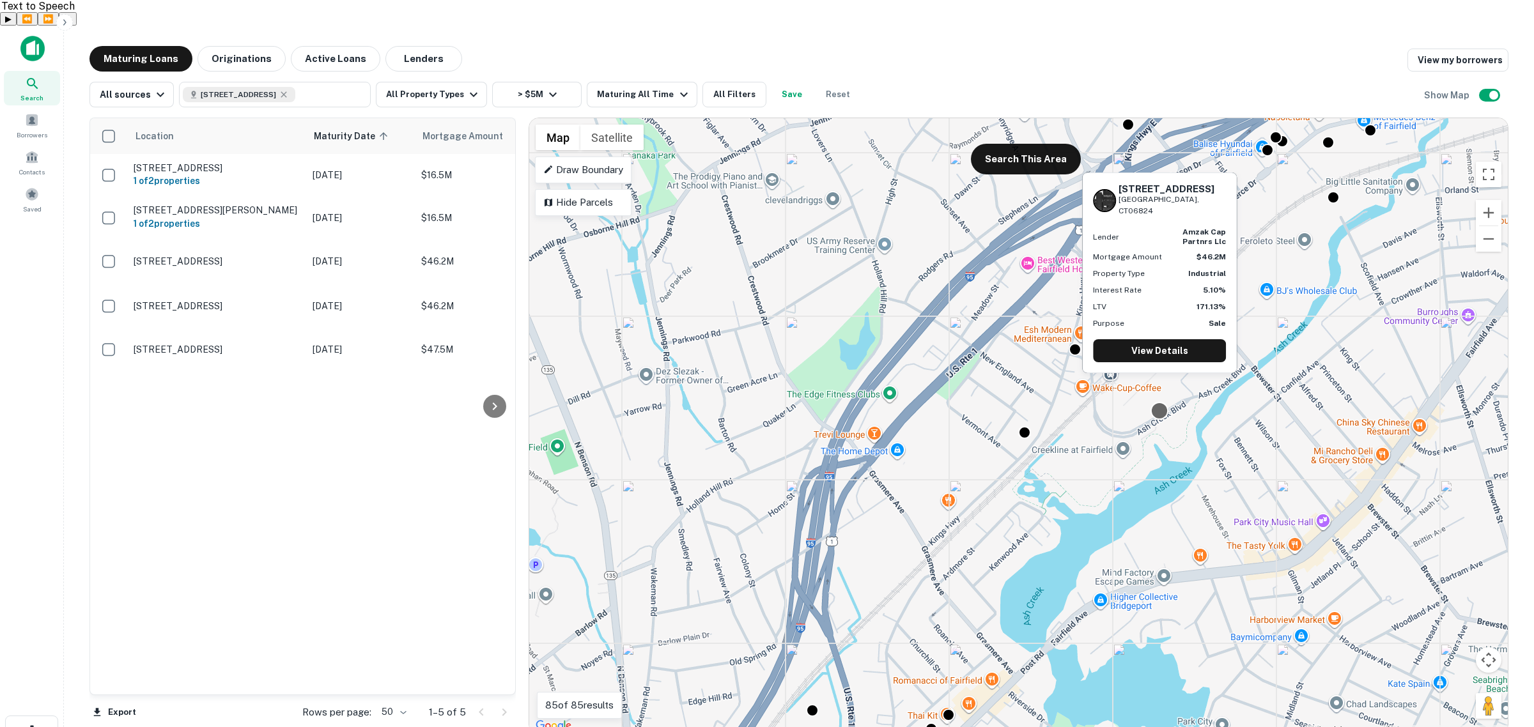
click at [1160, 402] on div at bounding box center [1159, 411] width 19 height 19
click at [1157, 350] on link "View Details" at bounding box center [1159, 350] width 133 height 23
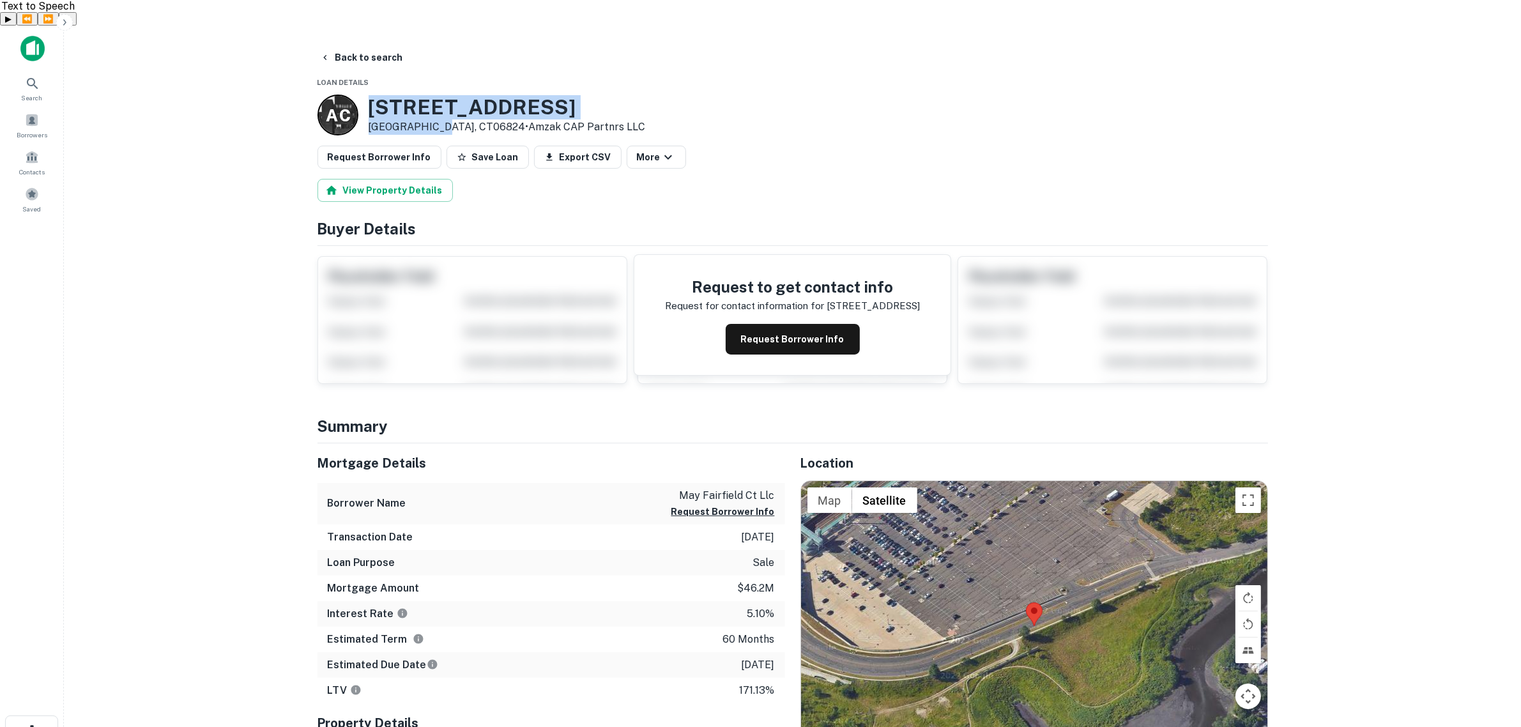
drag, startPoint x: 368, startPoint y: 79, endPoint x: 424, endPoint y: 98, distance: 58.8
click at [424, 98] on div "[STREET_ADDRESS] • Amzak CAP Partnrs LLC" at bounding box center [507, 115] width 277 height 40
